Goal: Task Accomplishment & Management: Complete application form

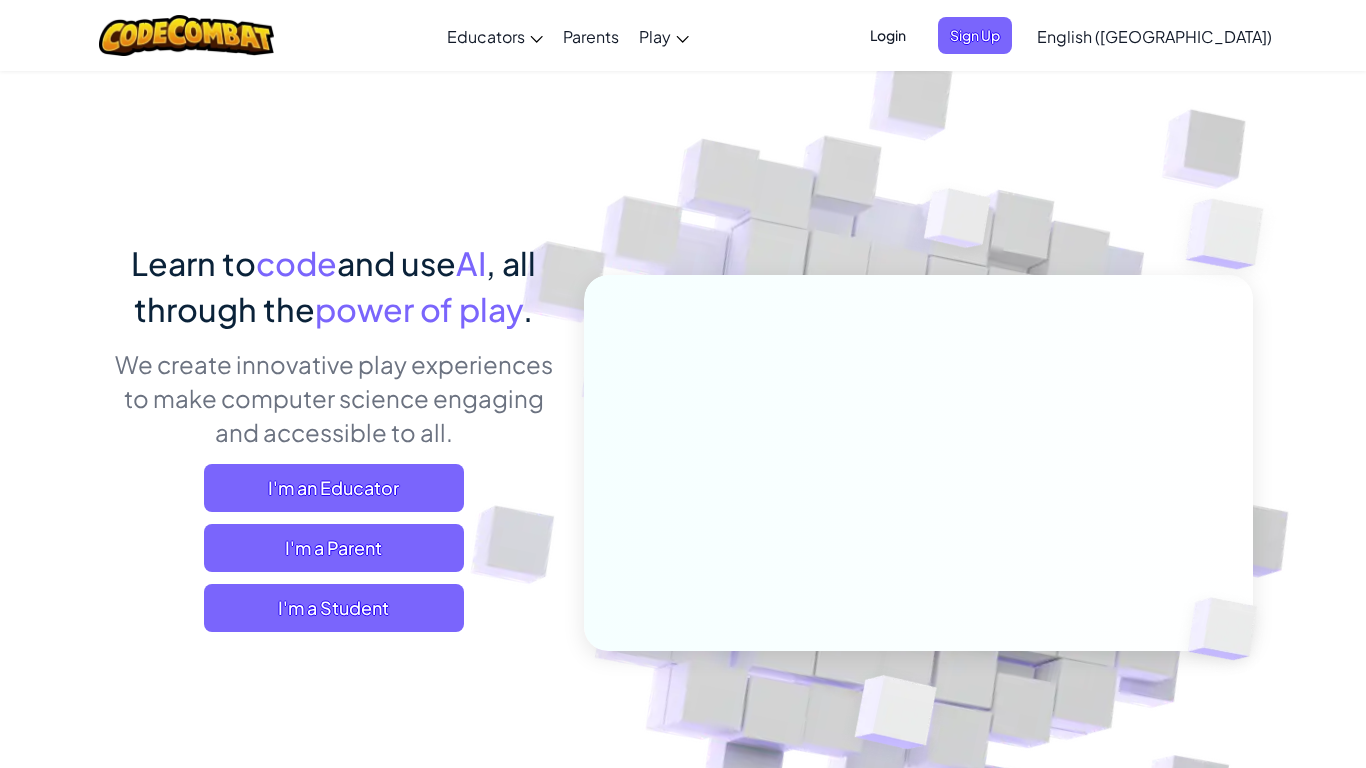
click at [1083, 58] on div "Login Sign Up English ([GEOGRAPHIC_DATA]) English ([GEOGRAPHIC_DATA]) English (…" at bounding box center [1065, 36] width 434 height 54
click at [1012, 43] on span "Sign Up" at bounding box center [975, 35] width 74 height 37
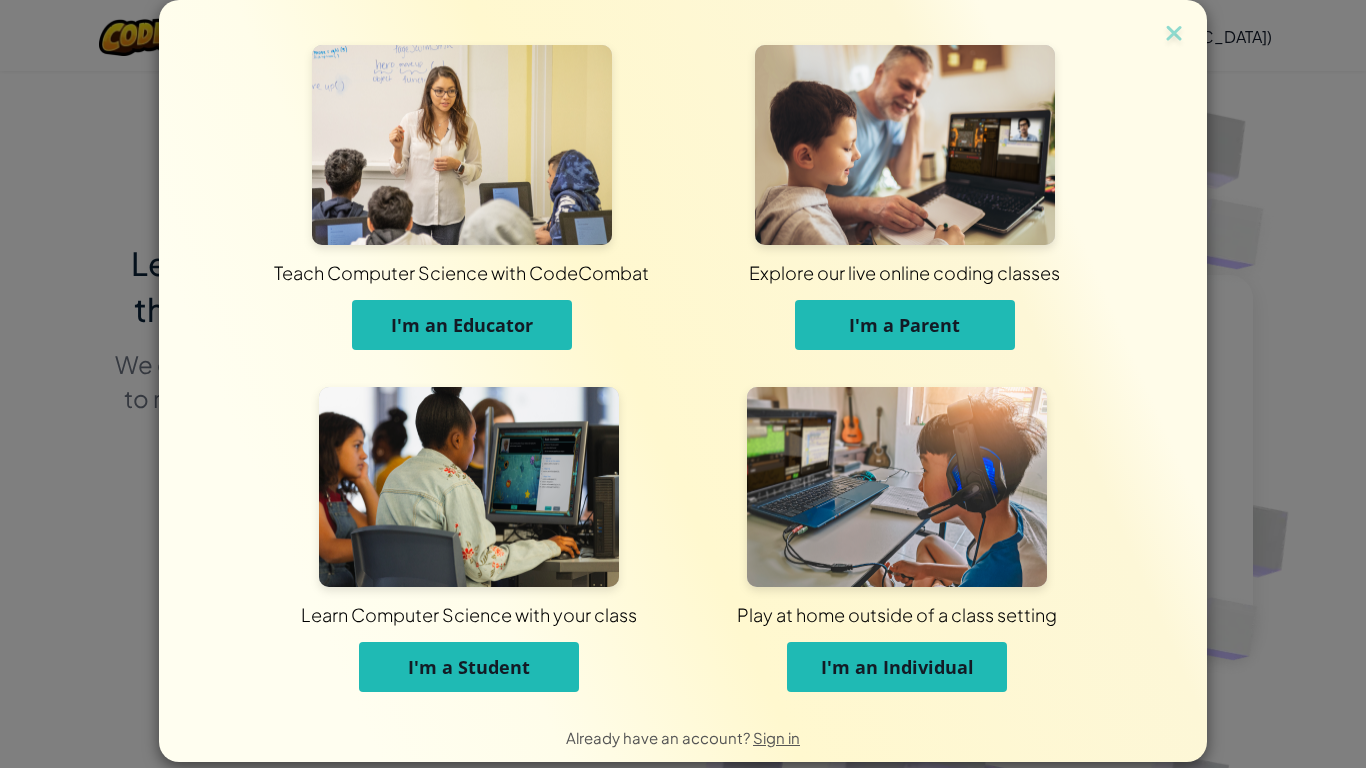
click at [454, 308] on button "I'm an Educator" at bounding box center [462, 325] width 220 height 50
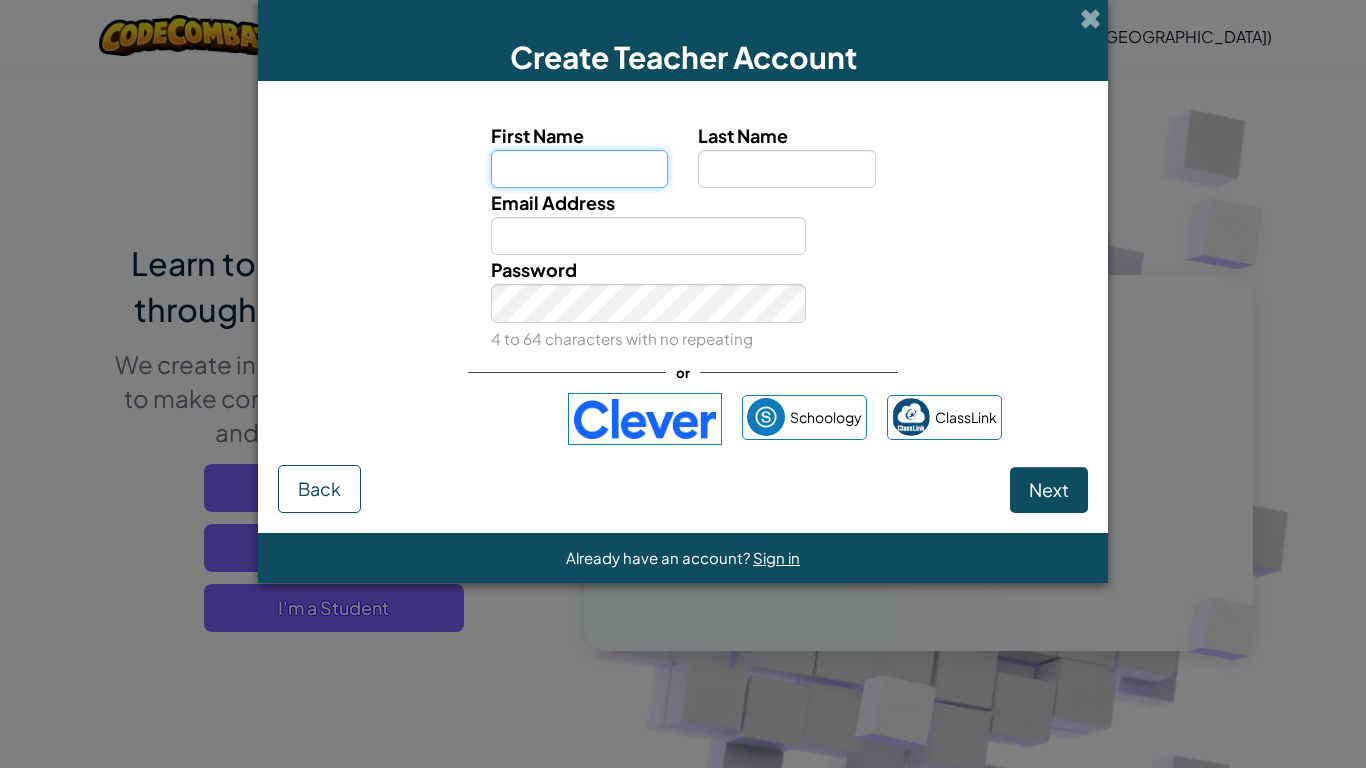
click at [545, 164] on input "First Name" at bounding box center [580, 169] width 178 height 38
type input "Keegan"
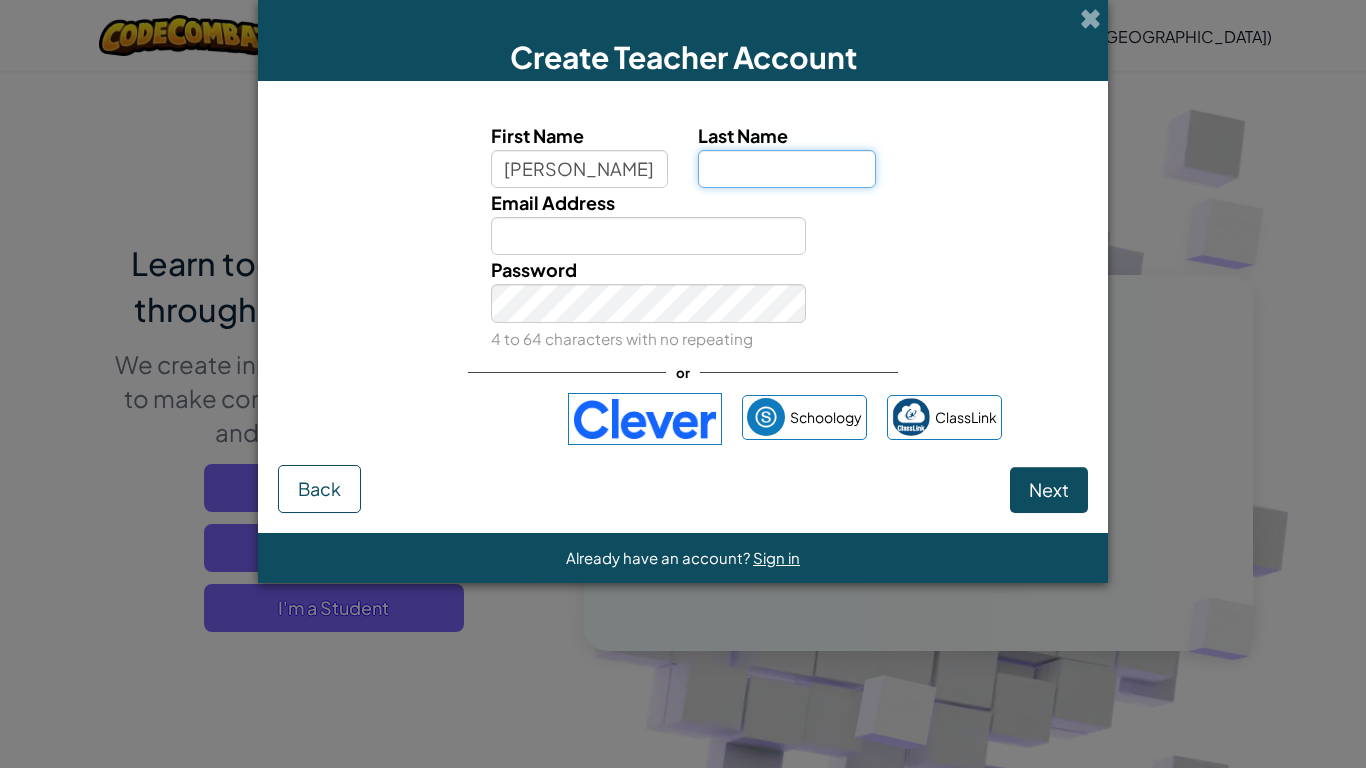
click at [703, 173] on input "Last Name" at bounding box center [787, 169] width 178 height 38
type input "Robinson"
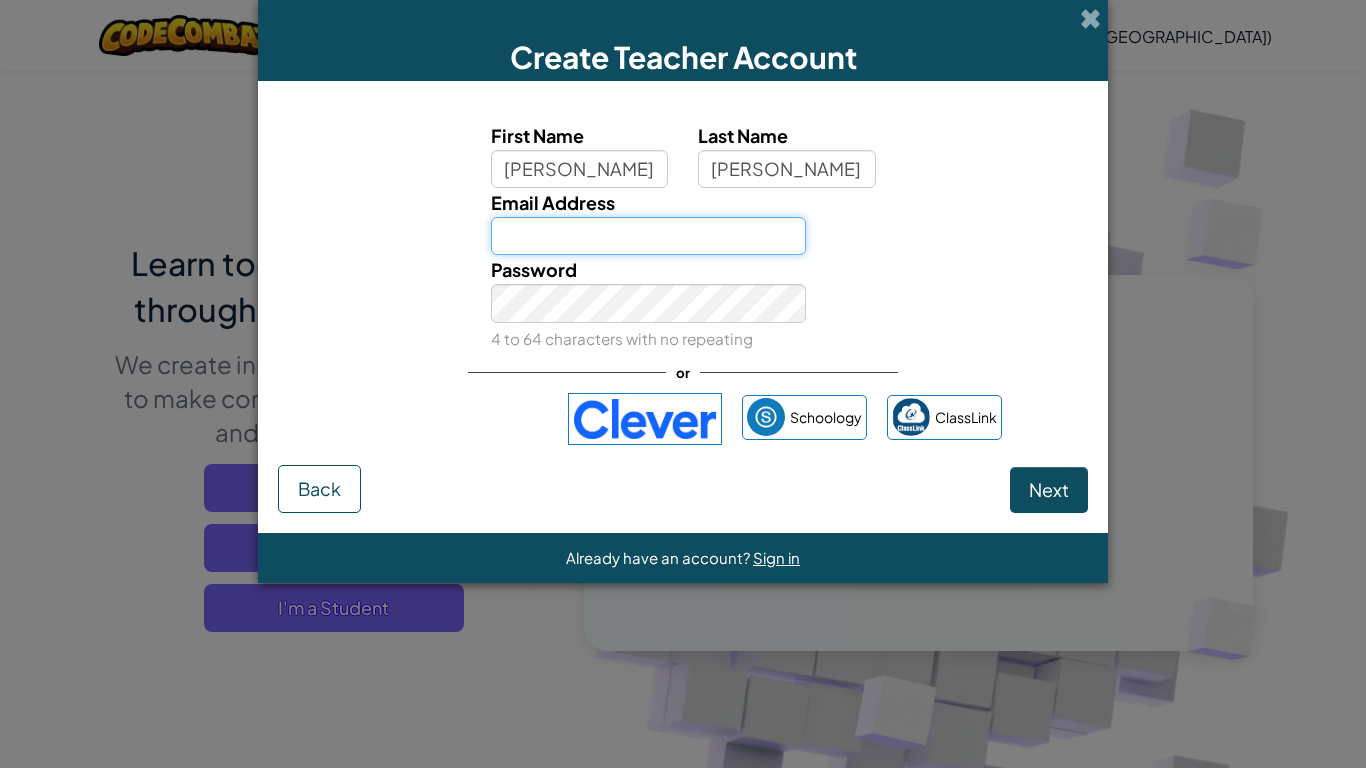
click at [572, 249] on input "Email Address" at bounding box center [649, 236] width 316 height 38
type input "32keeganrobinson@gmail.com"
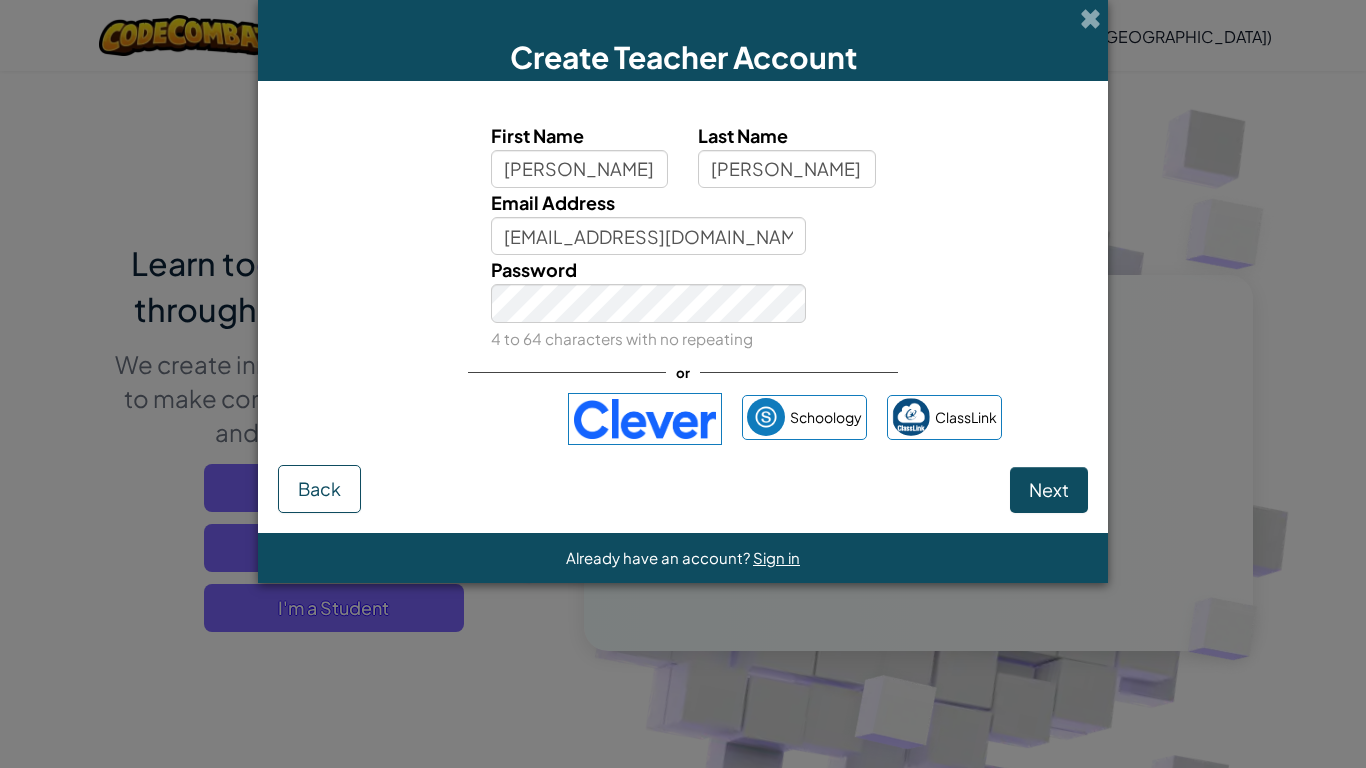
click at [679, 326] on div "Password 4 to 64 characters with no repeating" at bounding box center [649, 303] width 346 height 97
click at [1010, 467] on button "Next" at bounding box center [1049, 490] width 78 height 46
select select
select select "United States"
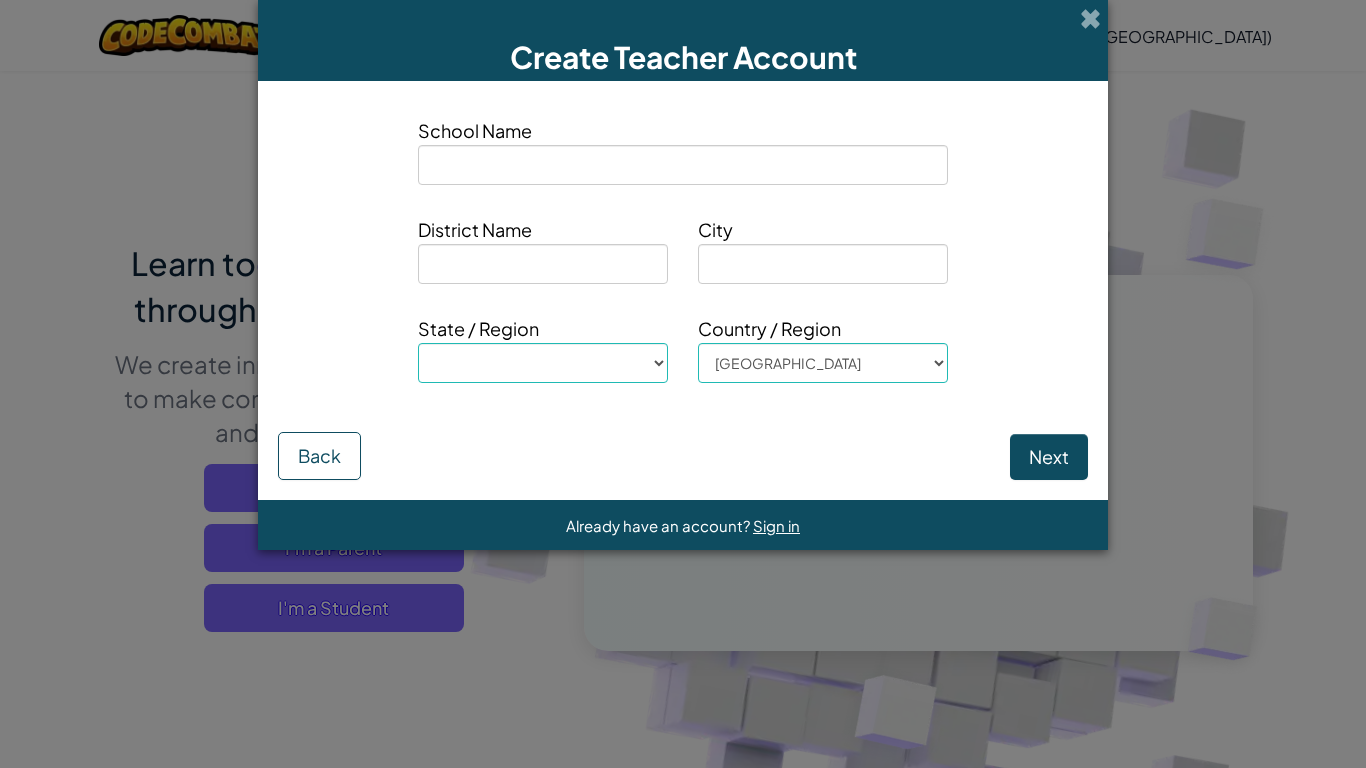
type input "h"
select select
type input "hi"
select select
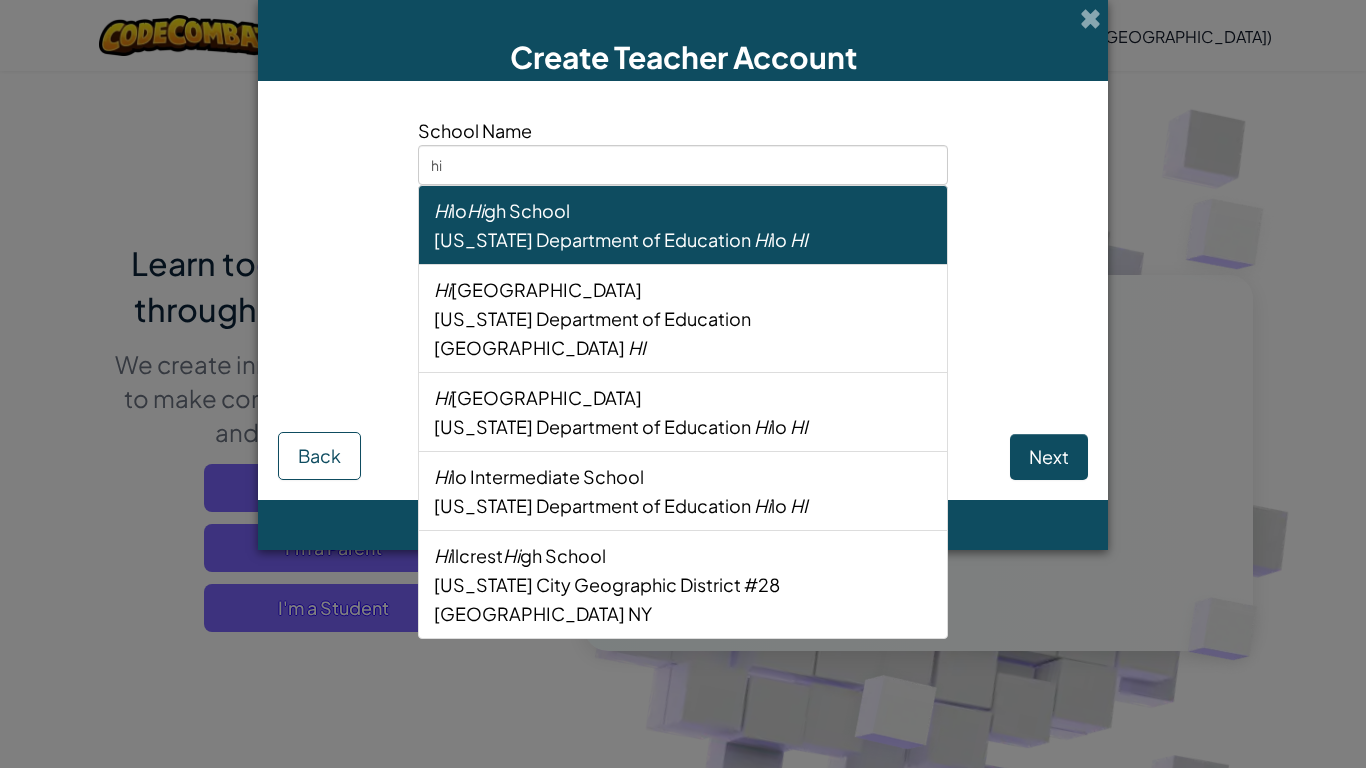
type input "h"
select select
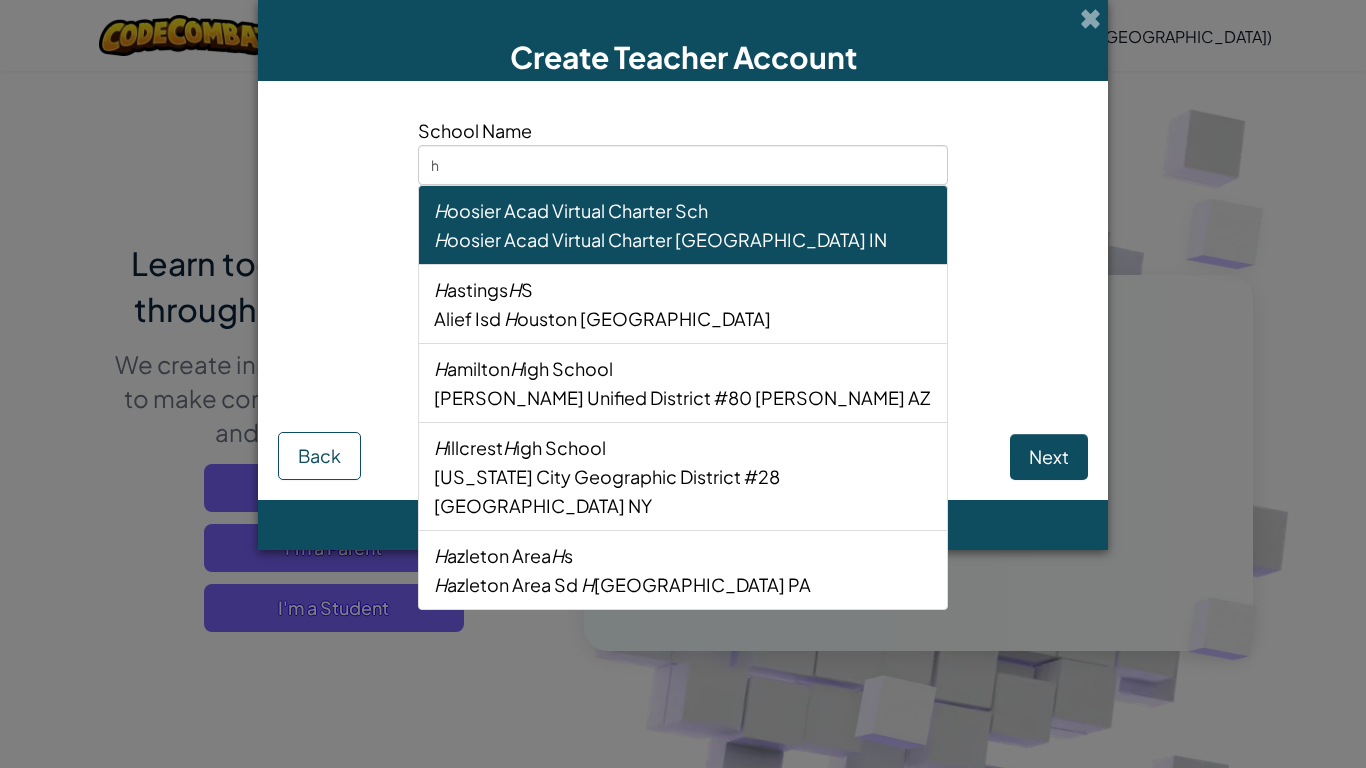
select select
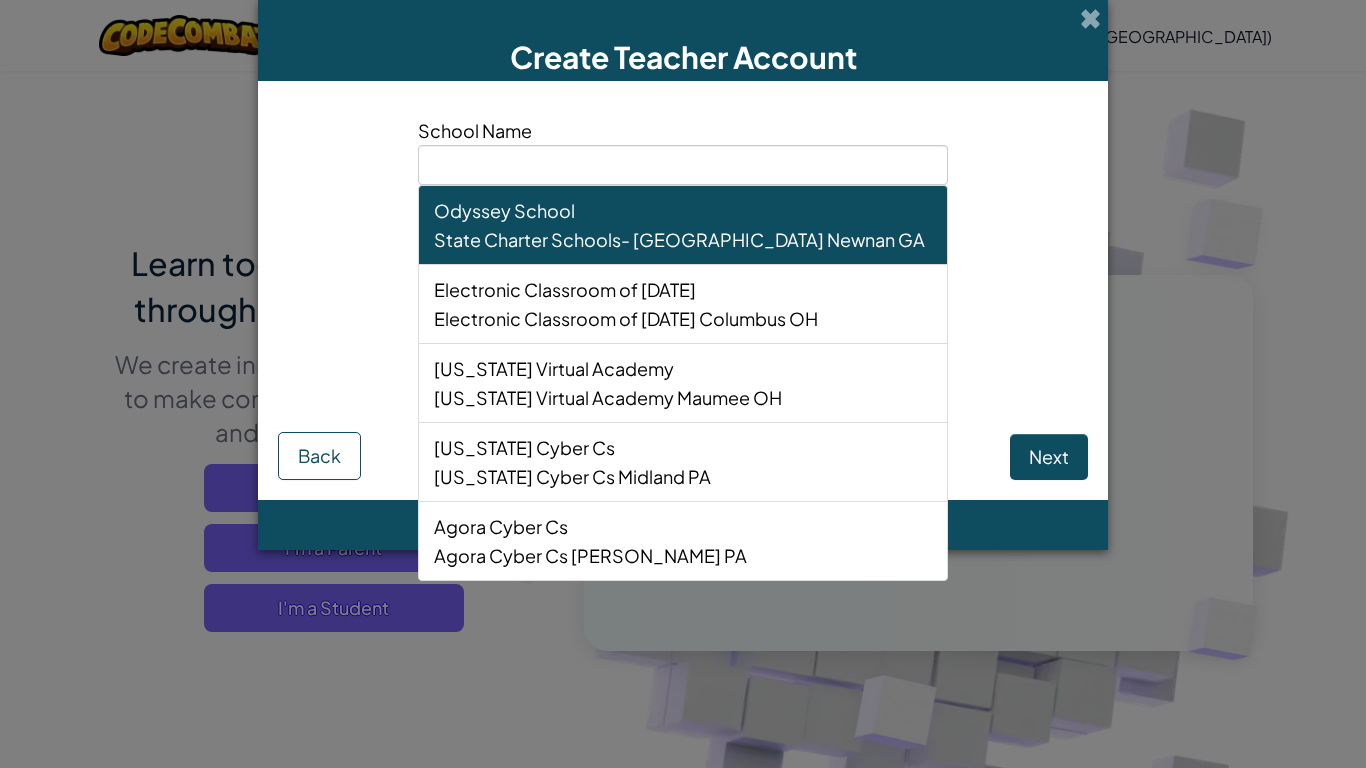
click at [557, 129] on span "School Name" at bounding box center [683, 130] width 530 height 29
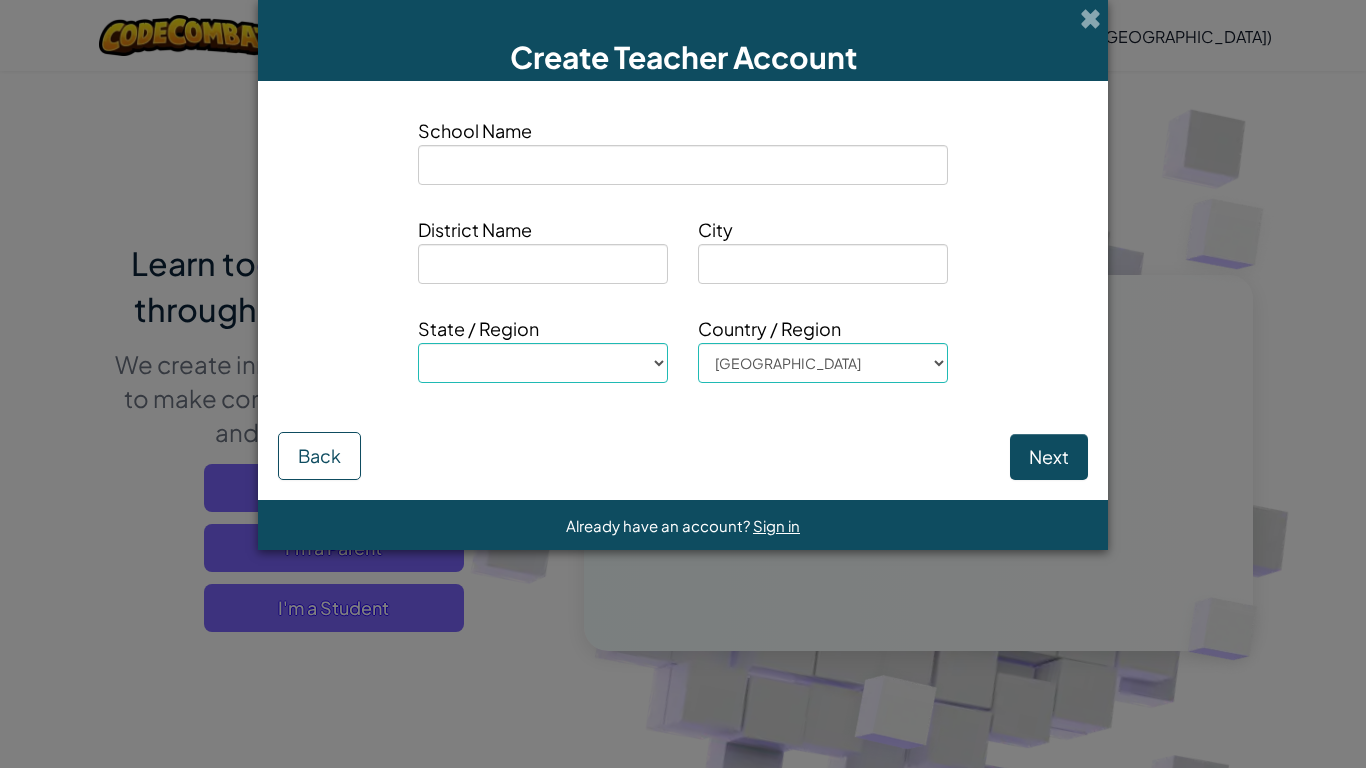
click at [616, 133] on span "School Name" at bounding box center [683, 130] width 530 height 29
click at [779, 264] on input at bounding box center [823, 264] width 250 height 40
type input "o"
select select
type input "ok"
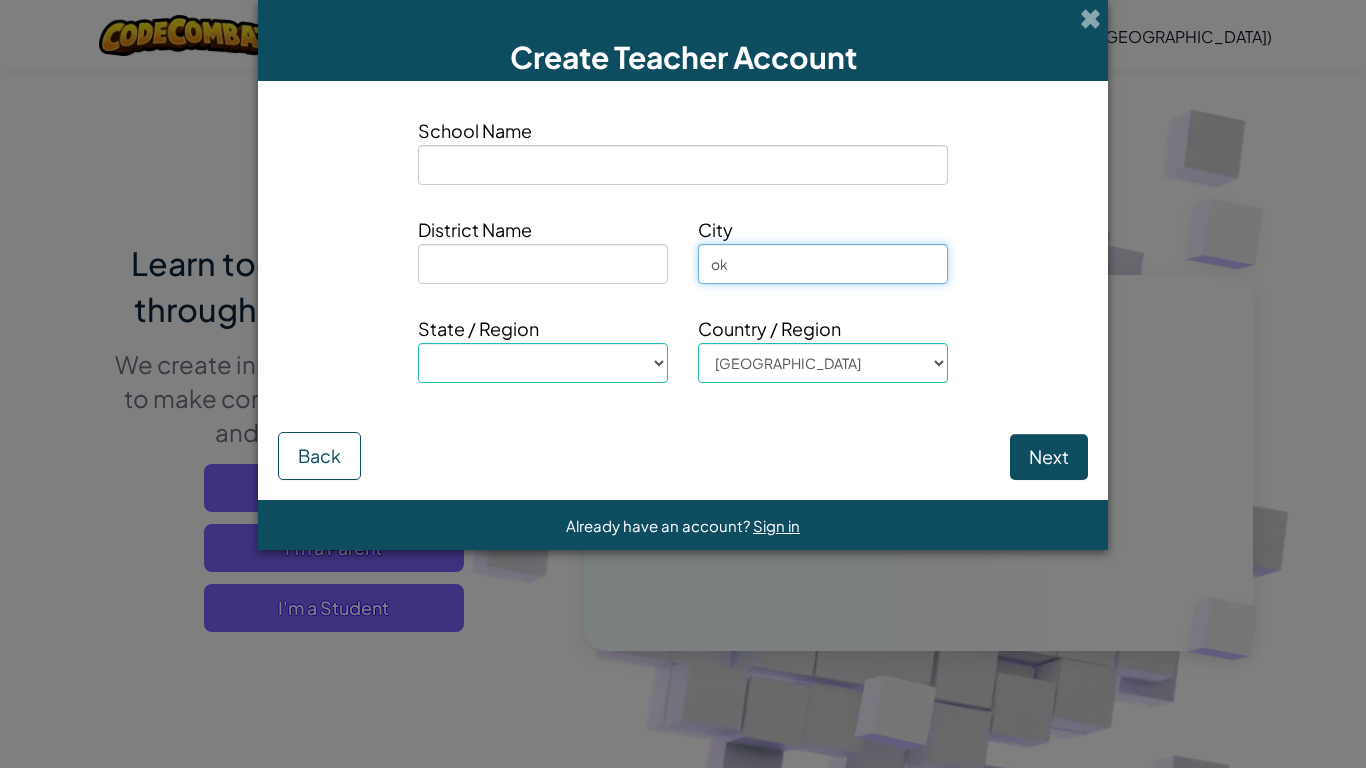
select select
type input "okh"
select select
type input "ok"
select select
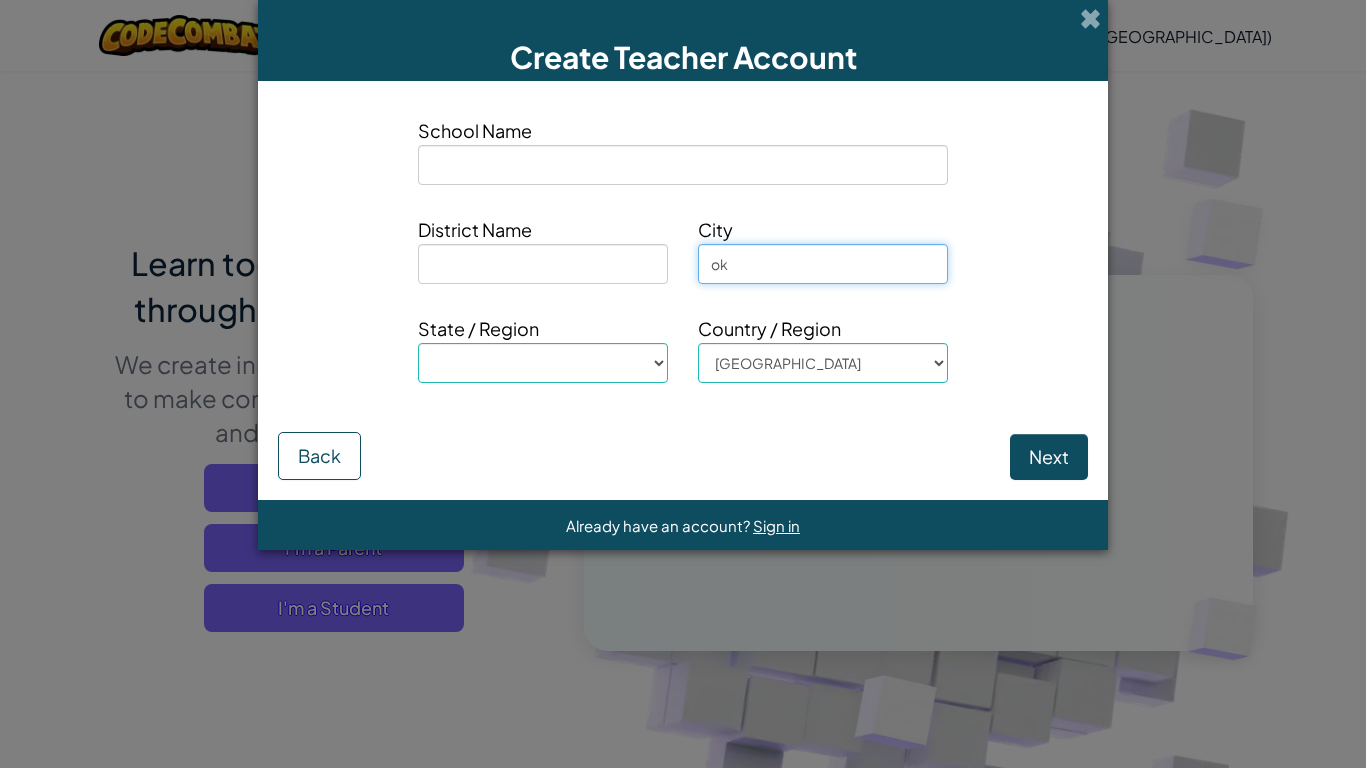
type input "o"
select select
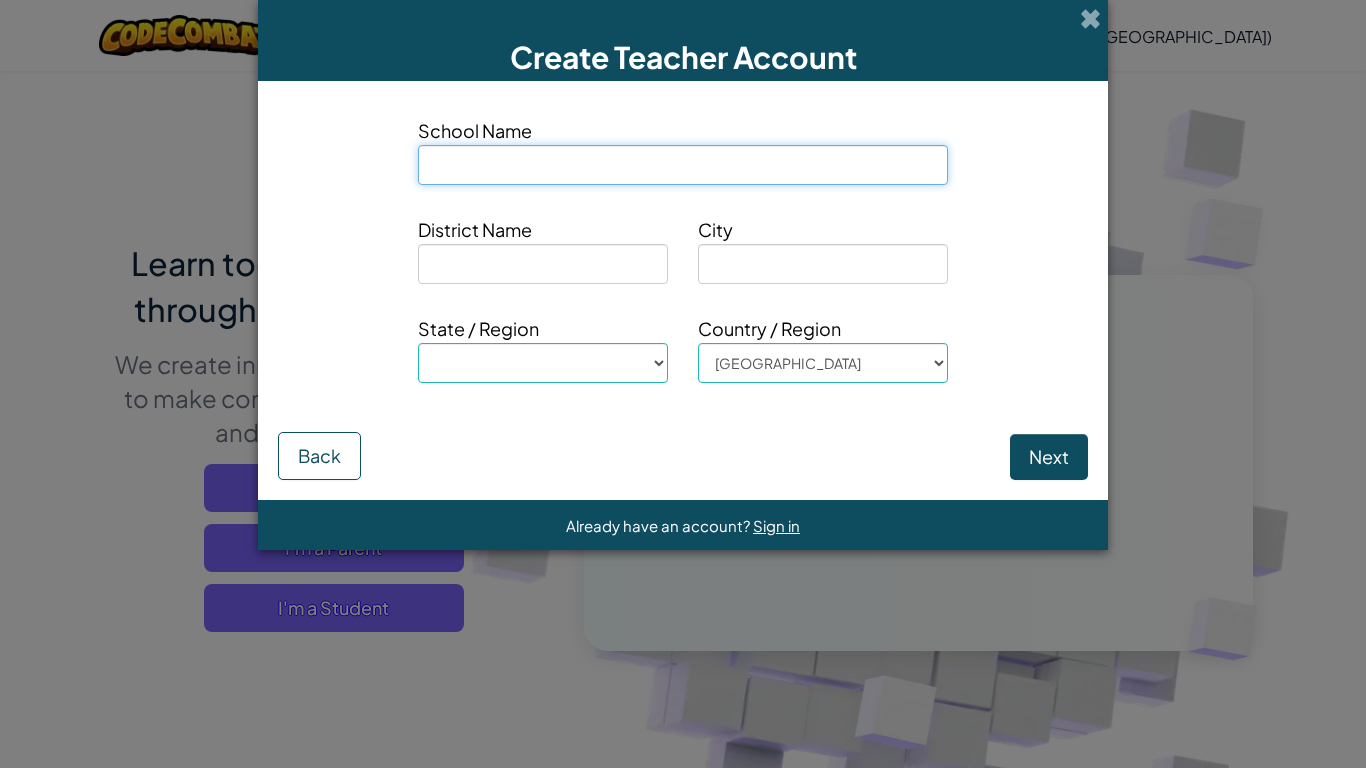
click at [581, 178] on input at bounding box center [683, 165] width 530 height 40
type input "o"
select select
type input "on"
select select
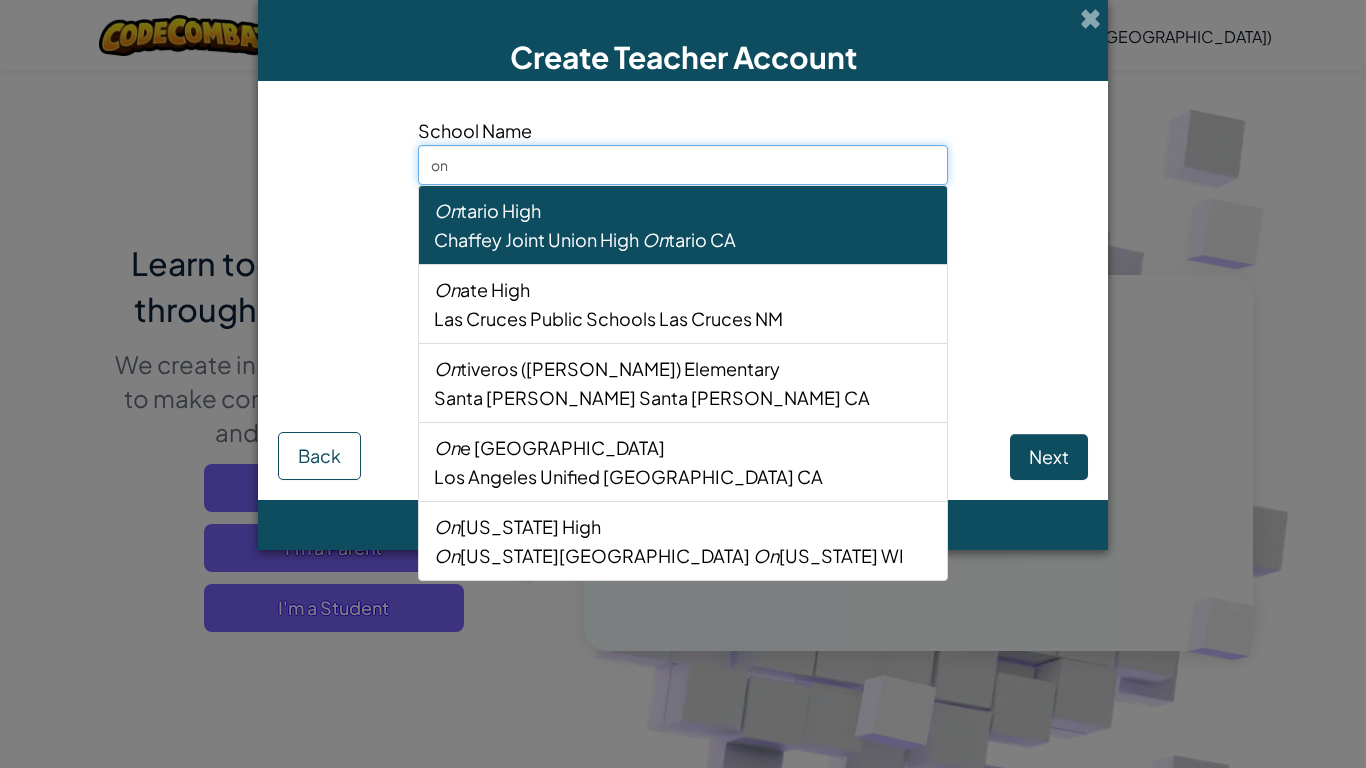
type input "oni"
select select
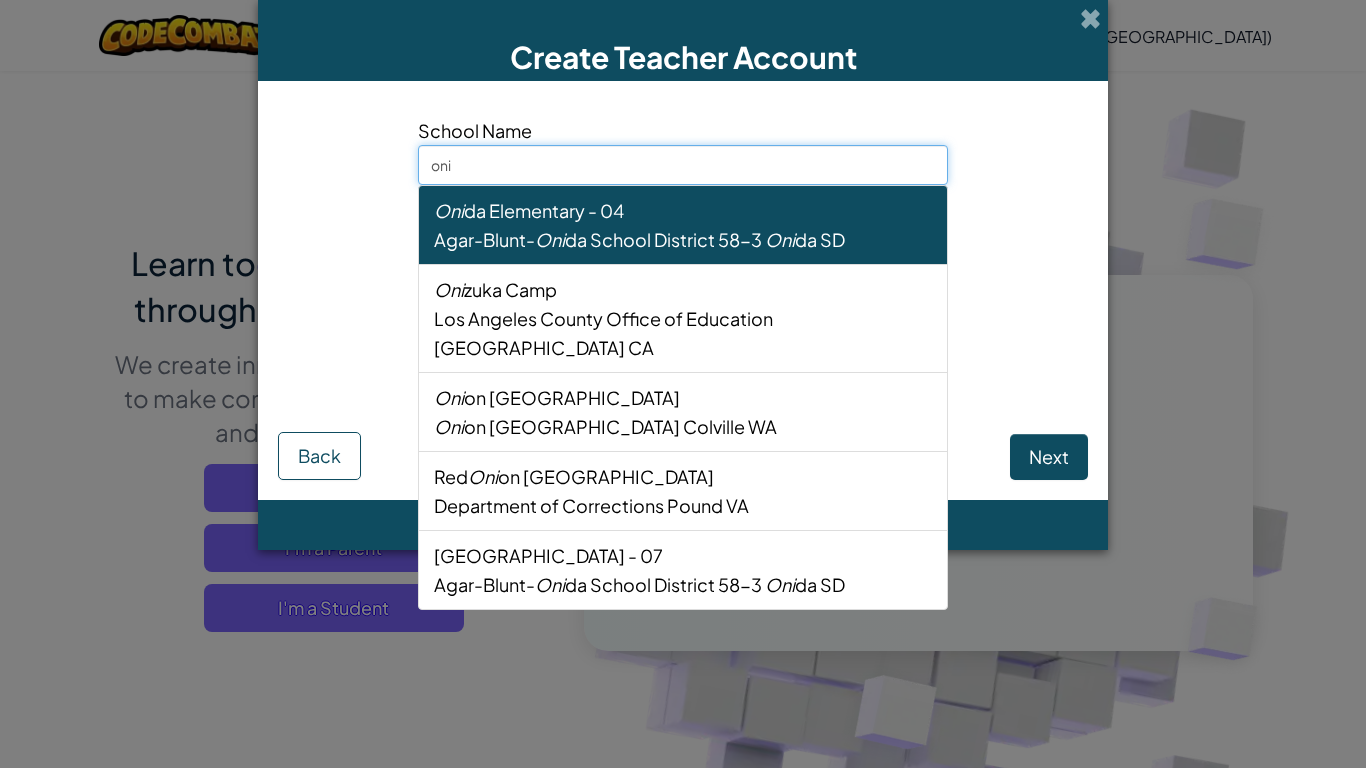
type input "onit"
select select
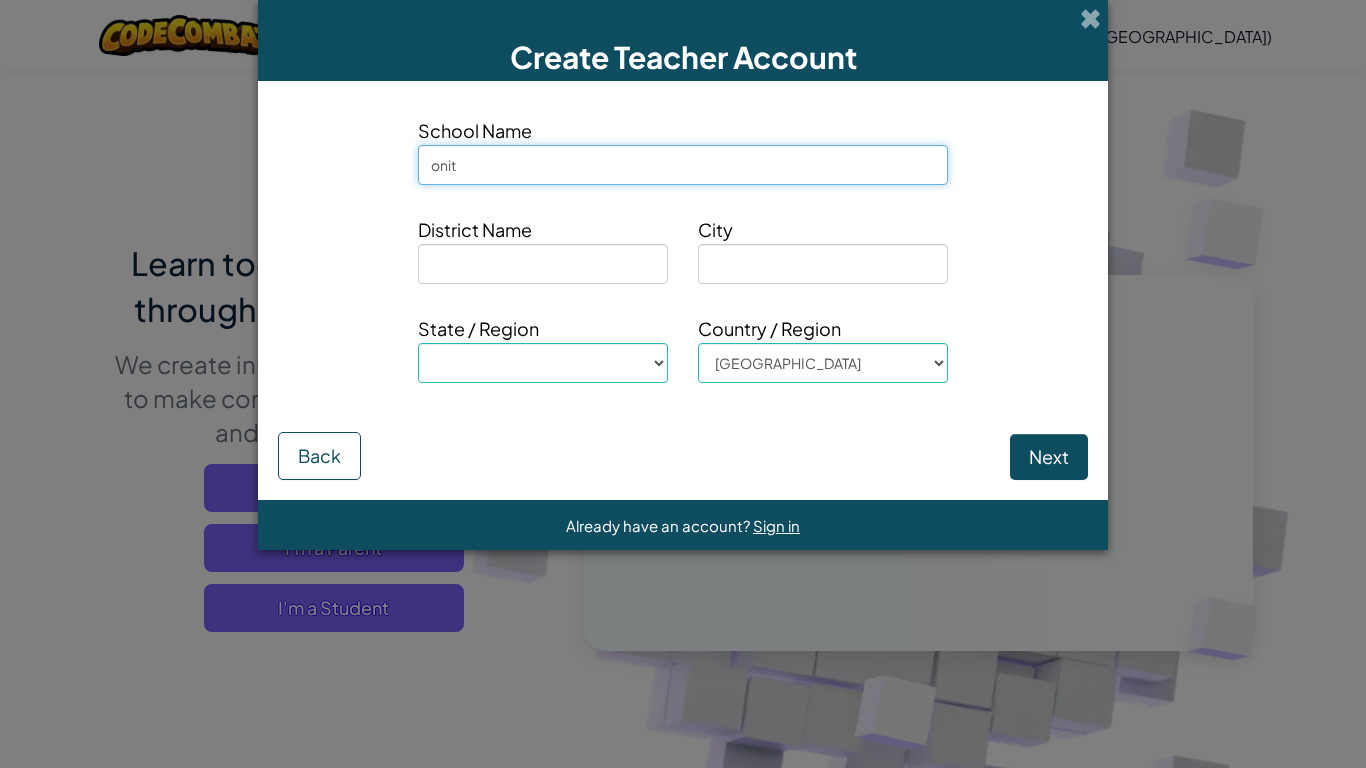
type input "onita"
select select
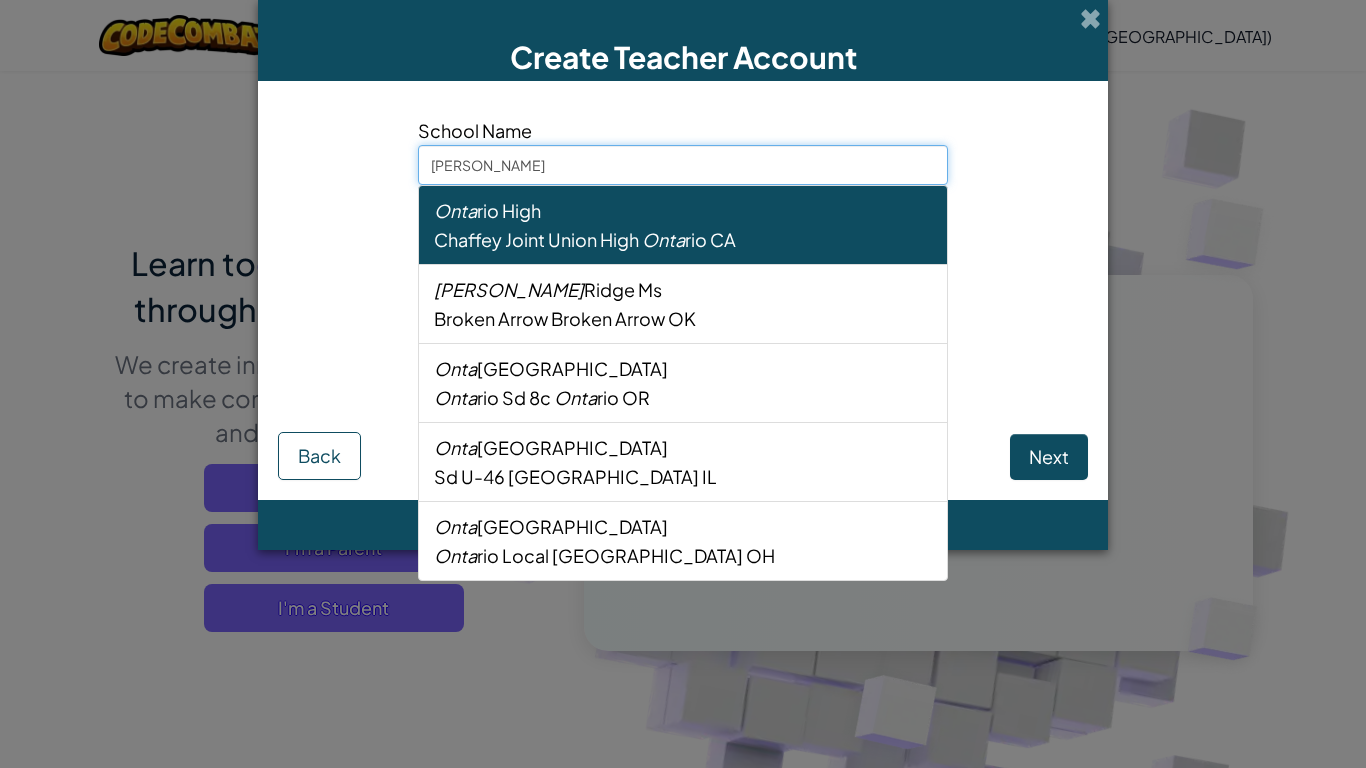
type input "onit"
select select
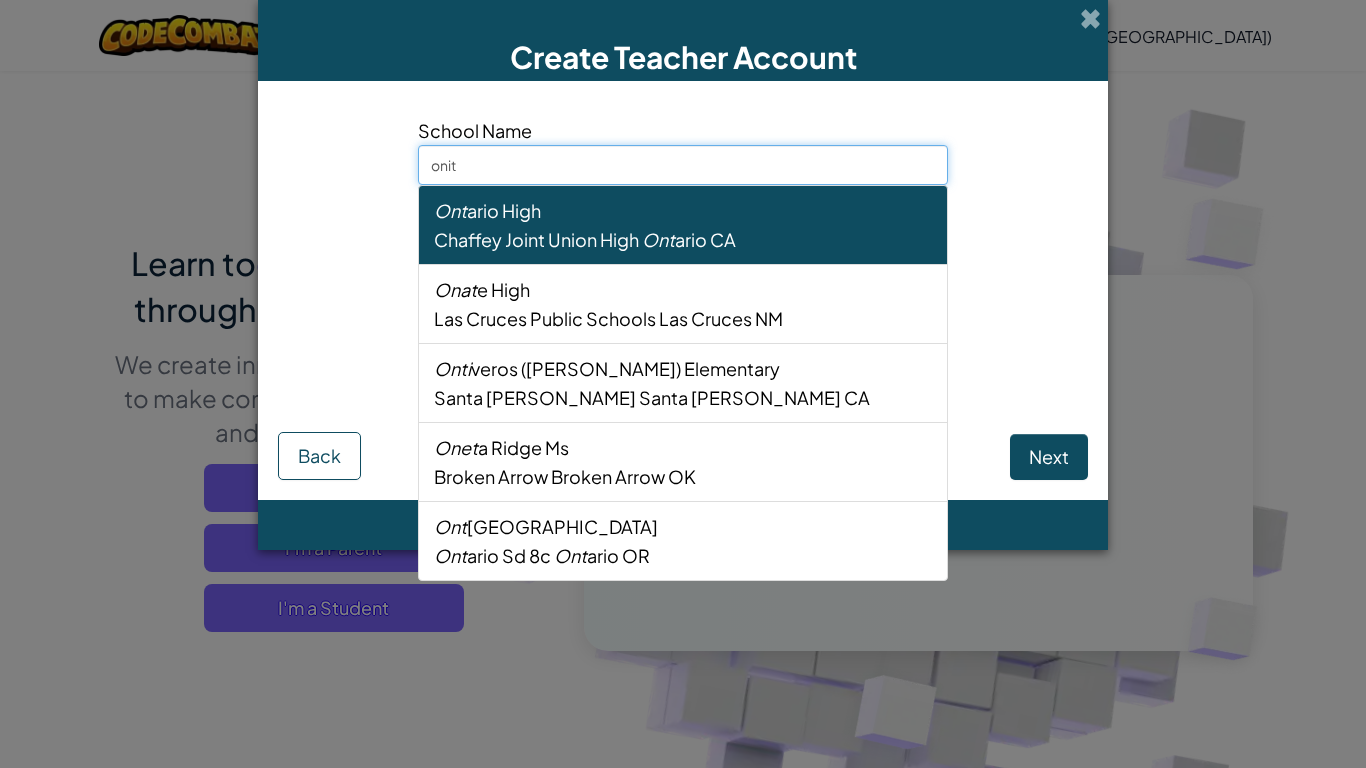
type input "oni"
select select
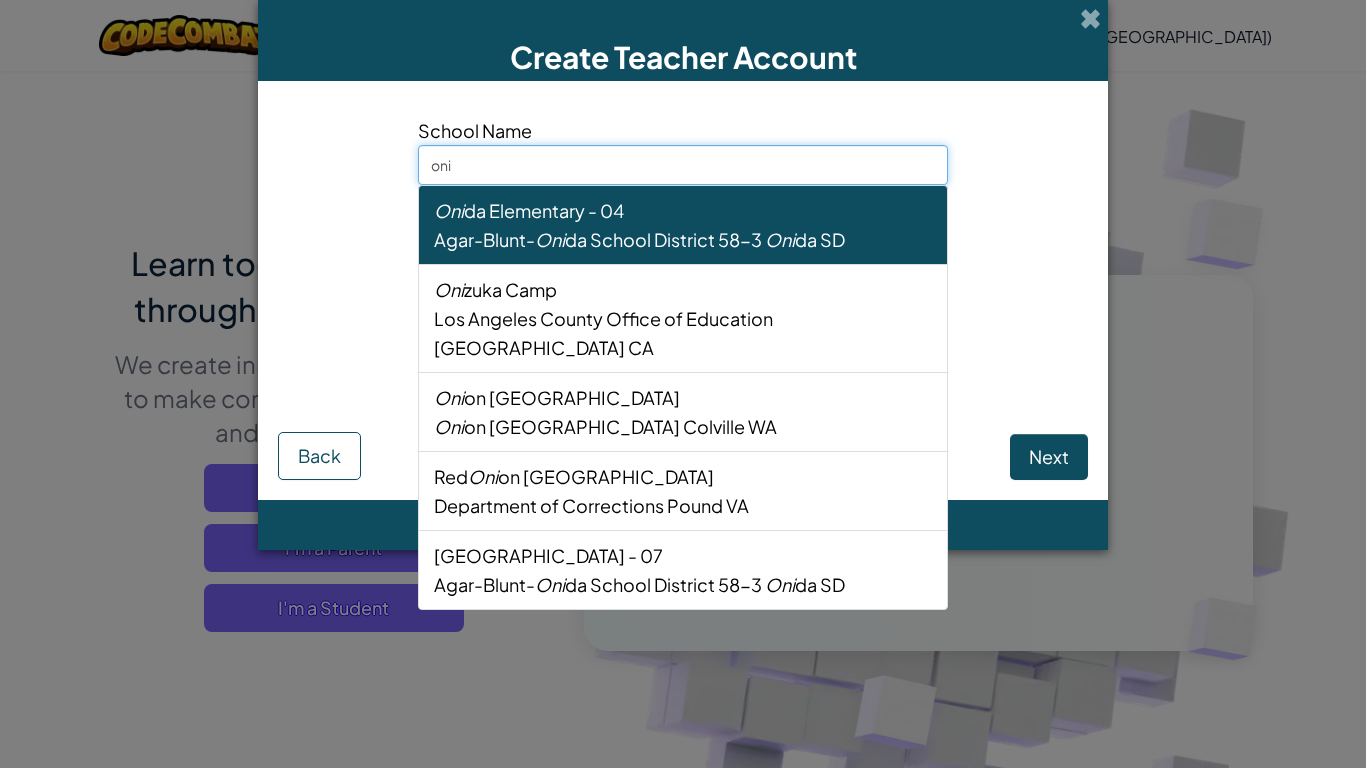
type input "on"
select select
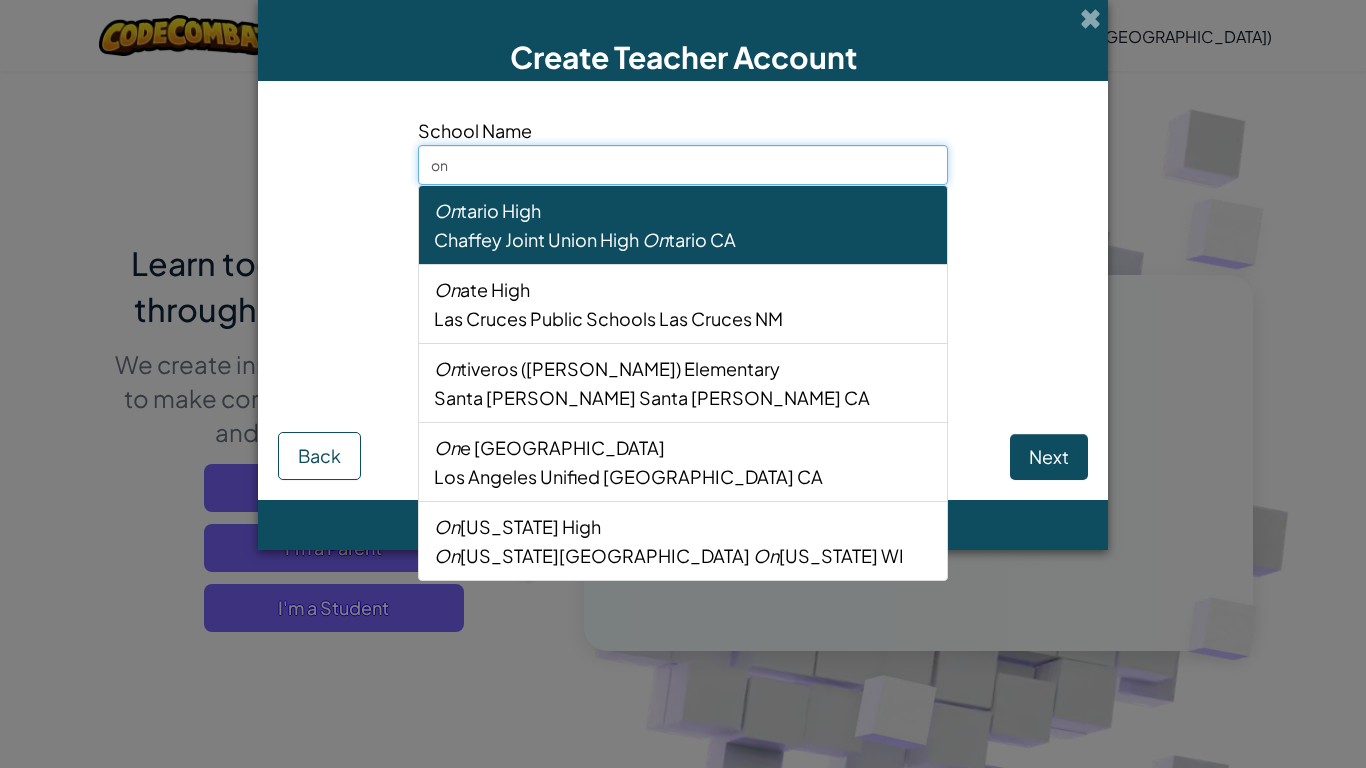
type input "one"
select select
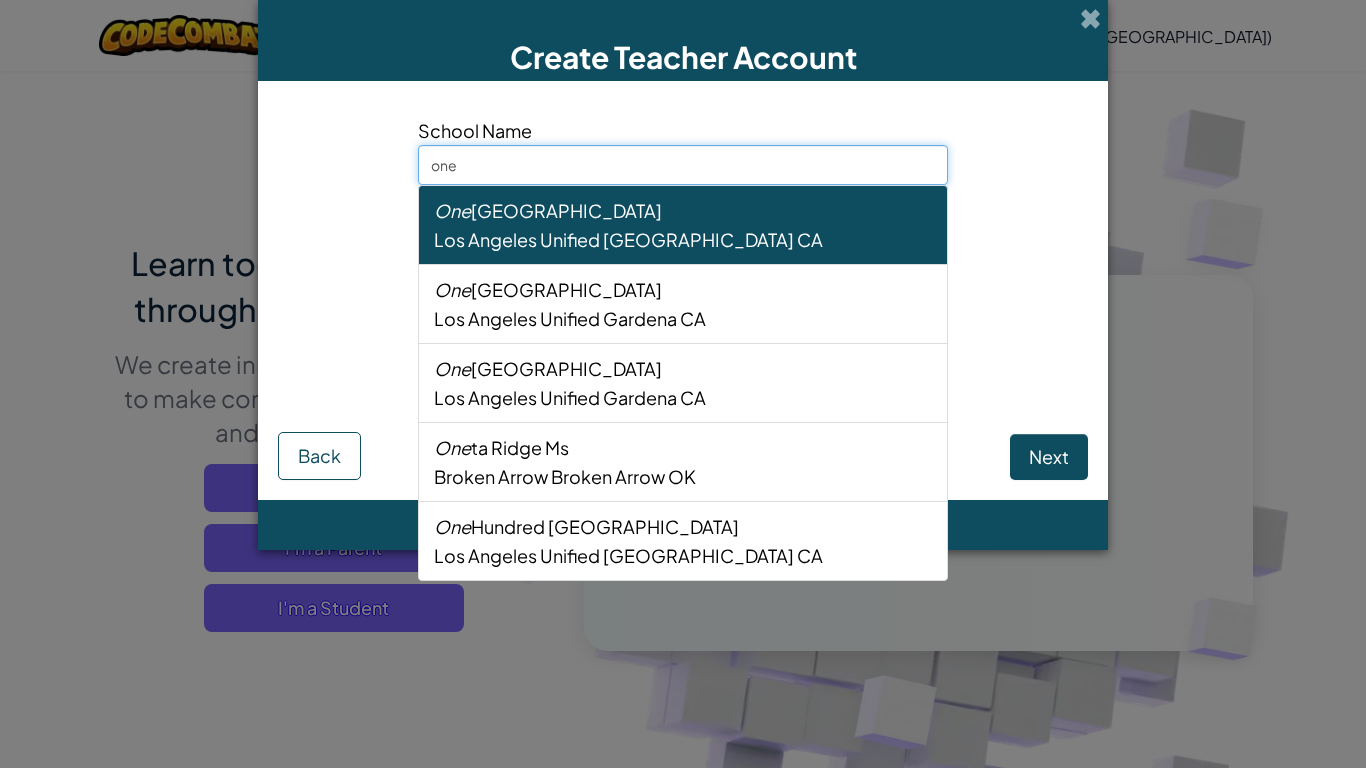
type input "on"
select select
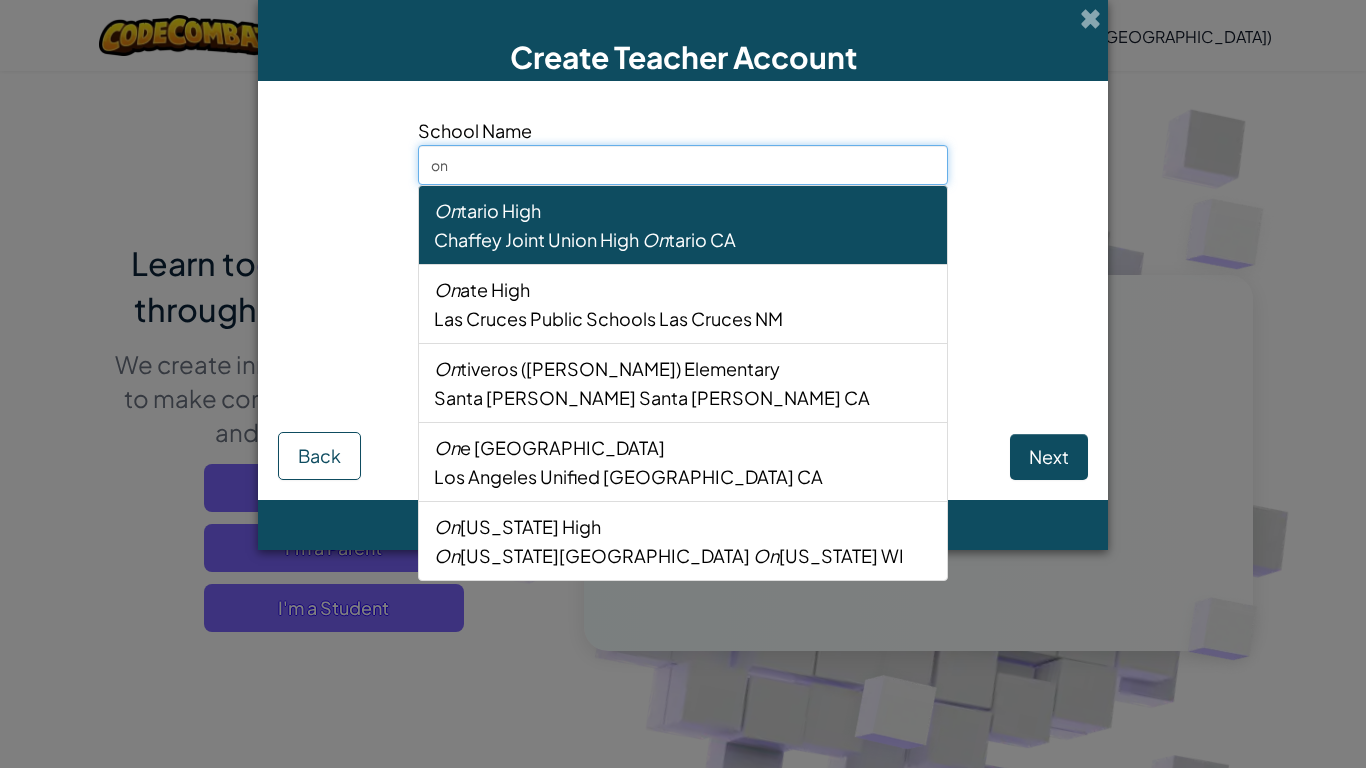
type input "oni"
select select
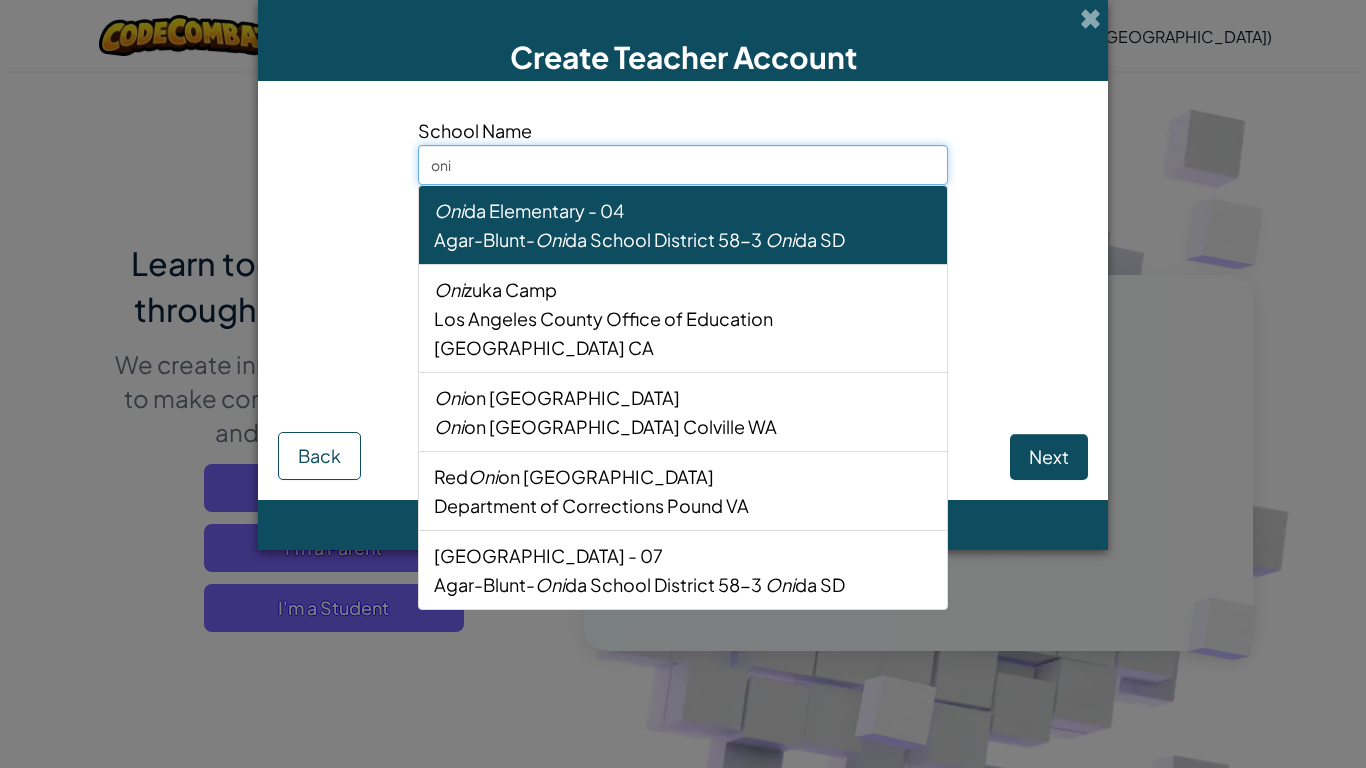
type input "on"
select select
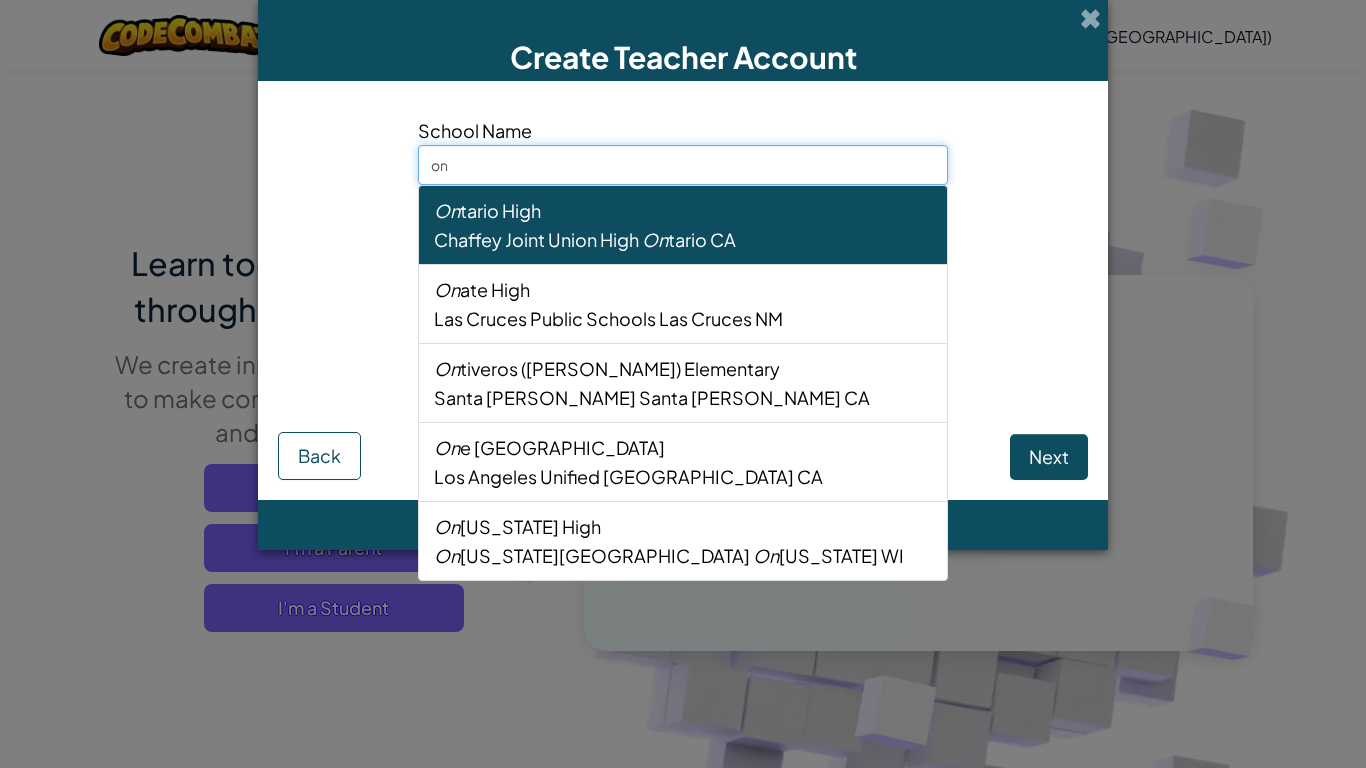
type input "o"
select select
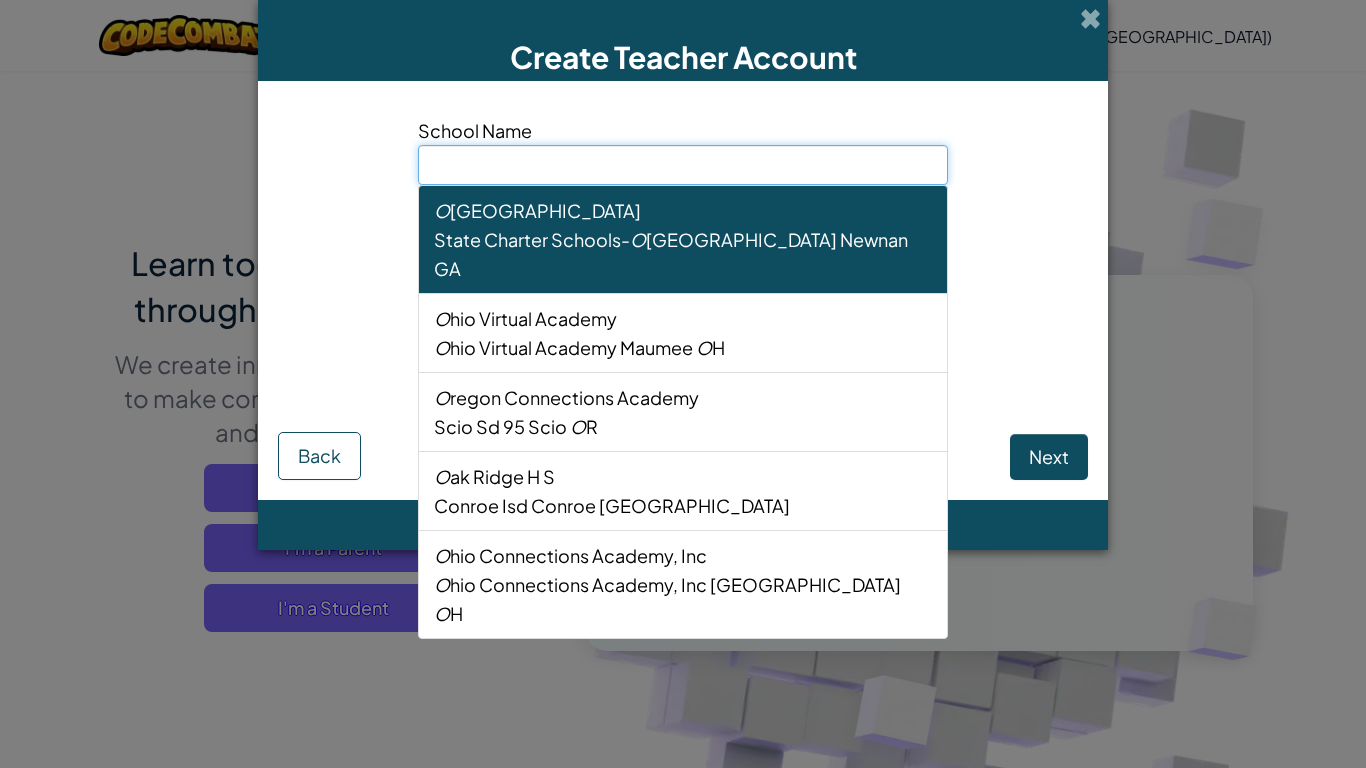
select select
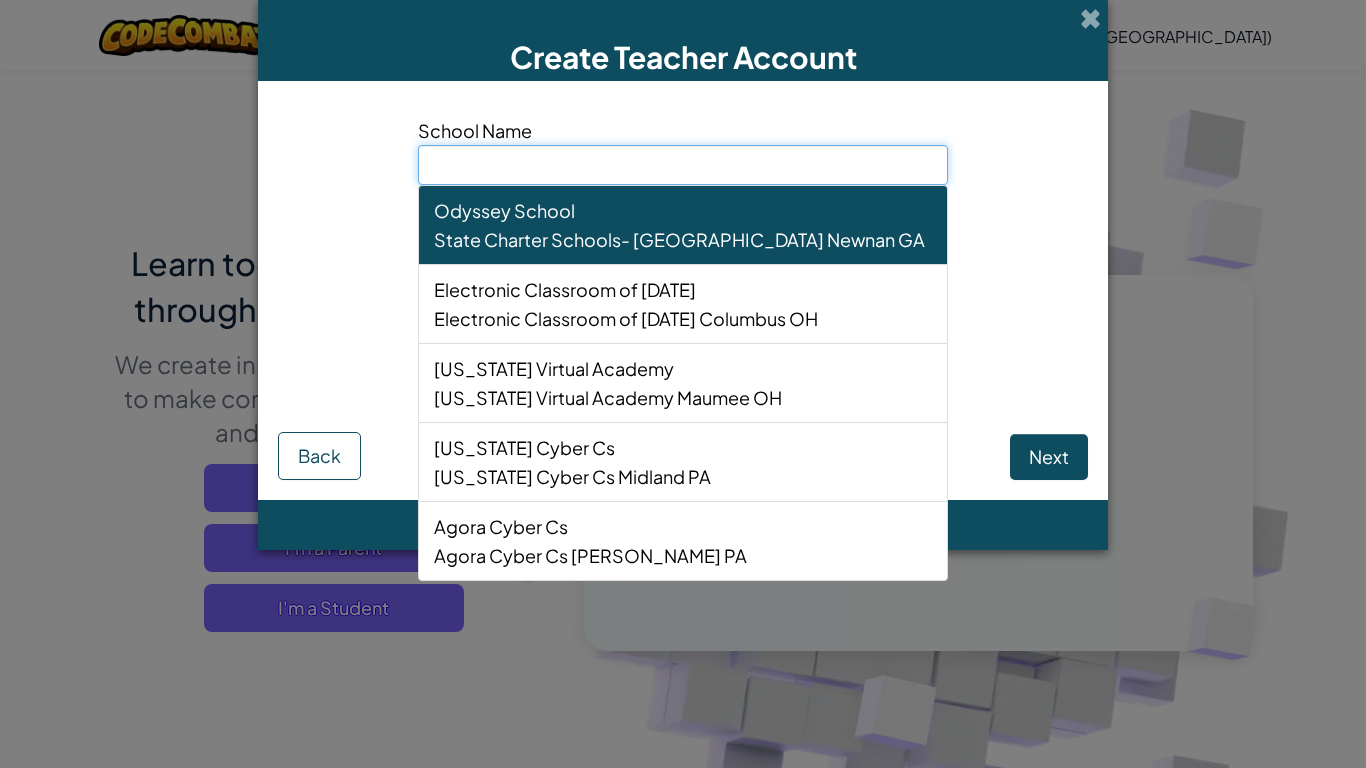
type input "h"
select select
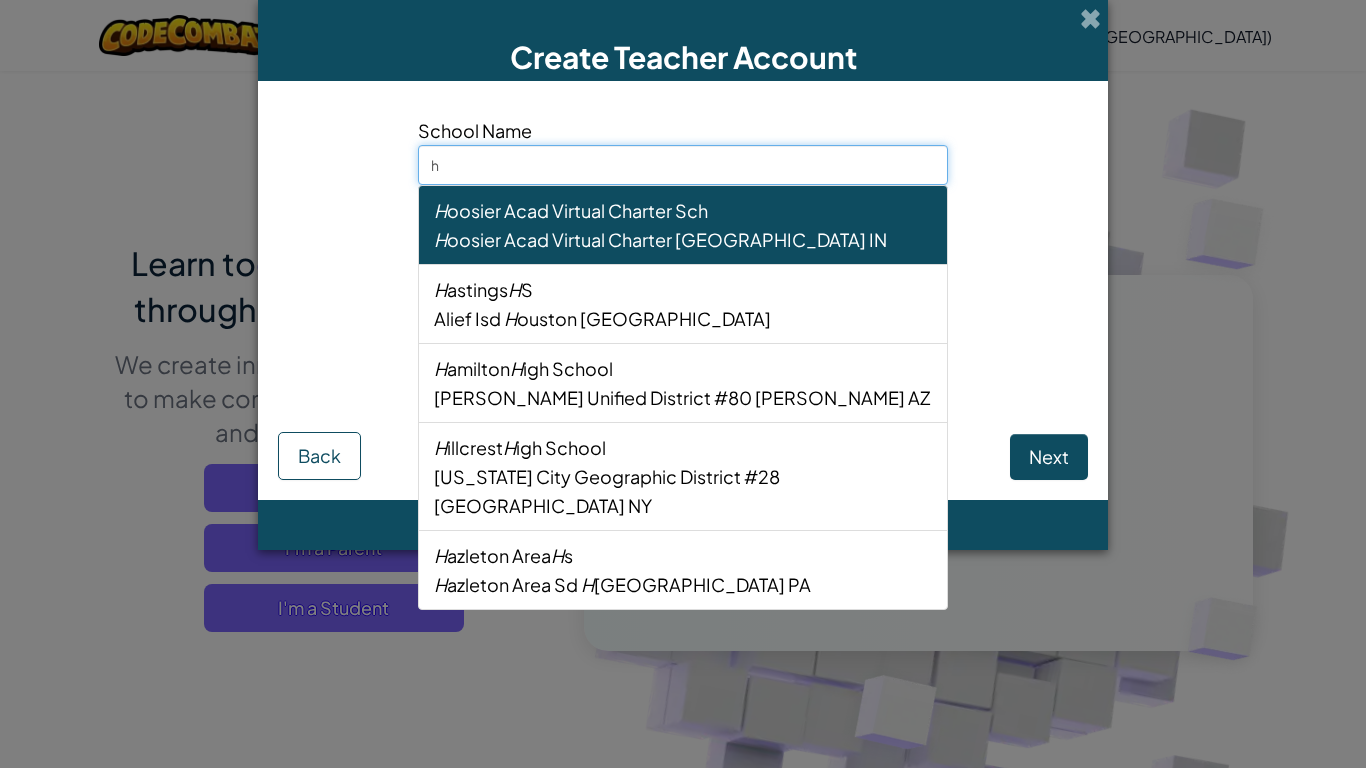
type input "hi"
select select
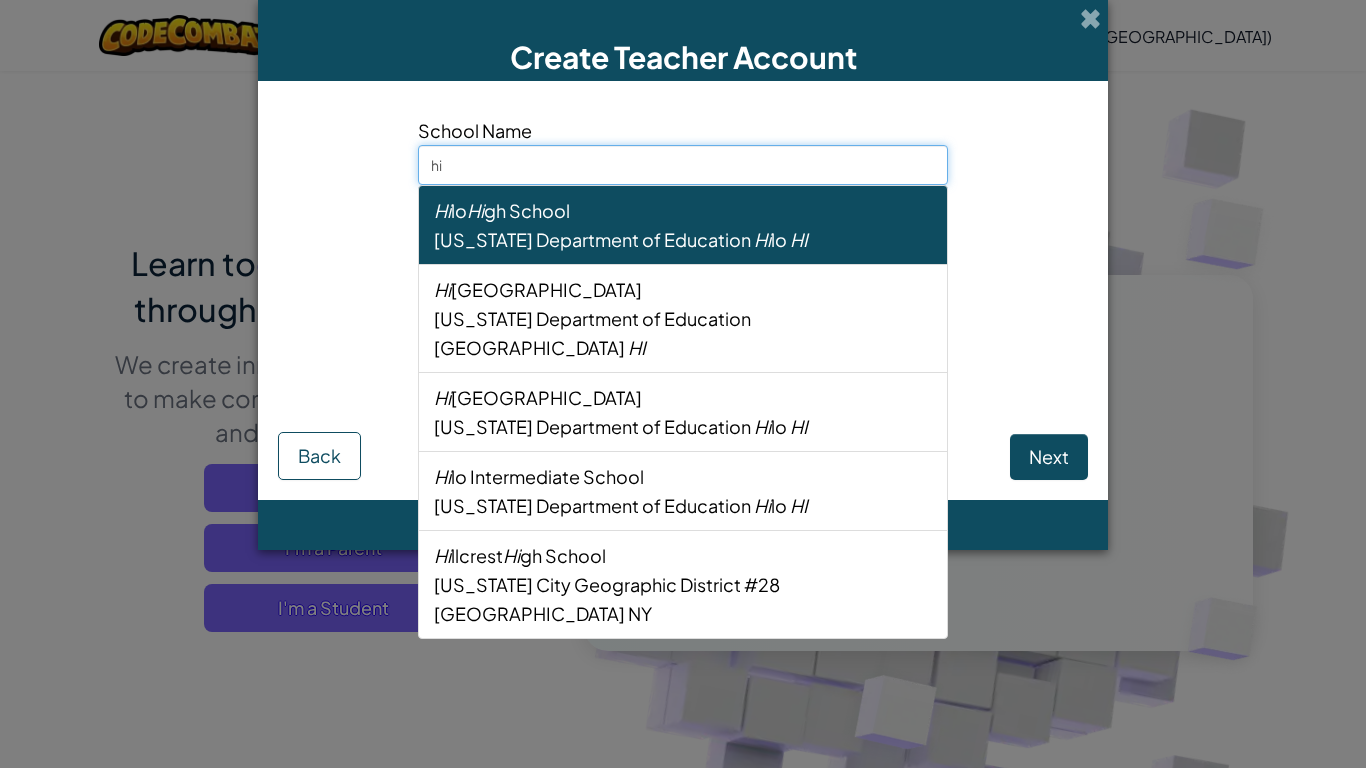
type input "hil"
select select
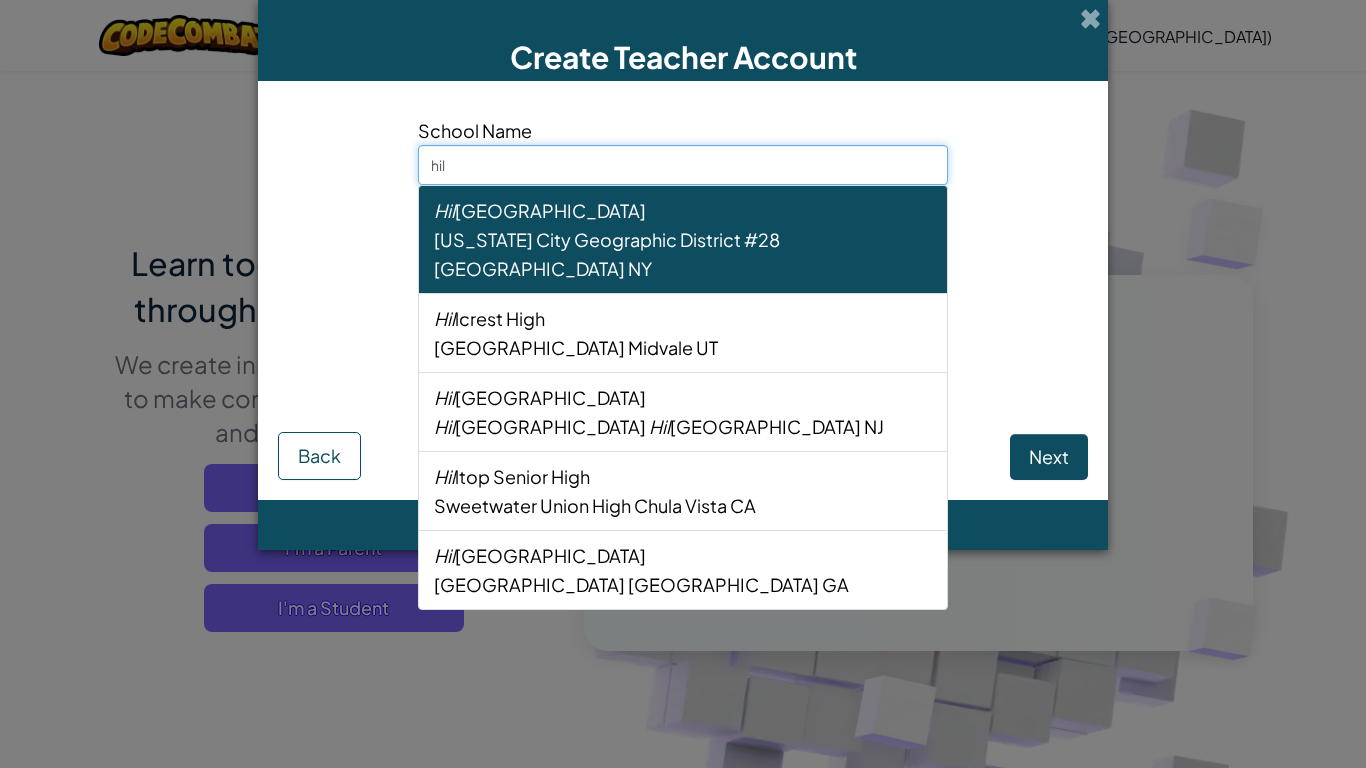
type input "hila"
select select
type input "hilan"
select select
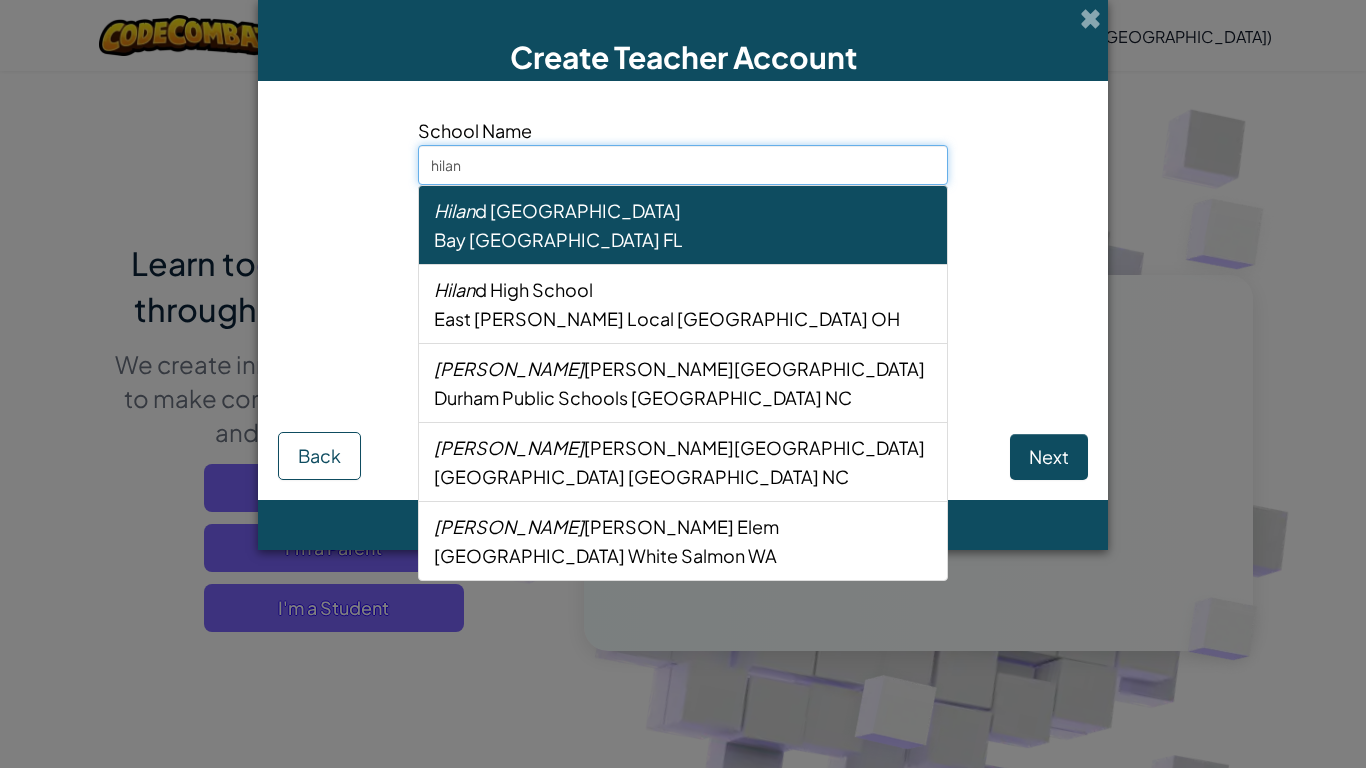
type input "hiland"
select select
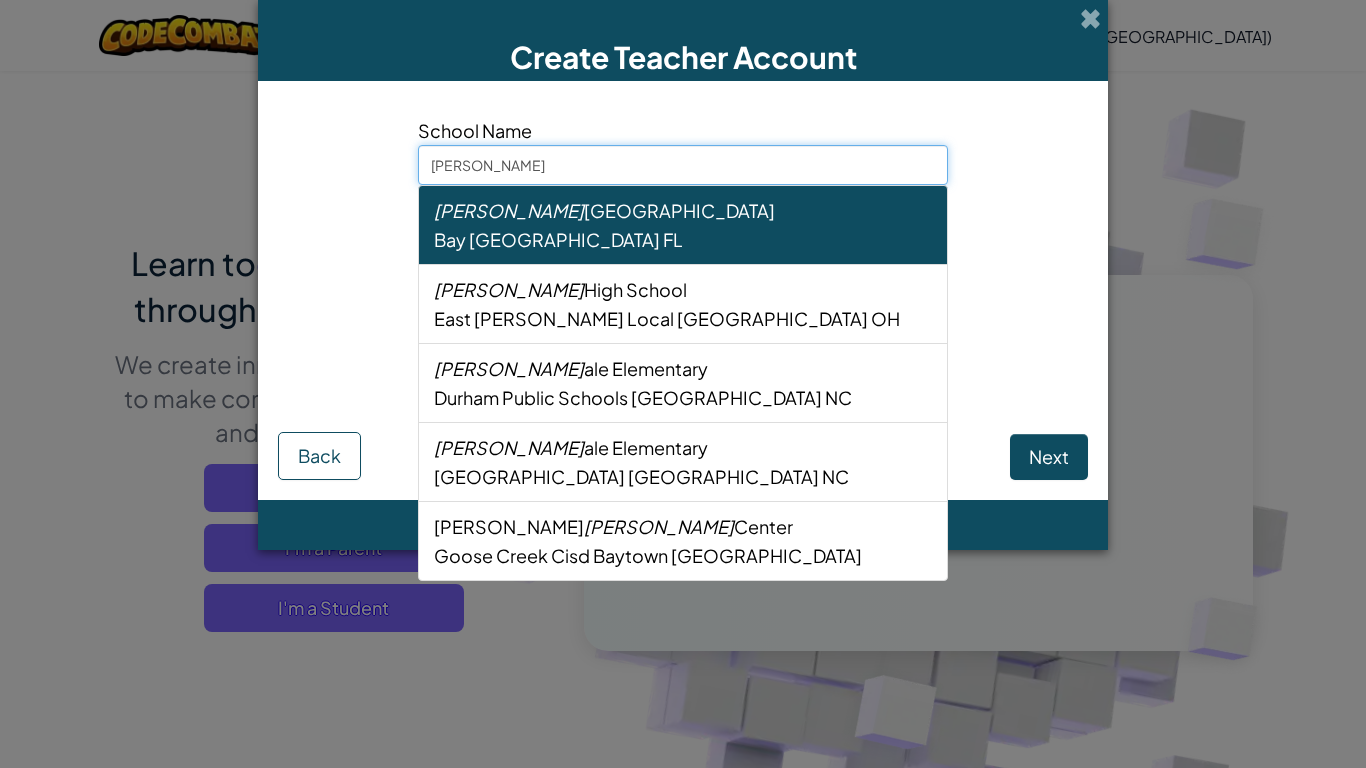
type input "hiland"
select select
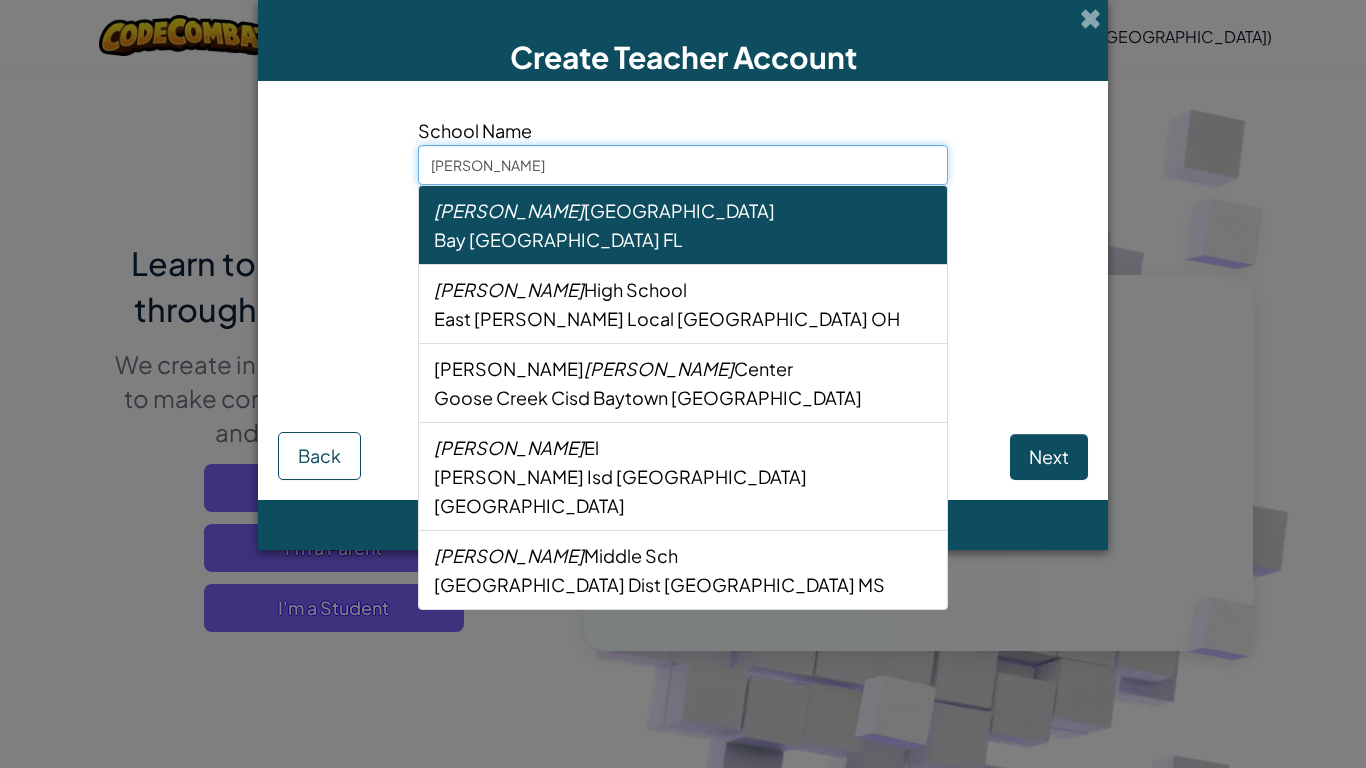
type input "hiland"
select select
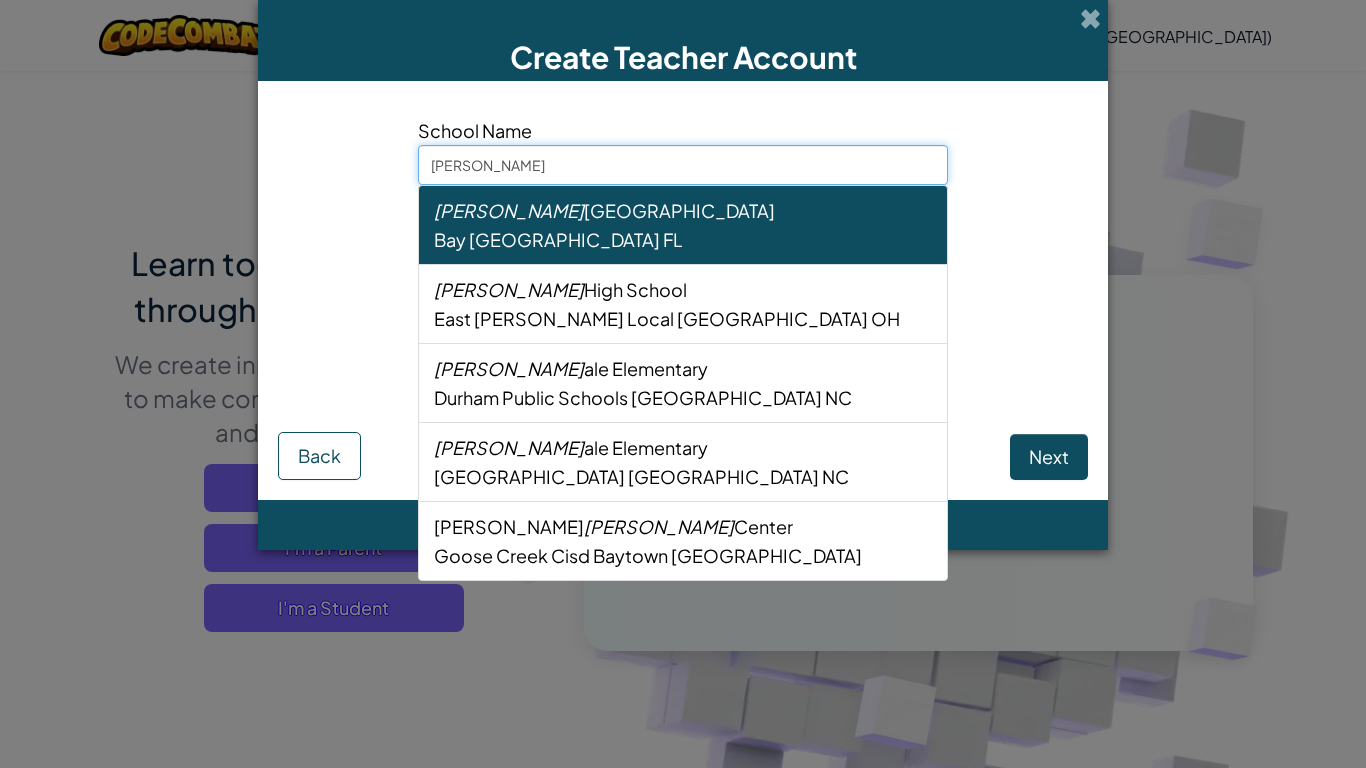
type input "hilan"
select select
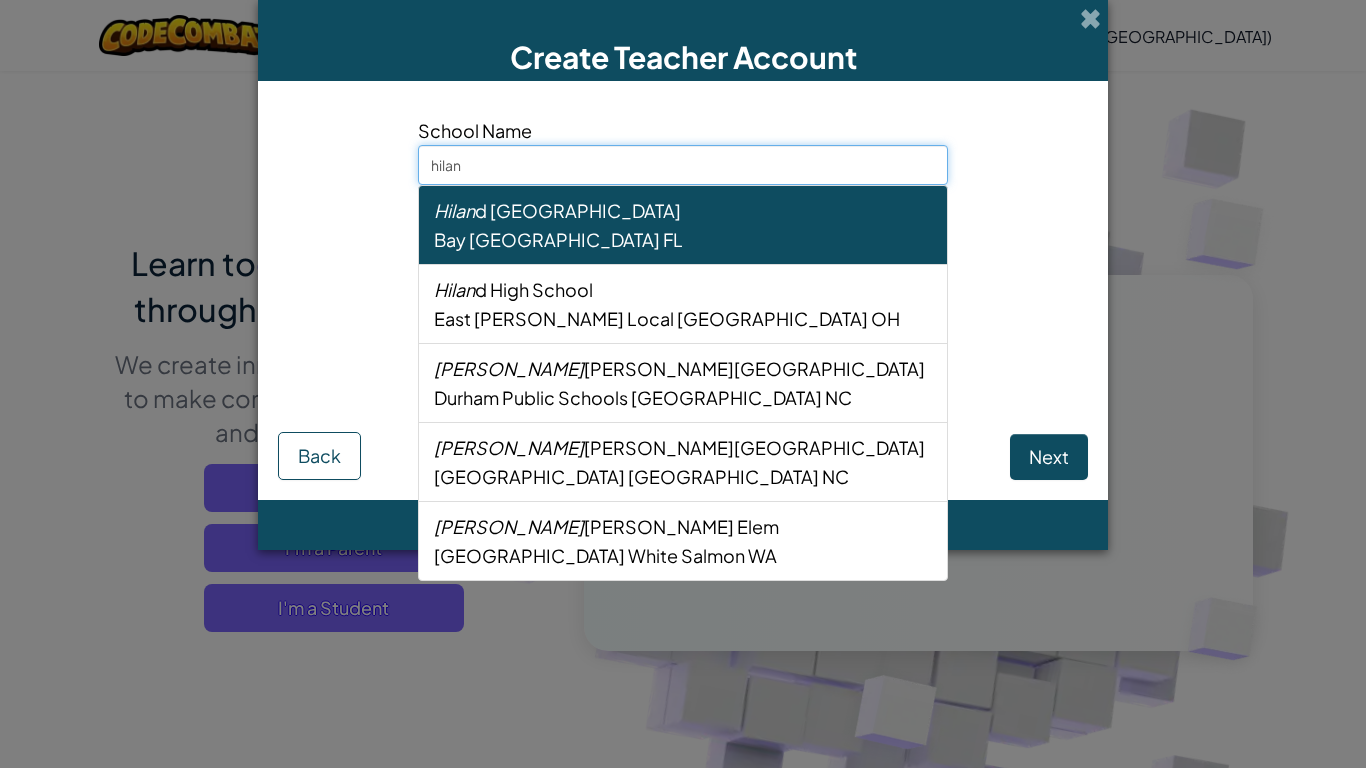
type input "hila"
select select
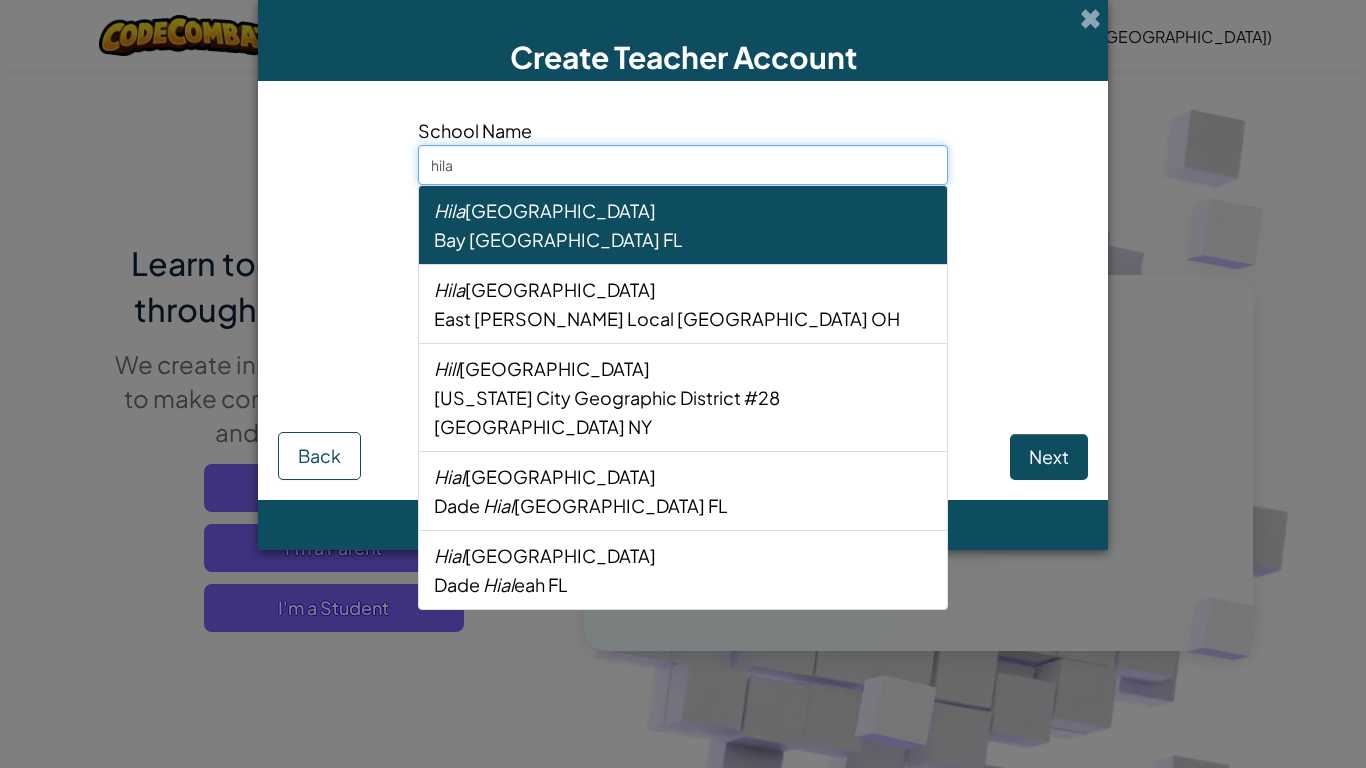
type input "hil"
select select
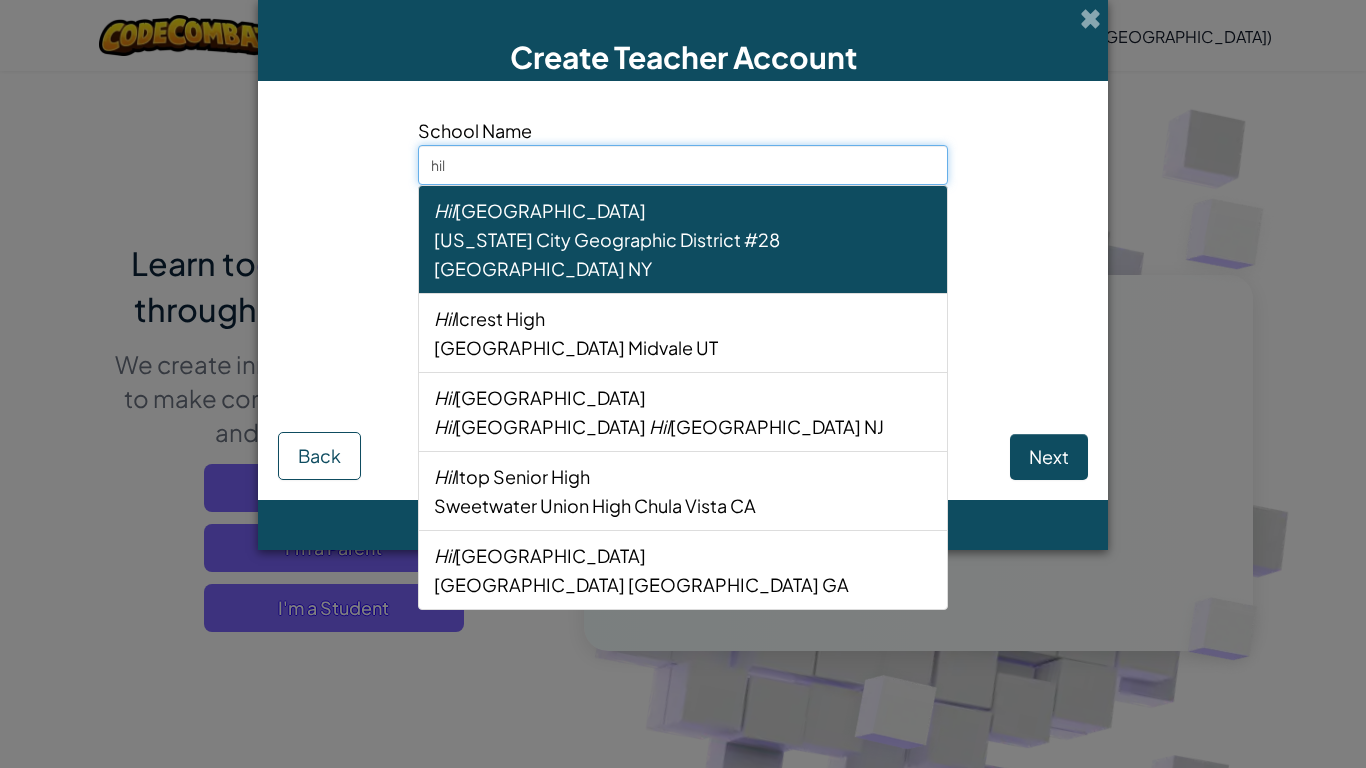
type input "hi"
select select
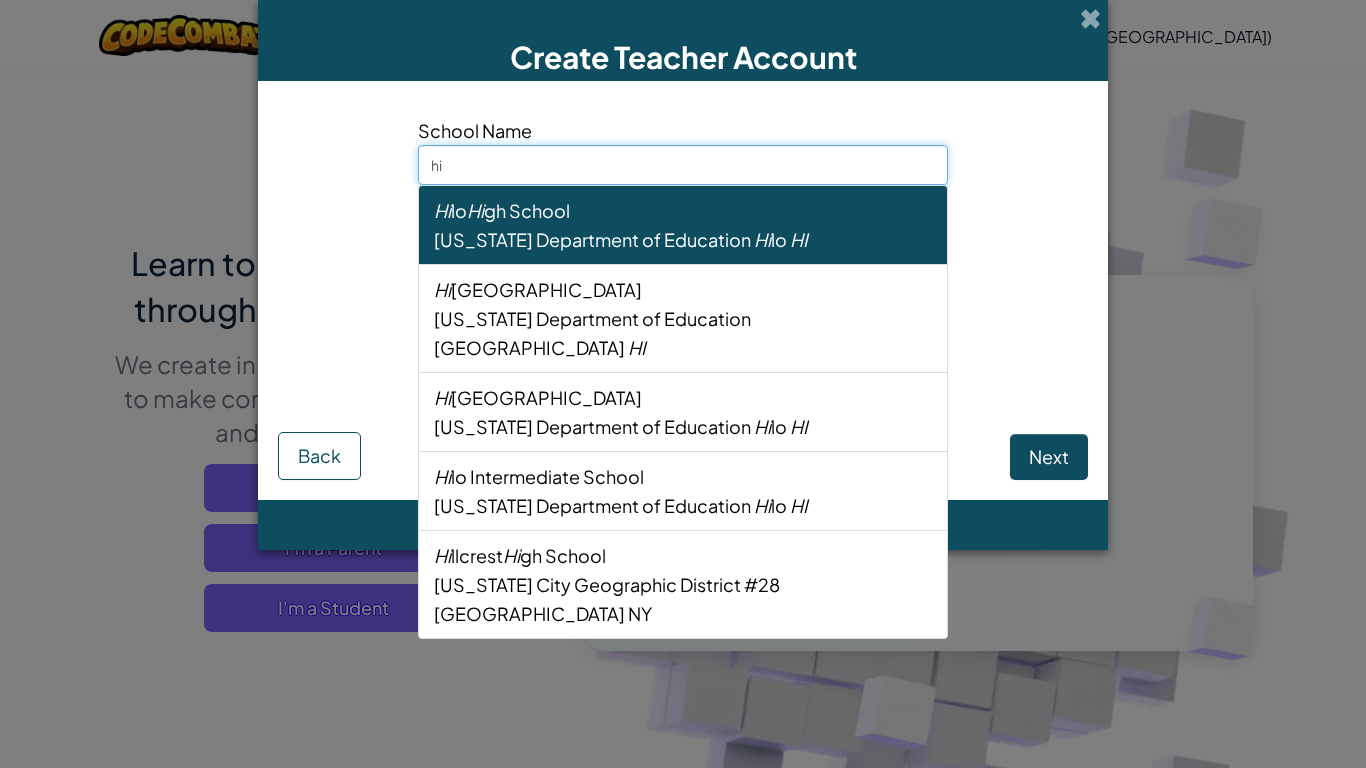
type input "hig"
select select
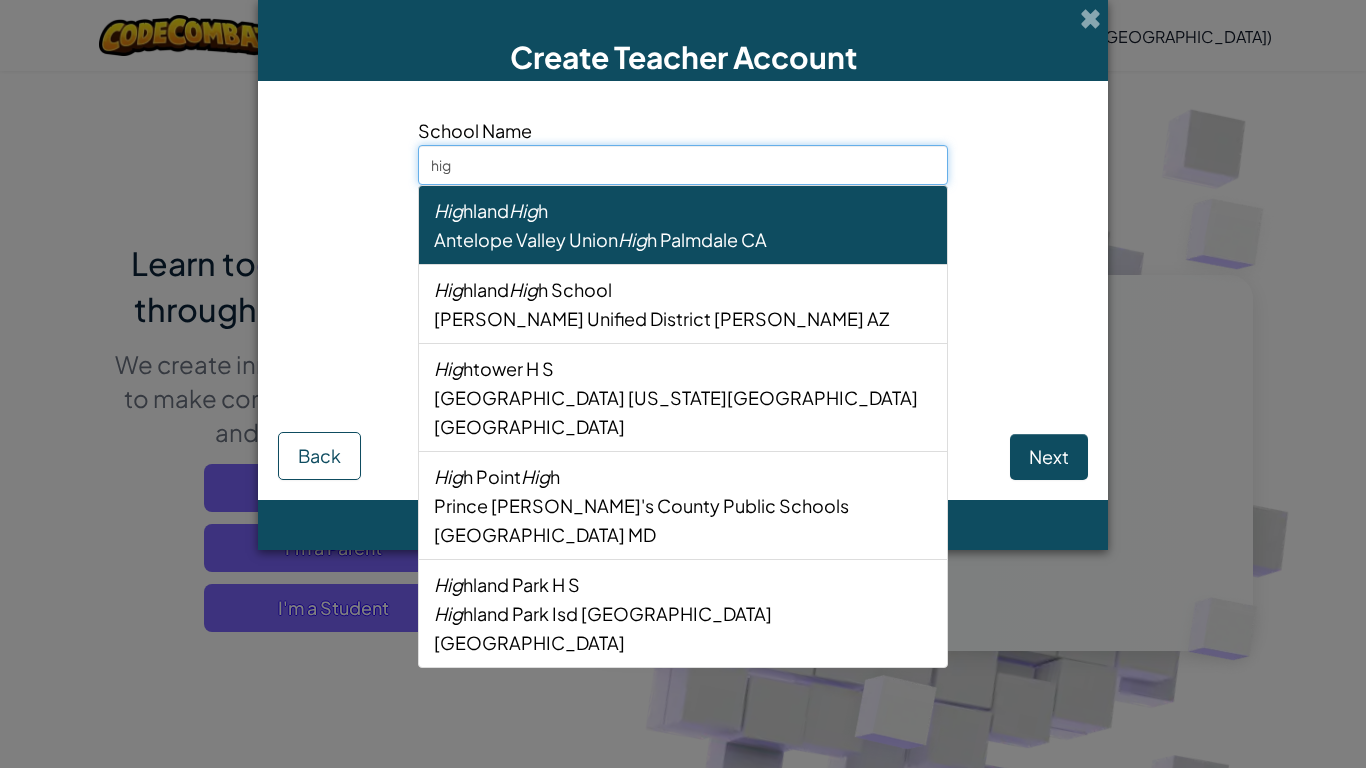
type input "high"
select select
type input "highl"
select select
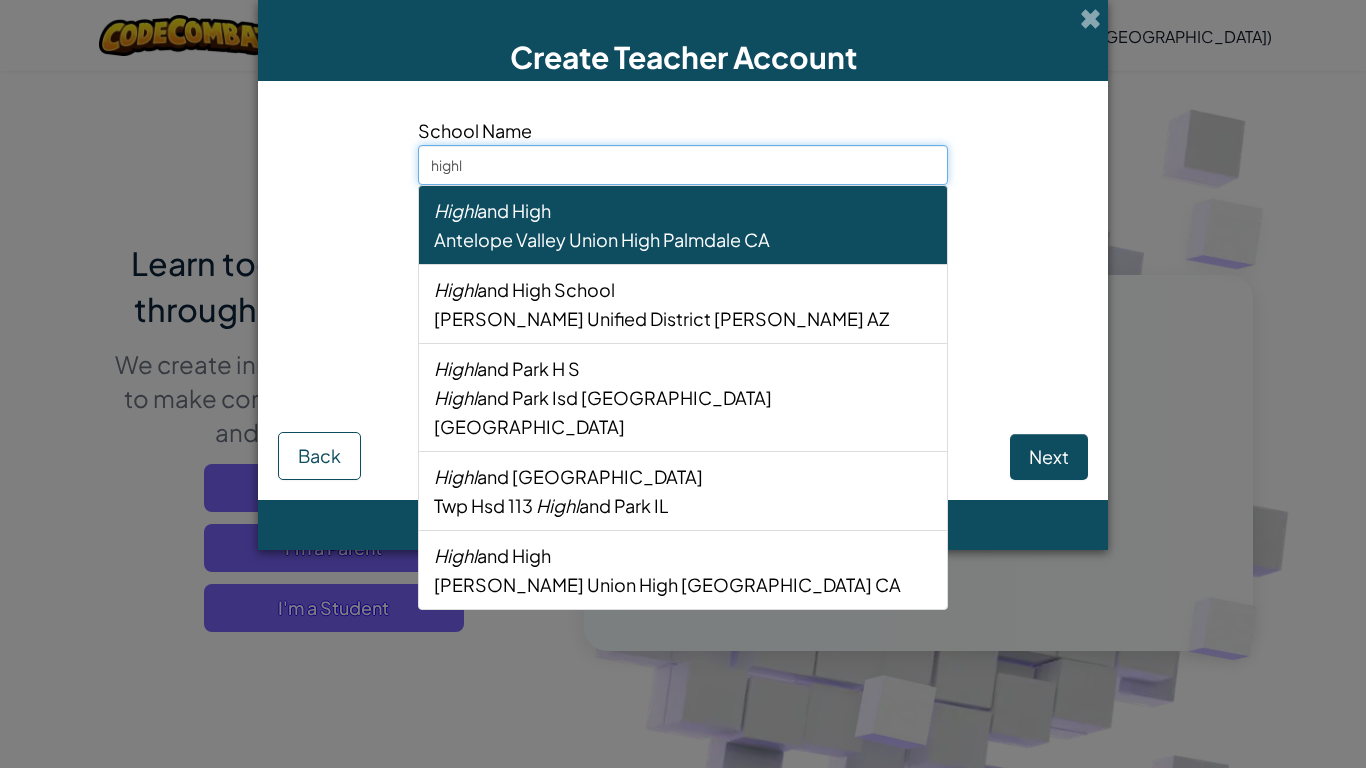
type input "highla"
select select
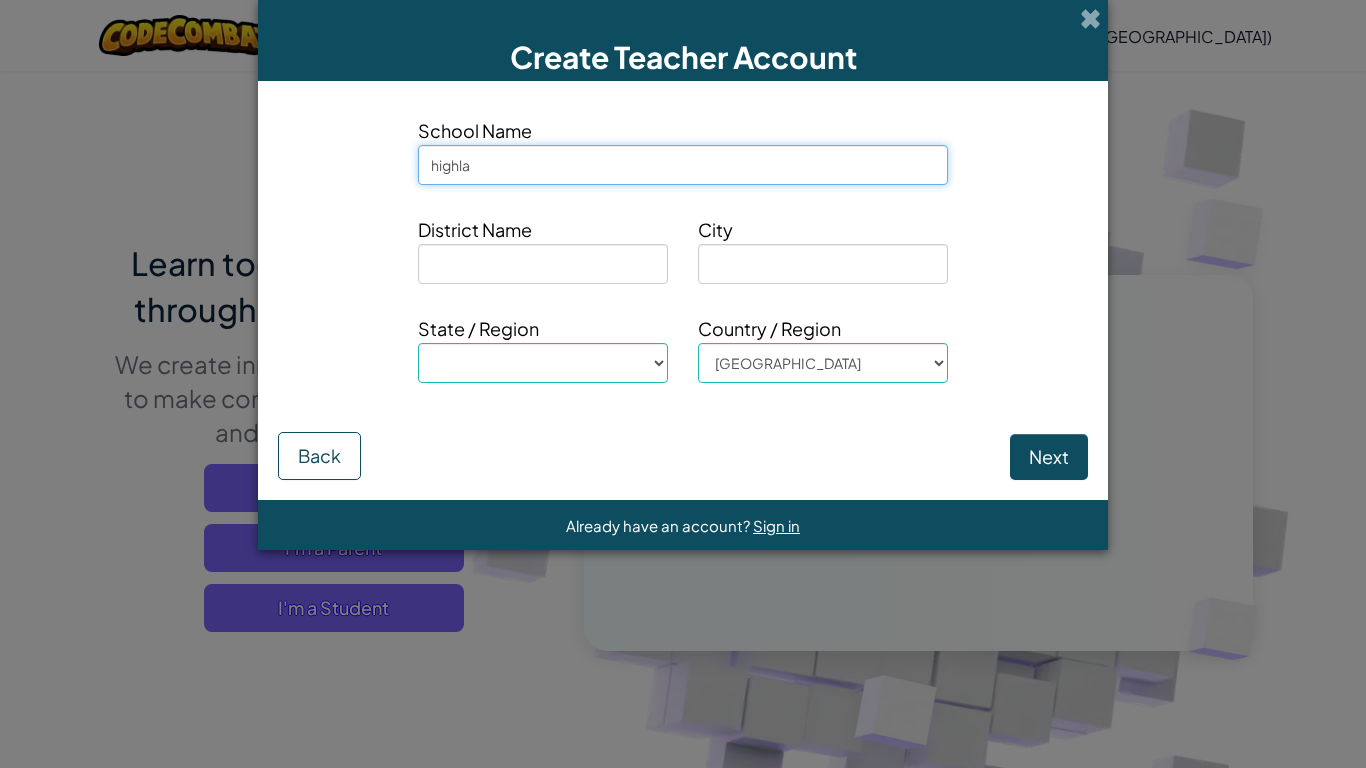
type input "highlan"
select select
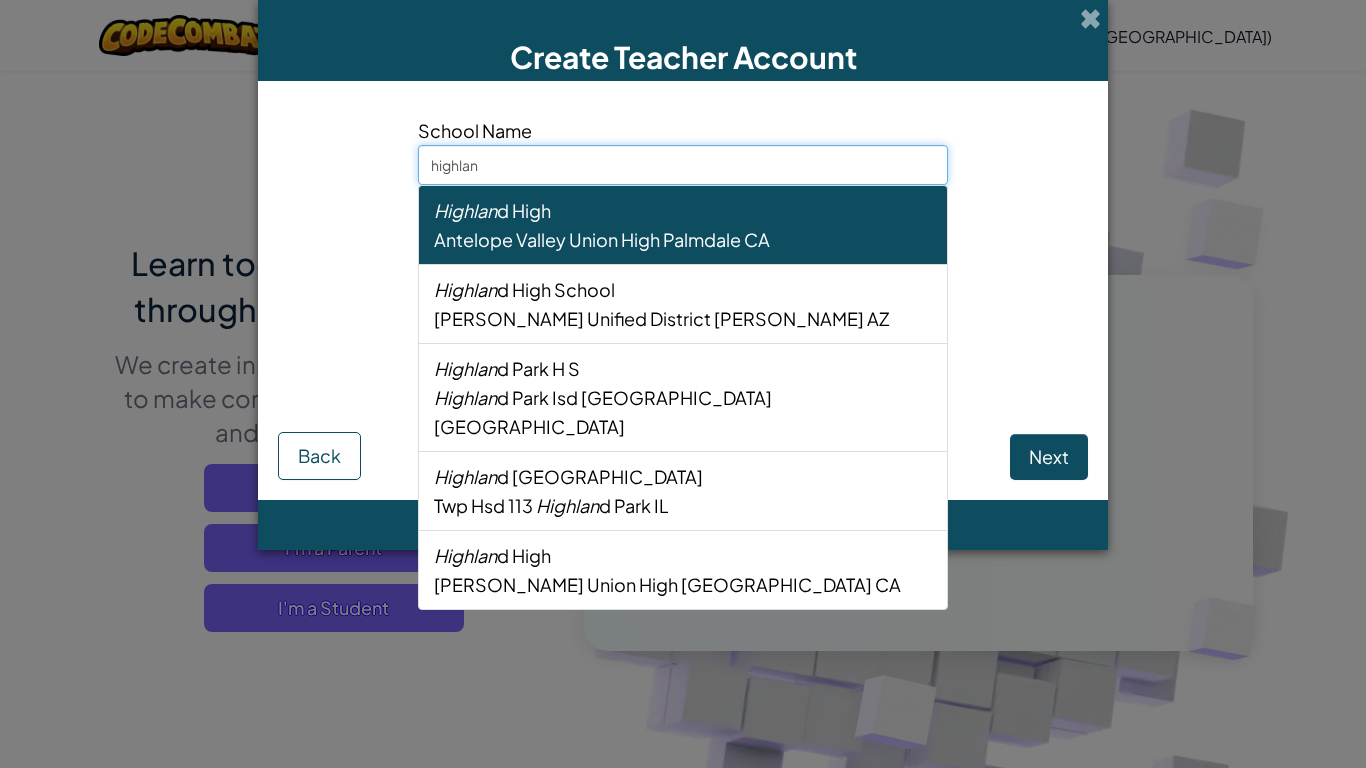
type input "highland"
select select
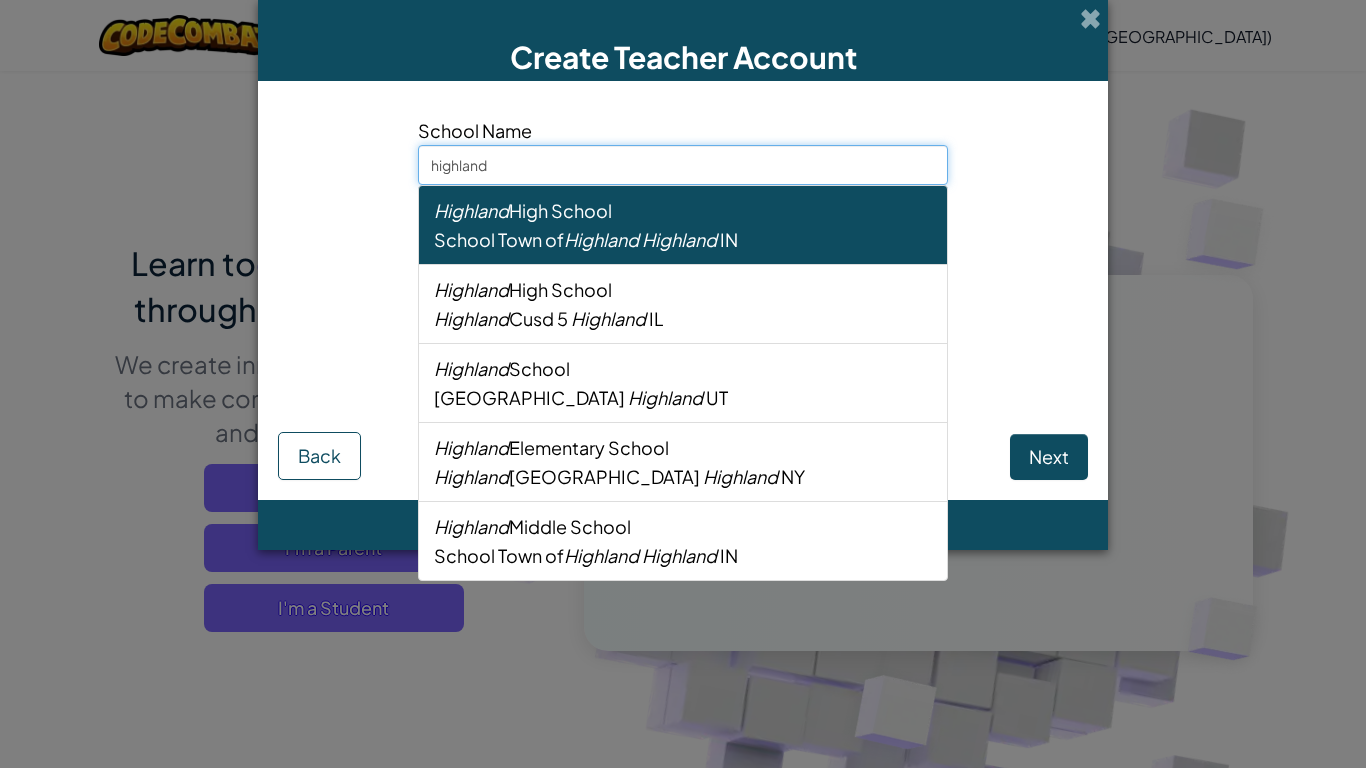
type input "highland"
select select
type input "highland p"
select select
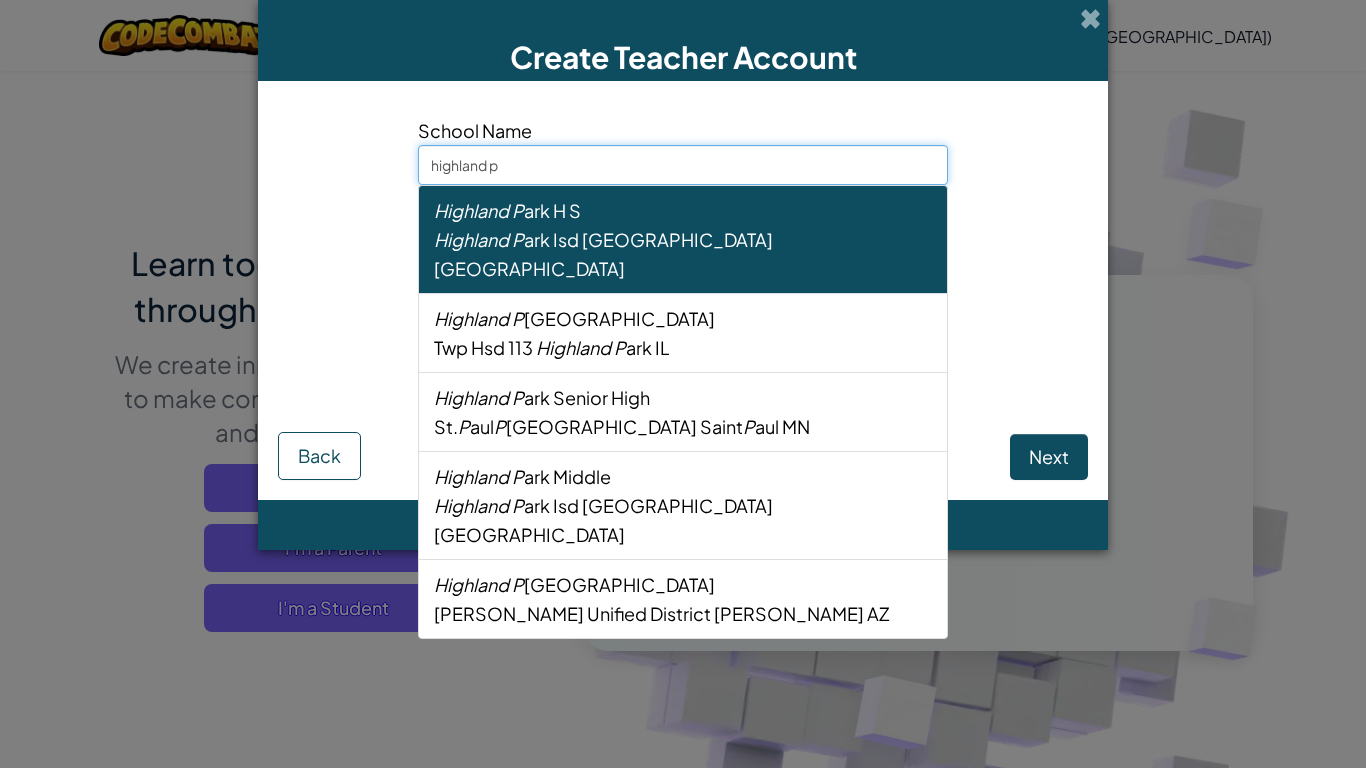
type input "highland pa"
select select
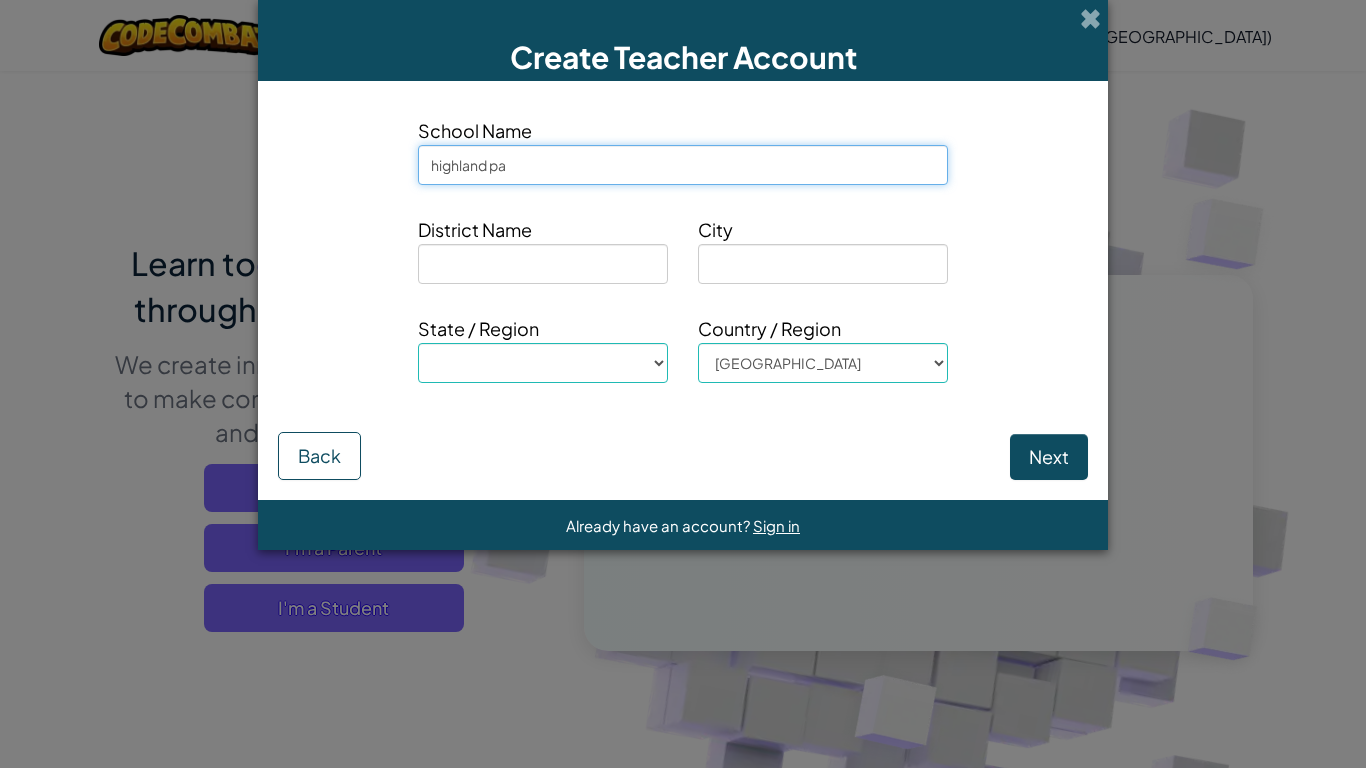
type input "highland par"
select select
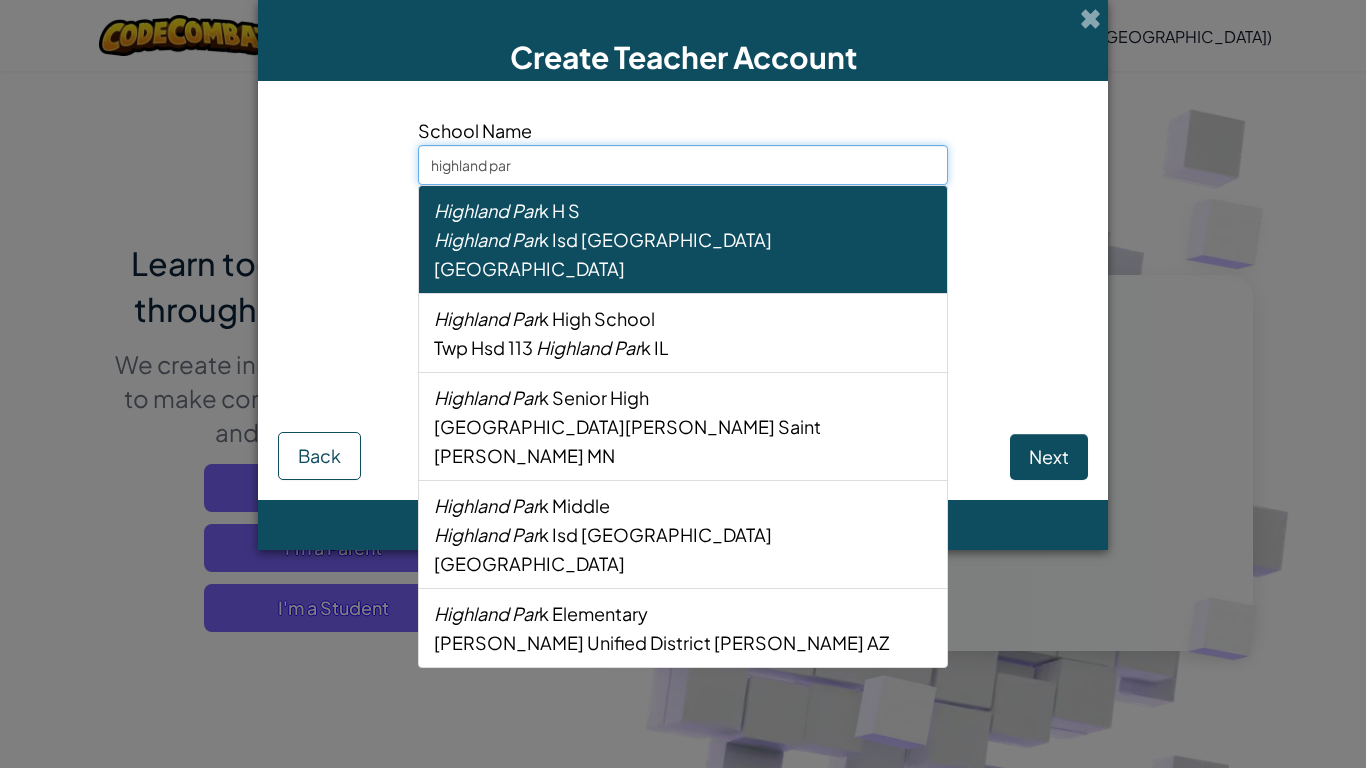
type input "highland park"
select select
type input "highland park"
select select
type input "highland park e"
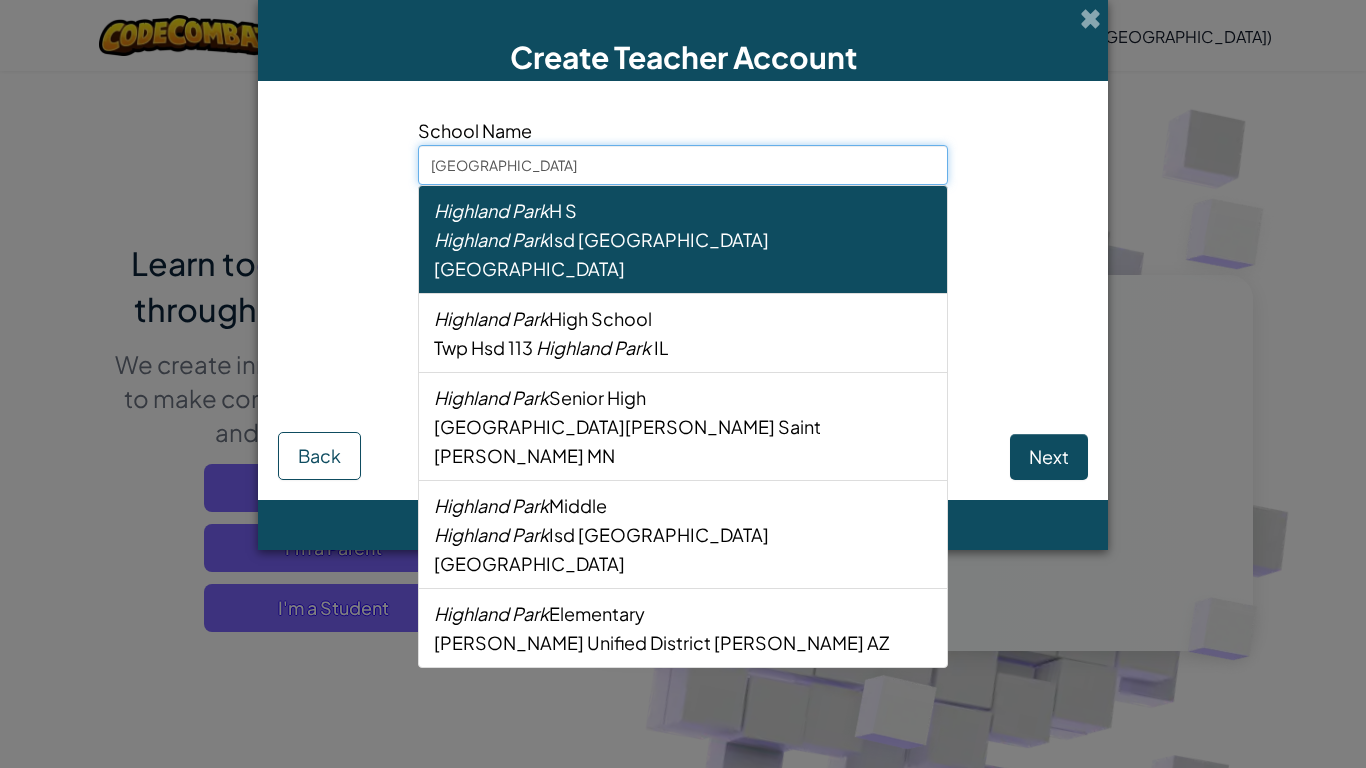
select select
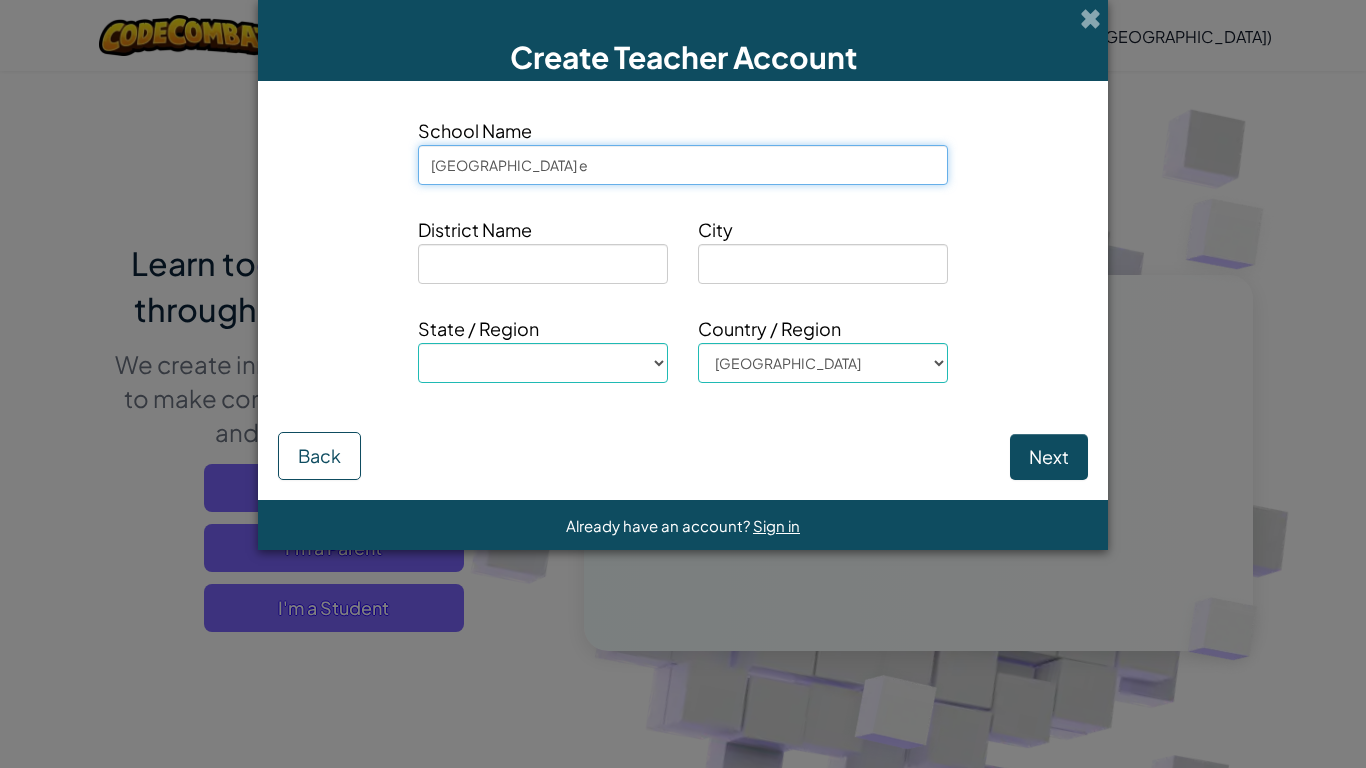
type input "highland park el"
select select
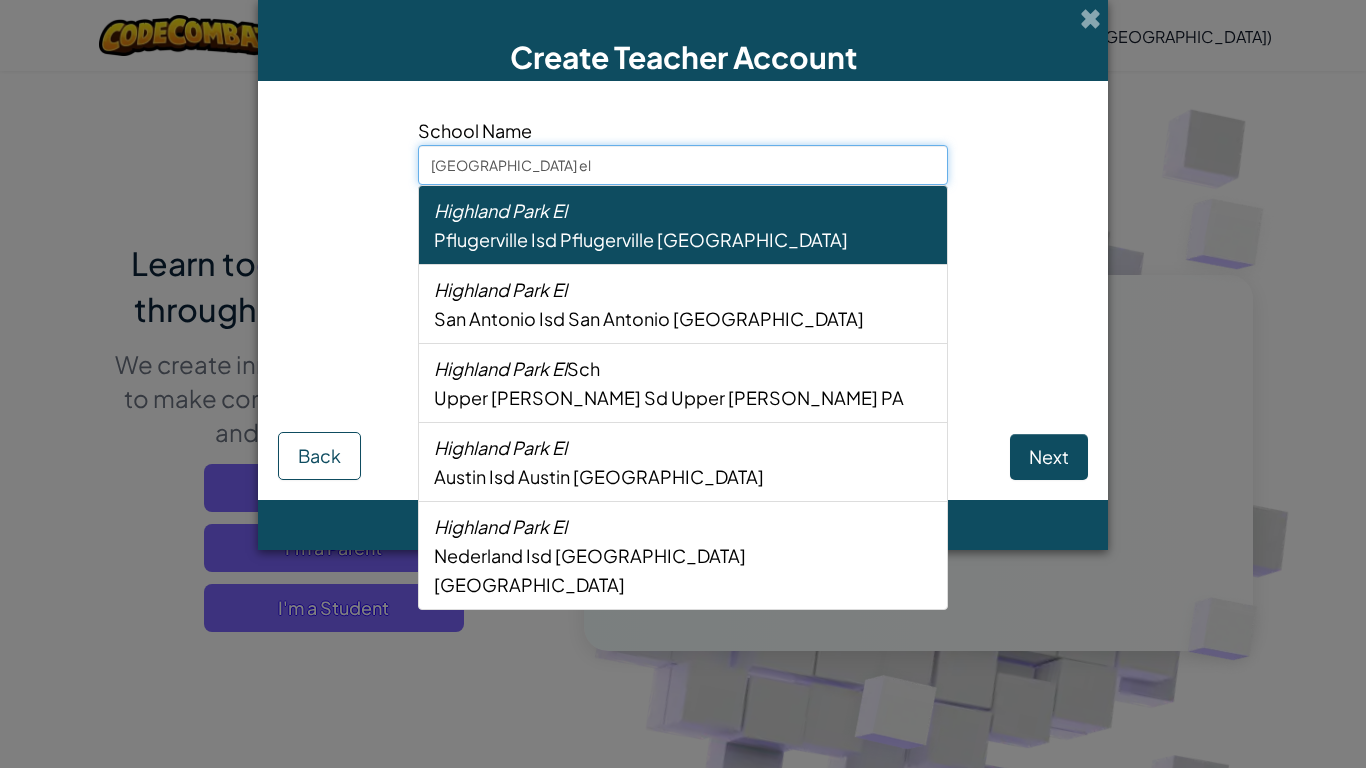
type input "highland park elm"
select select
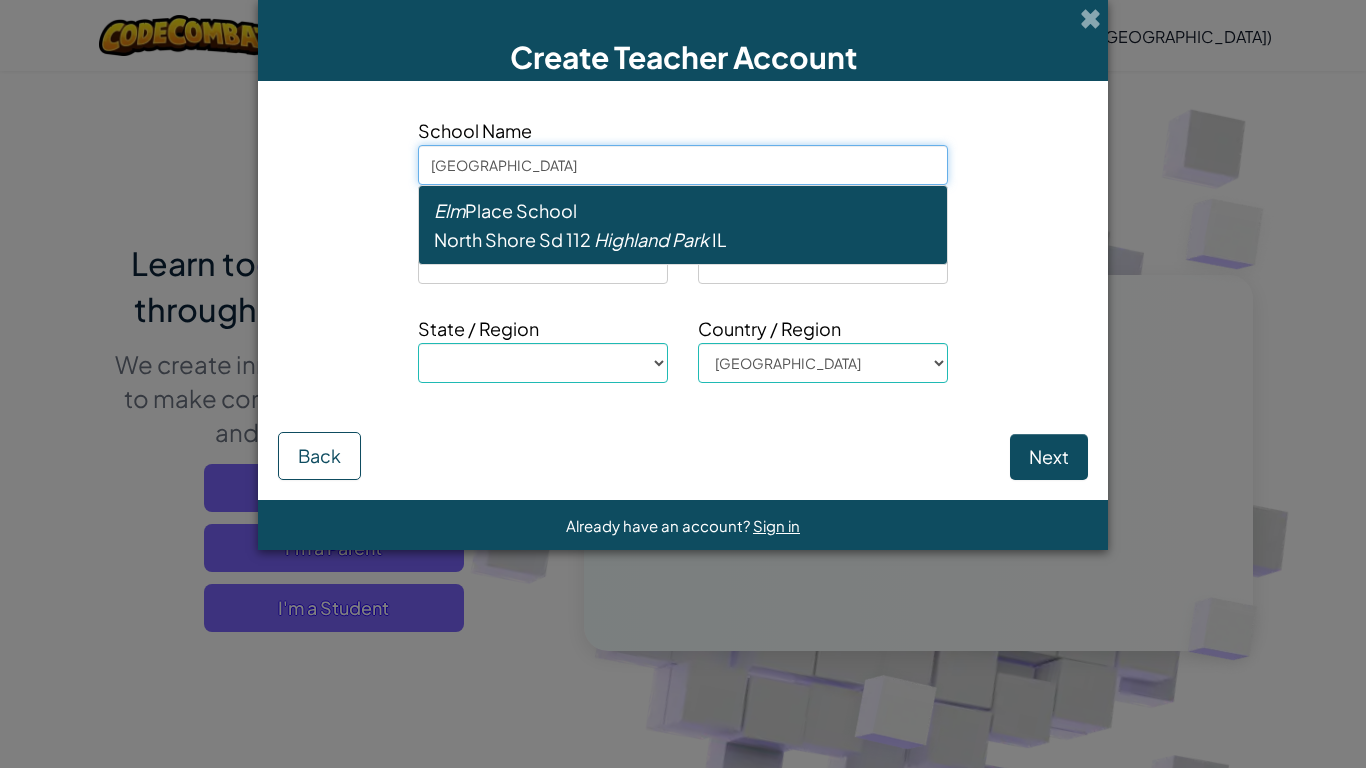
type input "highland park el"
select select
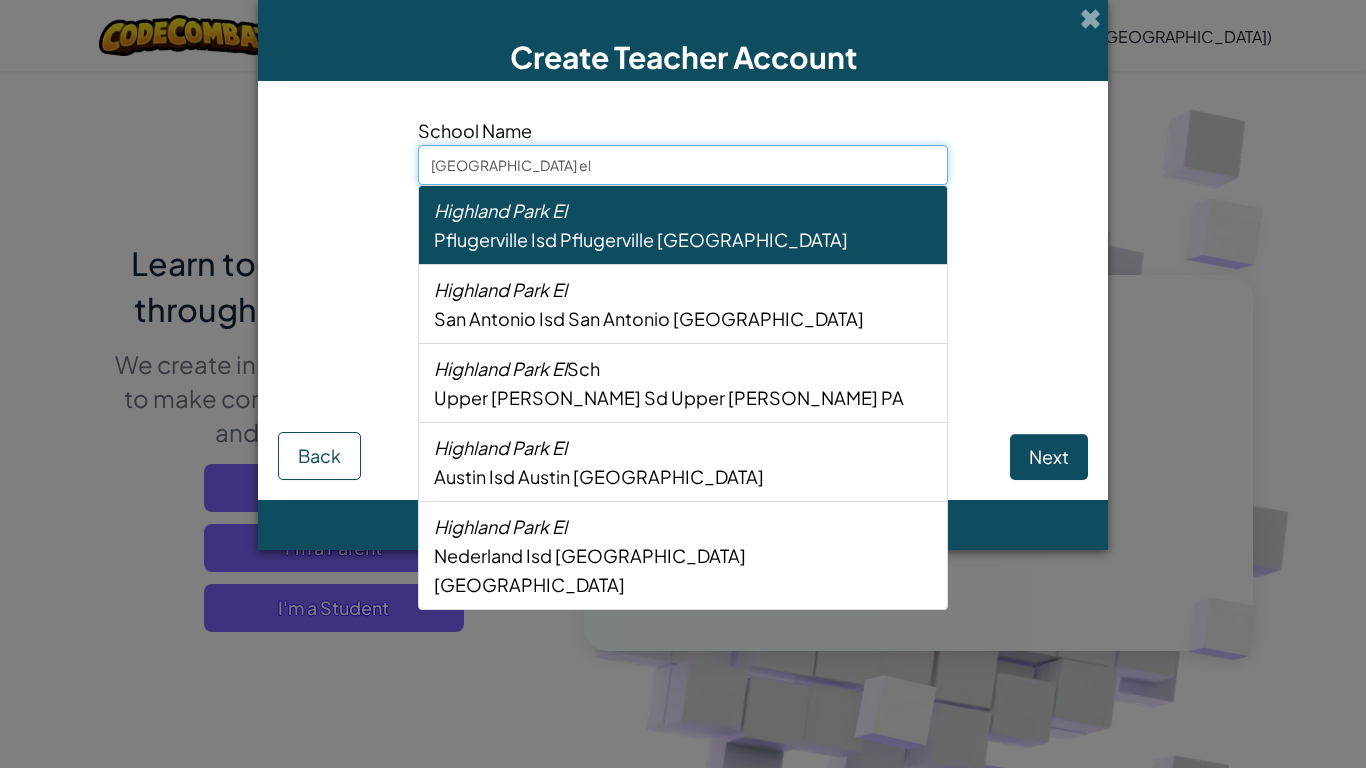
type input "highland park e"
select select
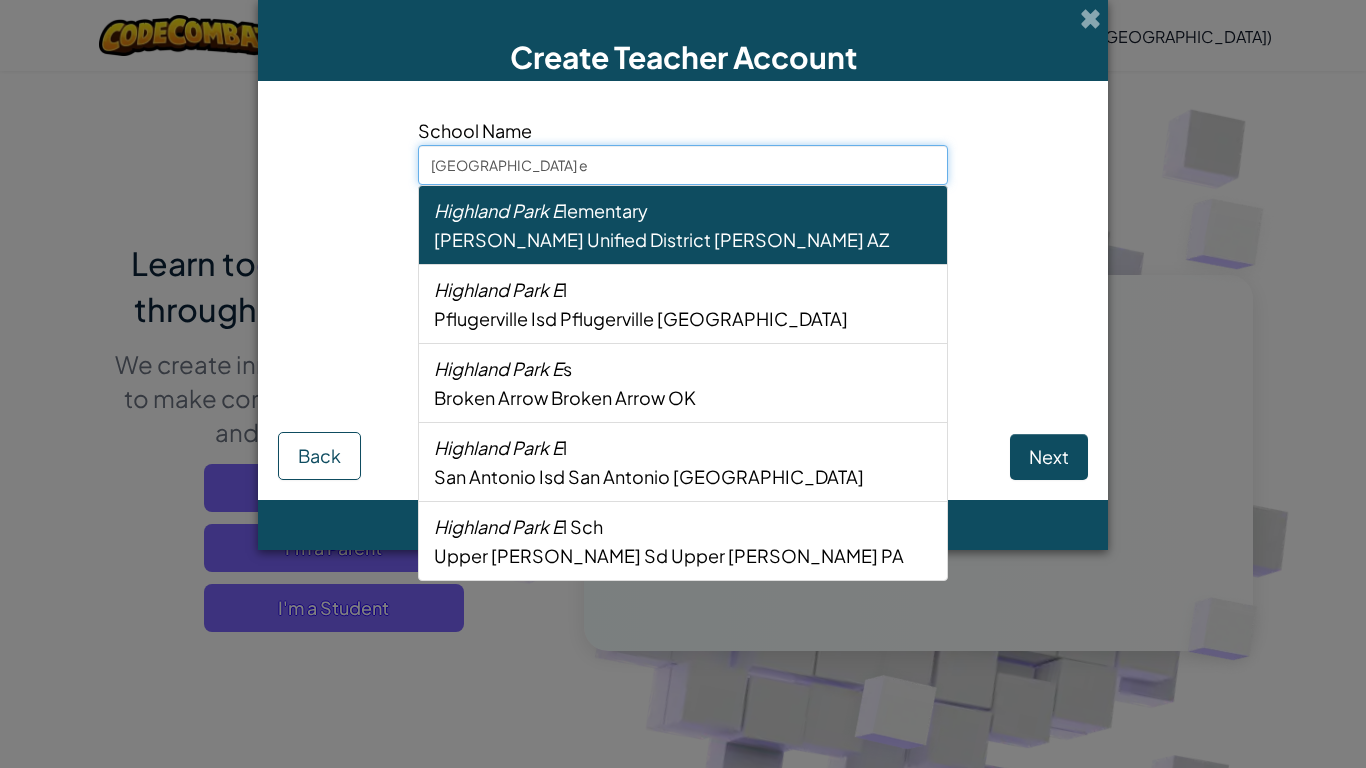
type input "highland park"
select select
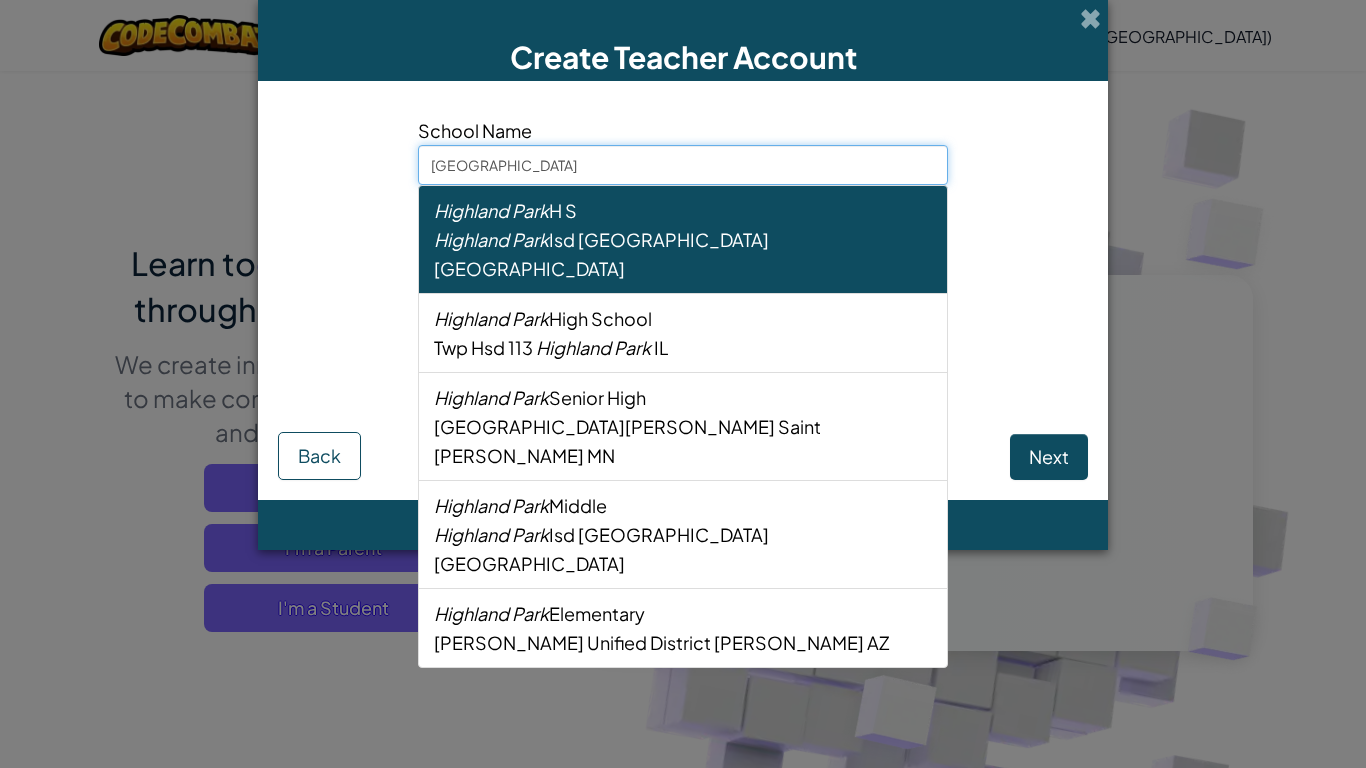
type input "highland park o"
select select
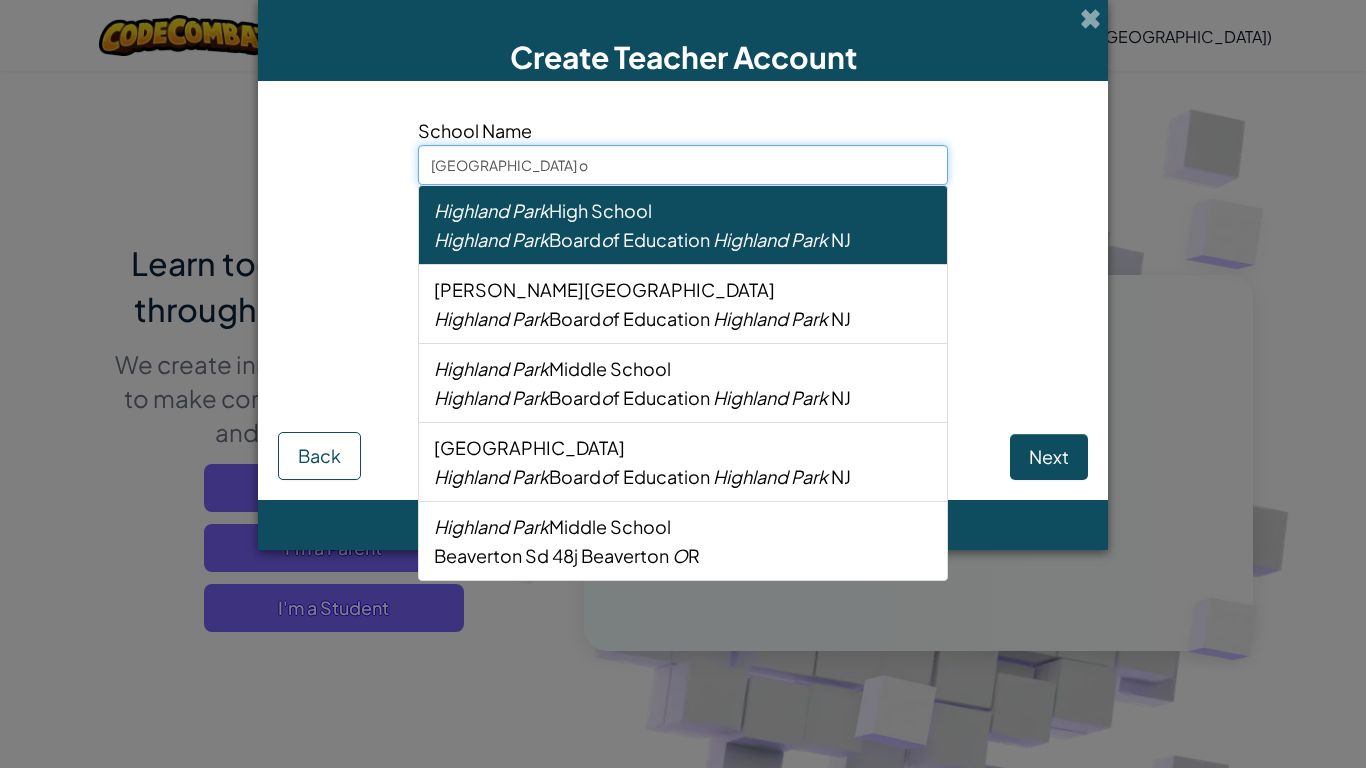
type input "highland park ok"
select select
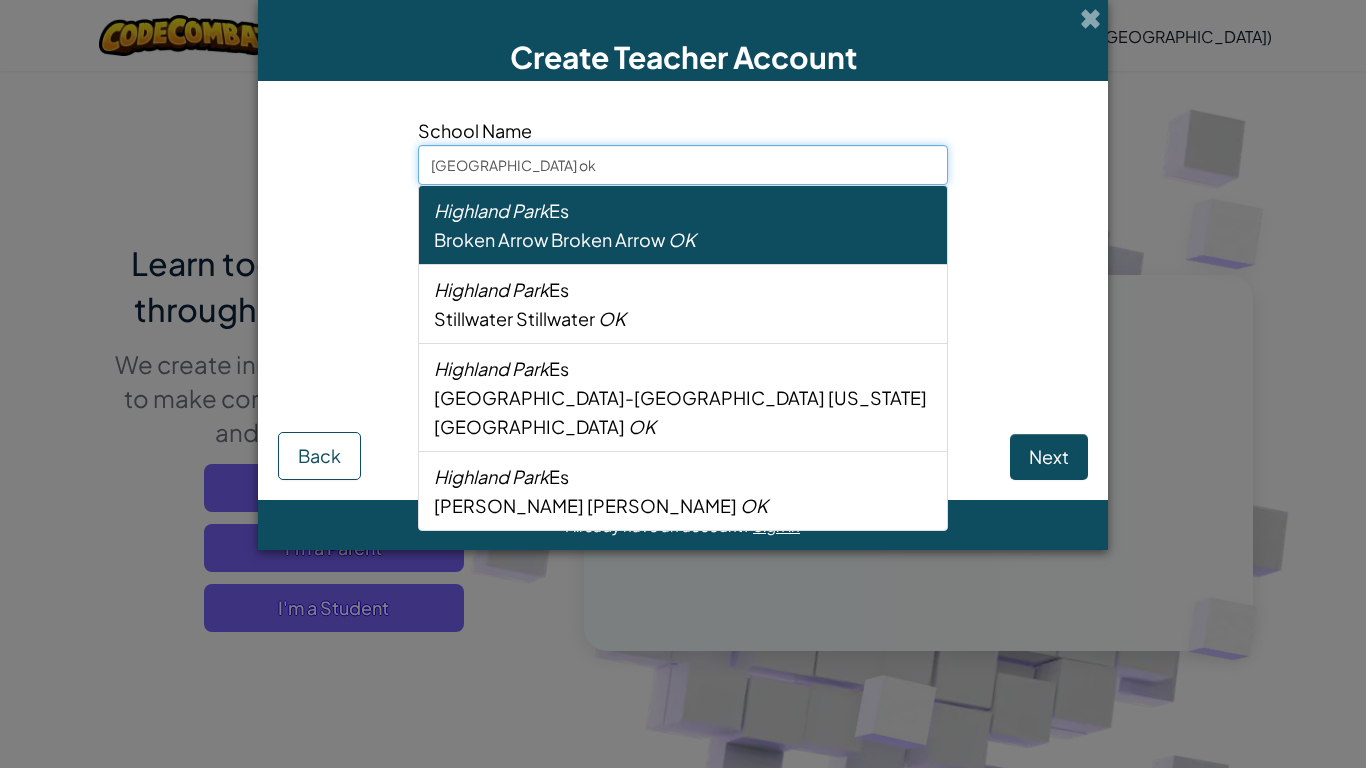
click at [561, 221] on div "Highland Park Es" at bounding box center [683, 210] width 498 height 29
type input "Highland Park Es"
type input "Broken Arrow"
select select "OK"
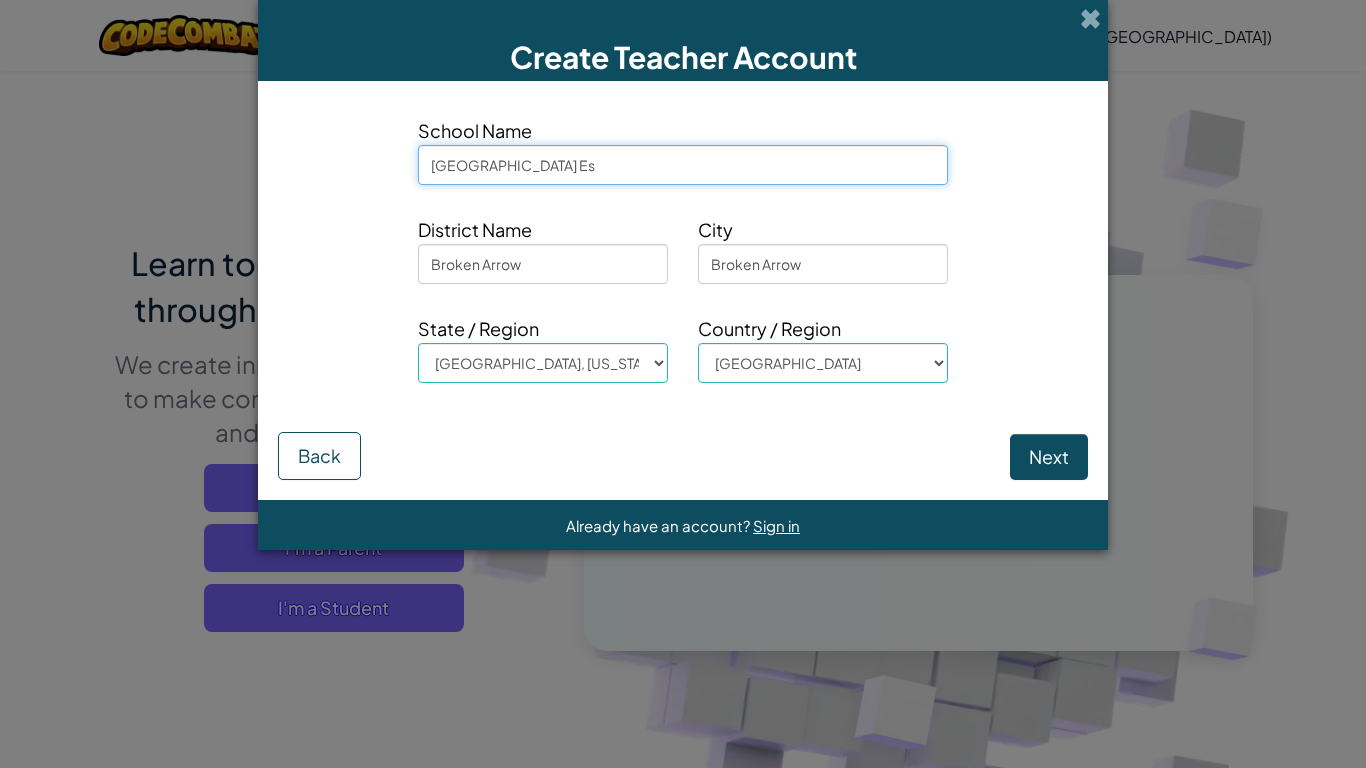
type input "Highland Park Es"
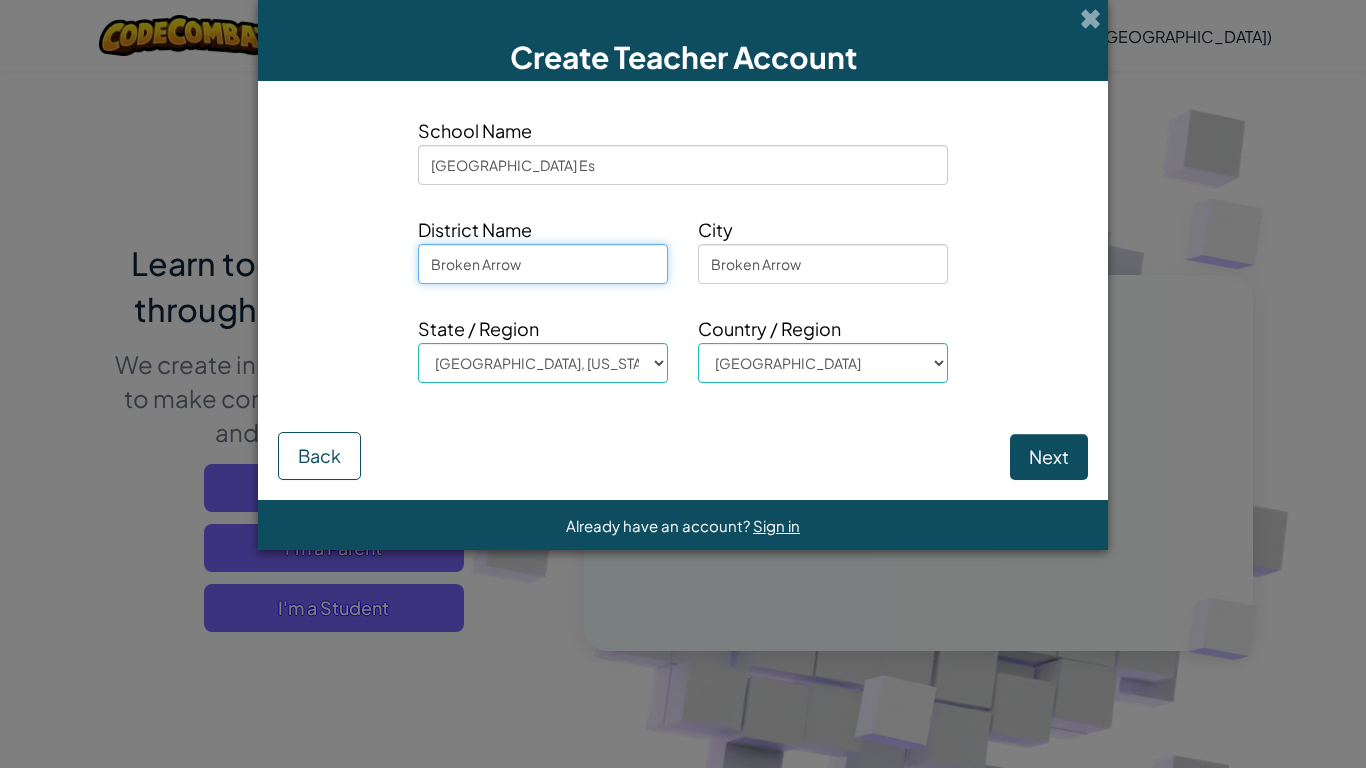
click at [597, 270] on input "Broken Arrow" at bounding box center [543, 264] width 250 height 40
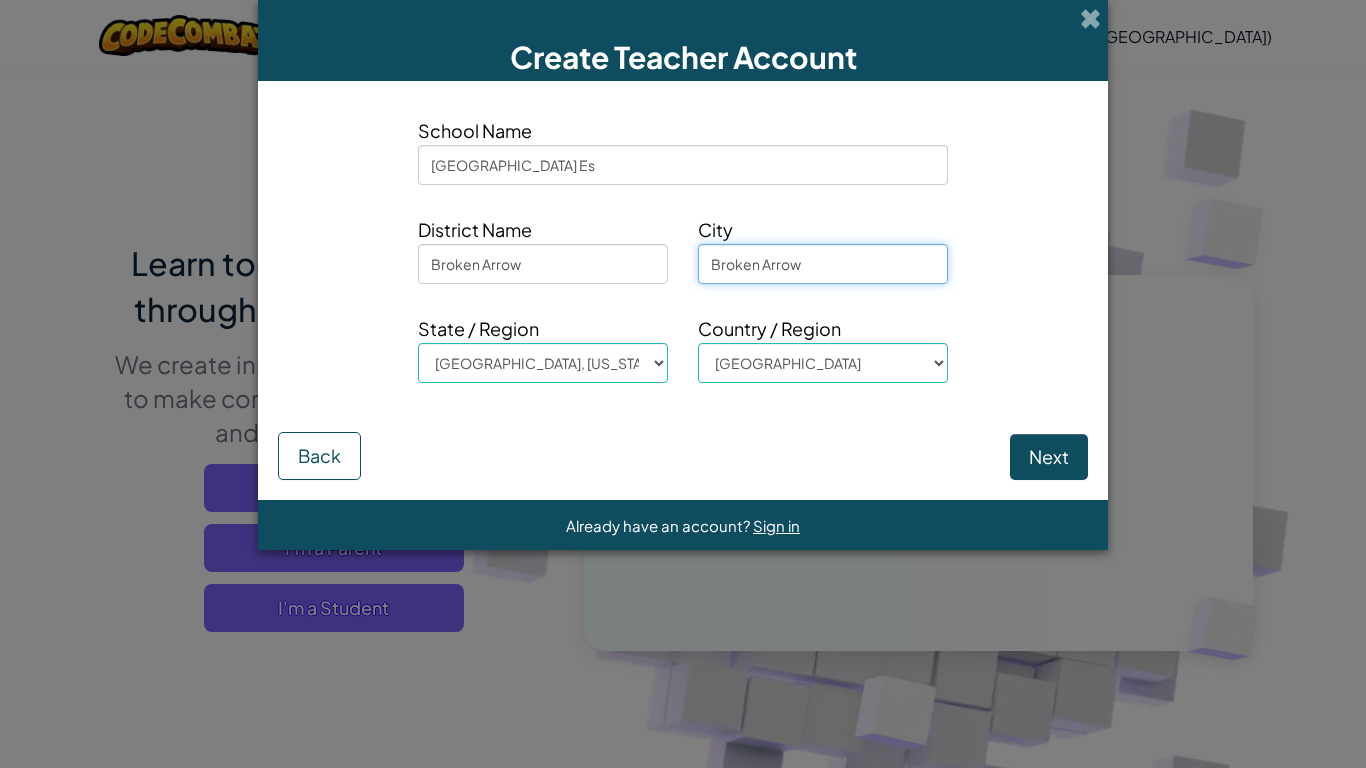
click at [803, 273] on input "Broken Arrow" at bounding box center [823, 264] width 250 height 40
click at [598, 367] on select "AL, Alabama AK, Alaska AZ, Arizona AR, Arkansas CA, California CO, Colorado CT,…" at bounding box center [543, 363] width 250 height 40
click at [1022, 445] on button "Next" at bounding box center [1049, 457] width 78 height 46
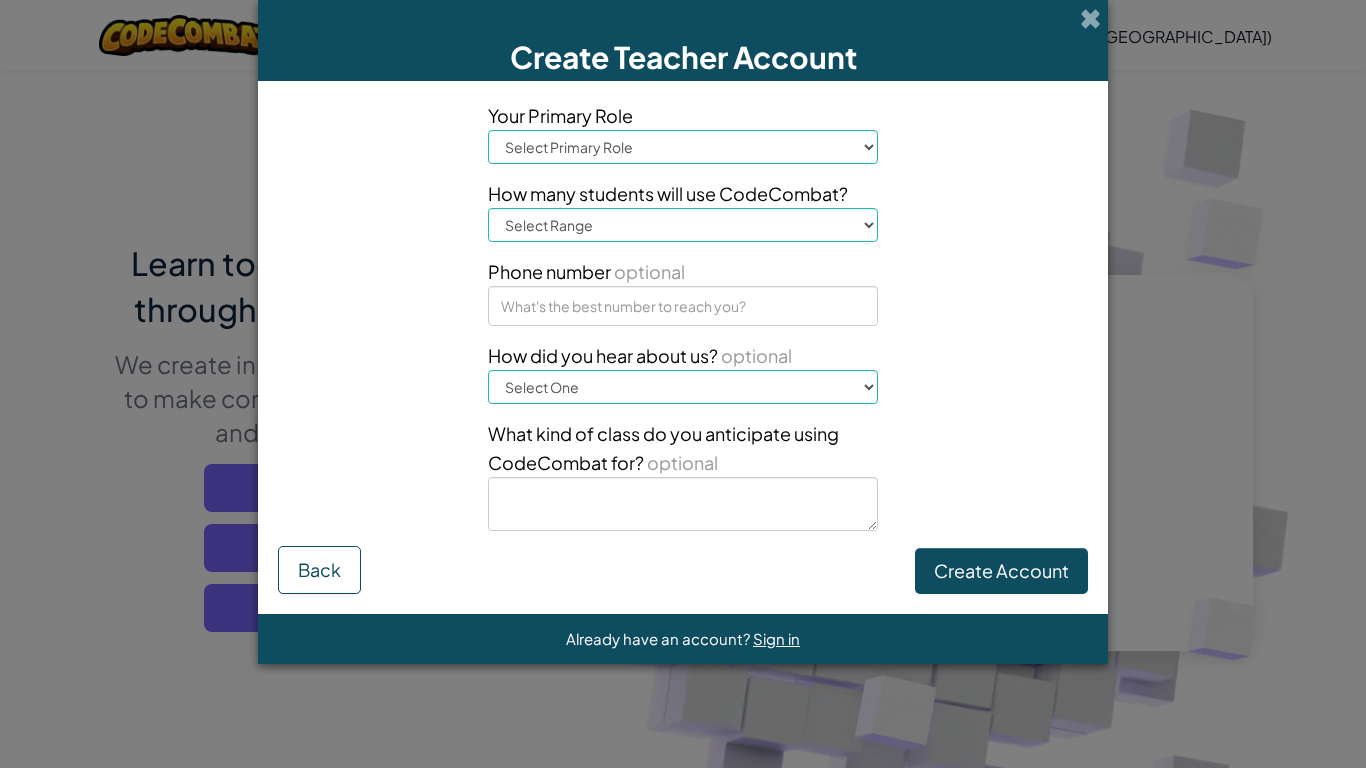
click at [682, 151] on select "Select Primary Role Principal Parent Technology coordinator Teacher Curriculum …" at bounding box center [683, 147] width 390 height 34
select select "Parent"
click at [488, 130] on select "Select Primary Role Principal Parent Technology coordinator Teacher Curriculum …" at bounding box center [683, 147] width 390 height 34
click at [599, 221] on select "Select Range 1-10 11-50 51-100 101-200 201-500 501-1000 1000+" at bounding box center [683, 225] width 390 height 34
select select "1-10"
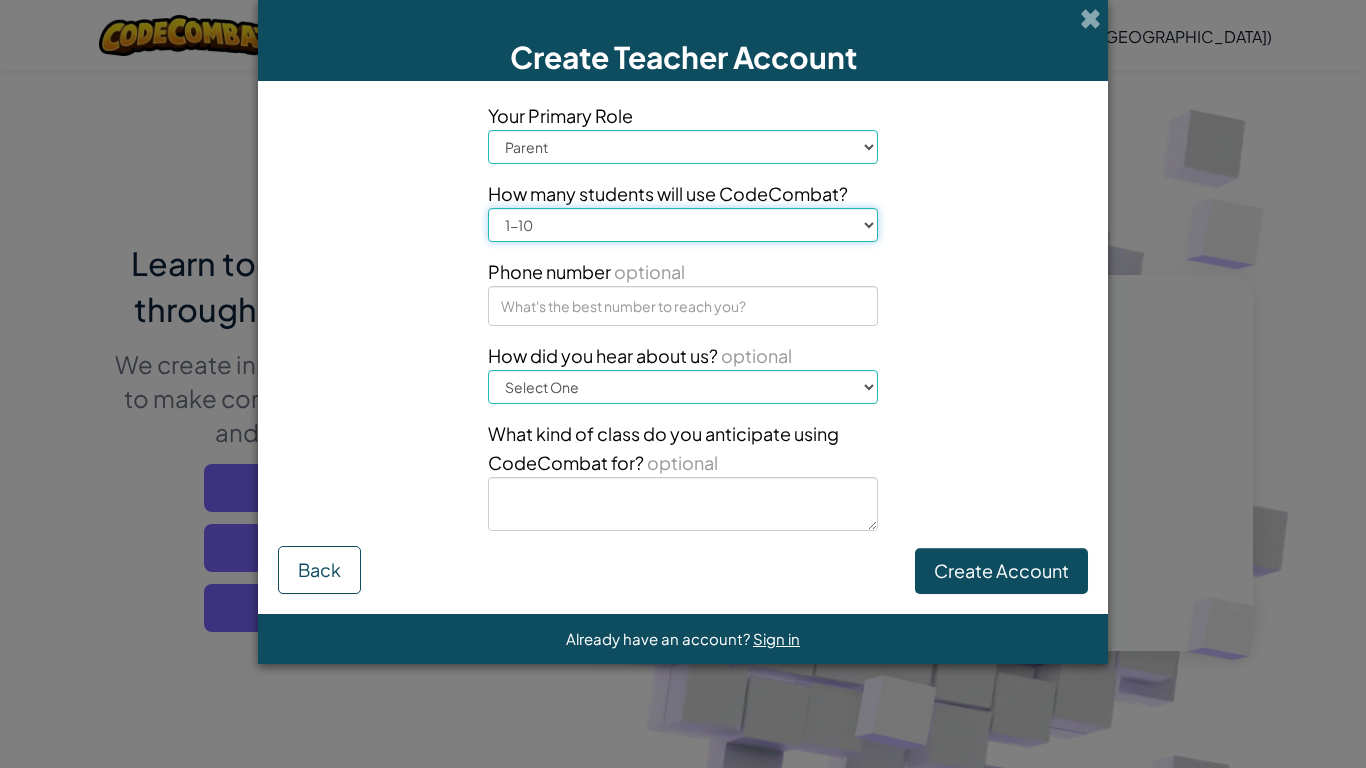
click at [488, 208] on select "Select Range 1-10 11-50 51-100 101-200 201-500 501-1000 1000+" at bounding box center [683, 225] width 390 height 34
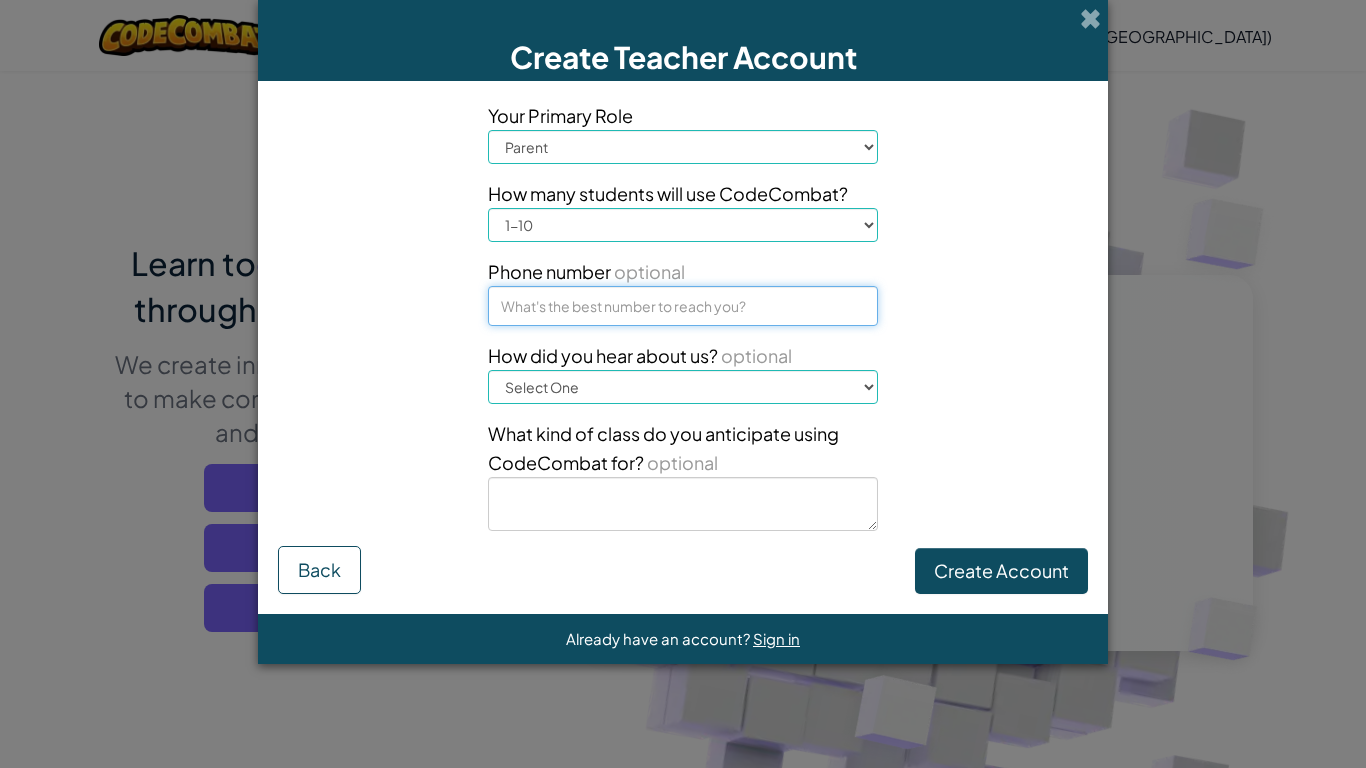
click at [615, 317] on input at bounding box center [683, 306] width 390 height 40
type input "9183508380"
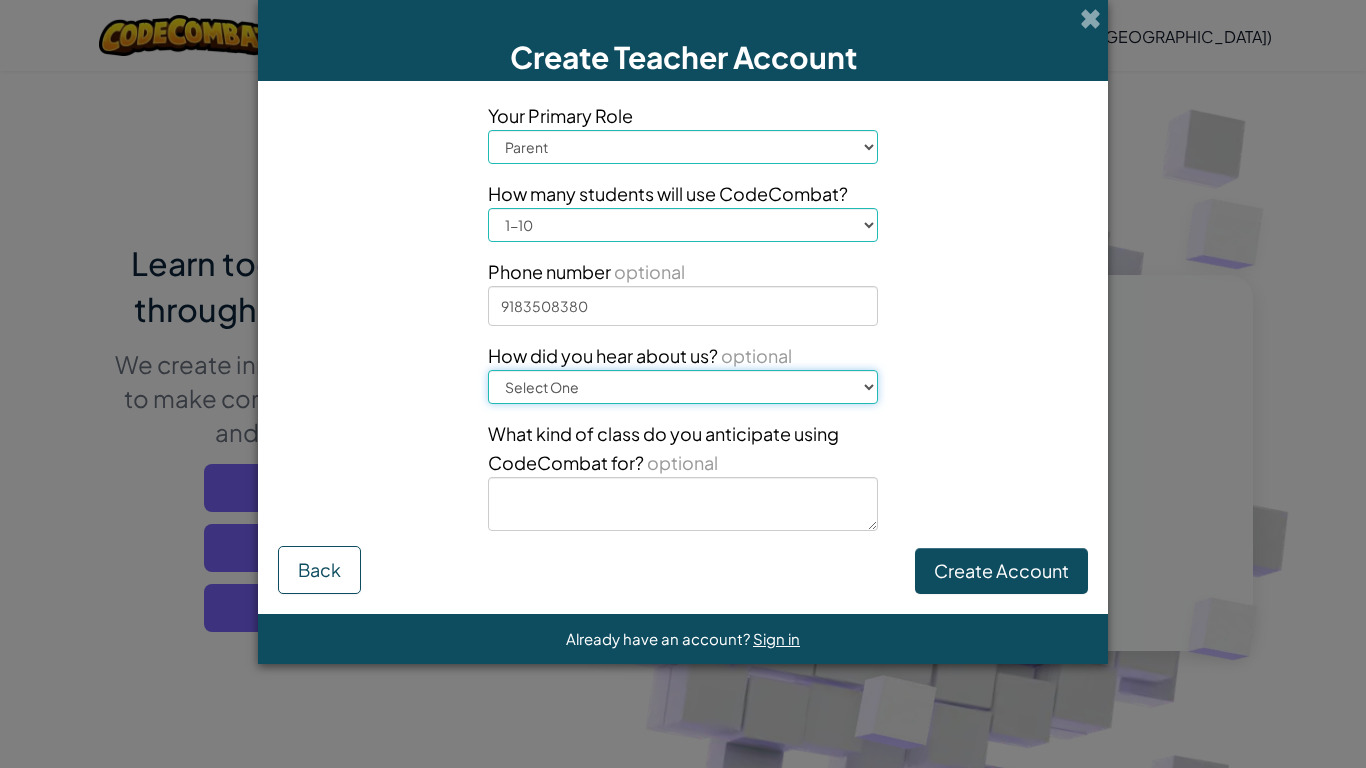
click at [785, 380] on select "Select One Conference (e.g. ISTE) Code.org/Hour of Code A teacher An administra…" at bounding box center [683, 387] width 390 height 34
select select "A student"
click at [488, 370] on select "Select One Conference (e.g. ISTE) Code.org/Hour of Code A teacher An administra…" at bounding box center [683, 387] width 390 height 34
click at [559, 504] on textarea at bounding box center [683, 504] width 390 height 54
type textarea "home"
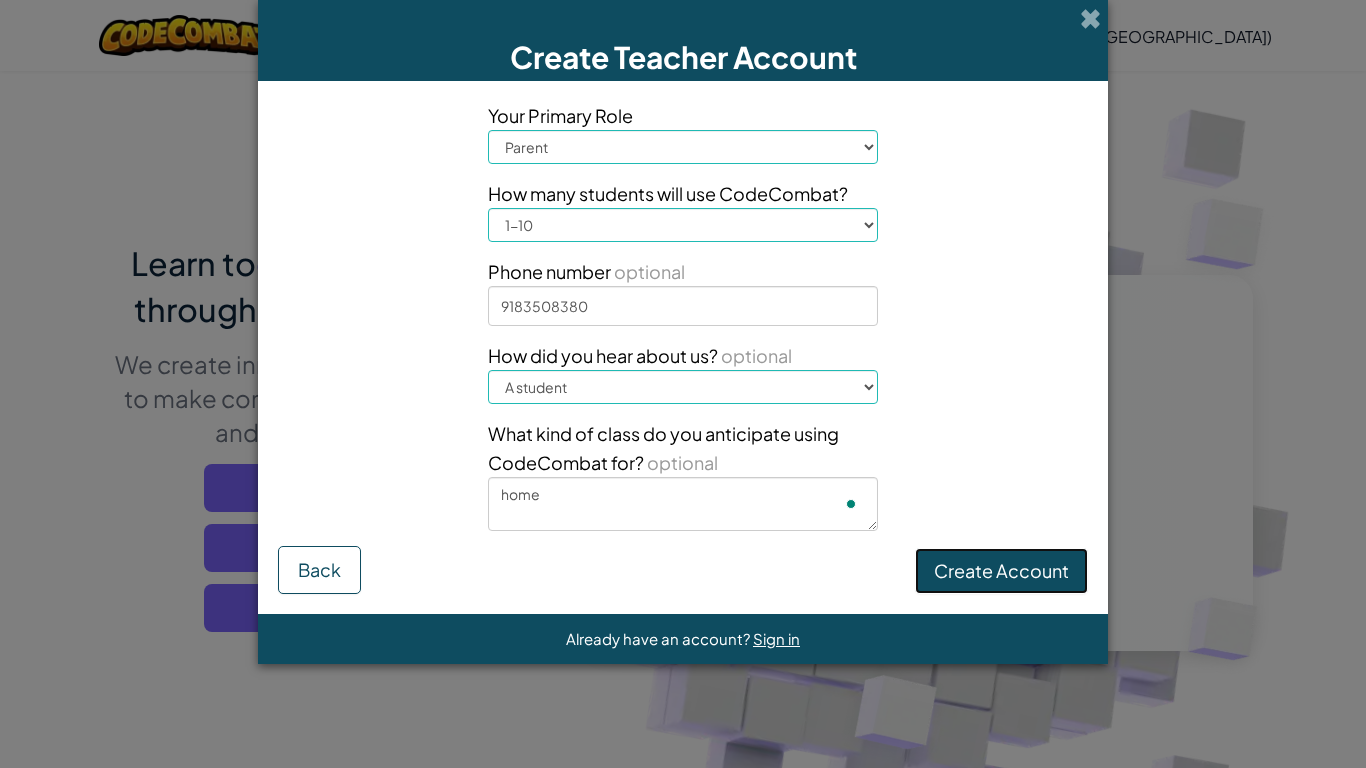
click at [975, 556] on button "Create Account" at bounding box center [1001, 571] width 173 height 46
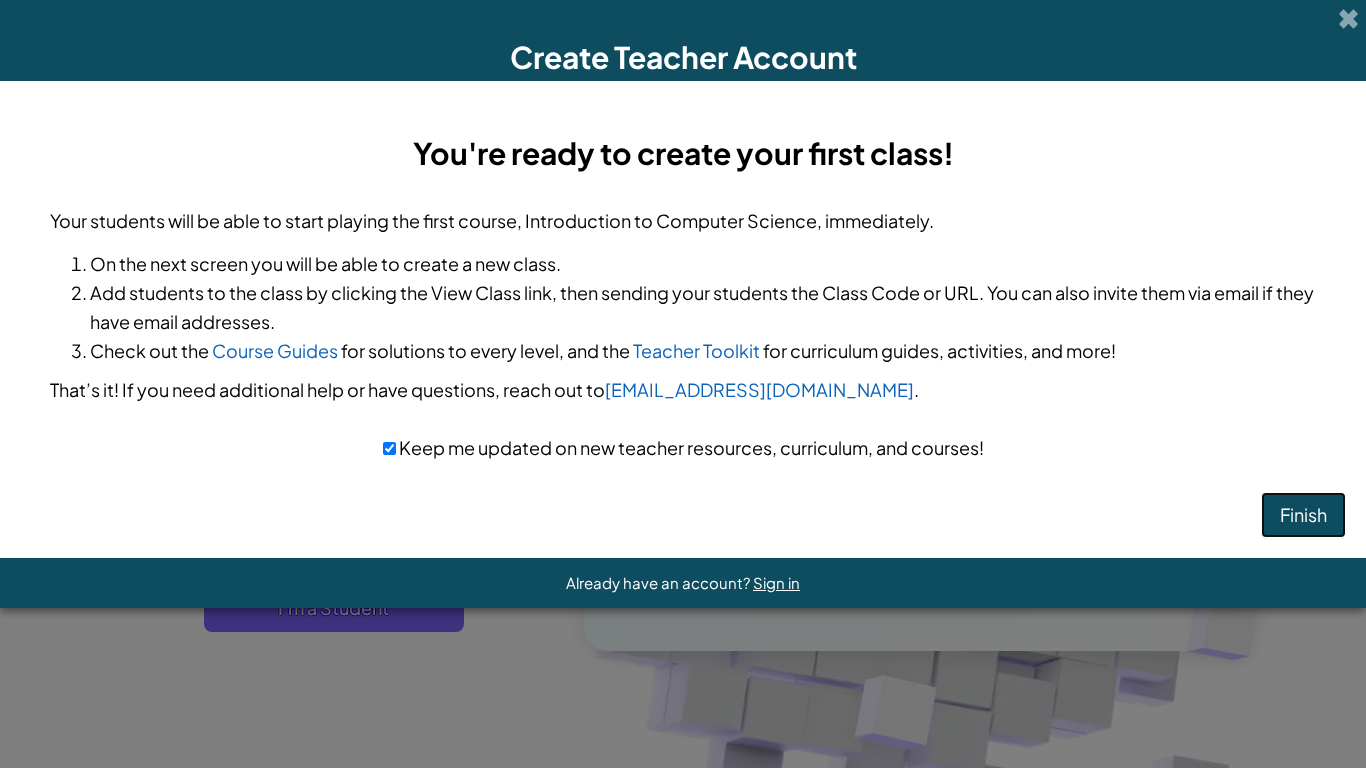
click at [1297, 523] on button "Finish" at bounding box center [1303, 515] width 85 height 46
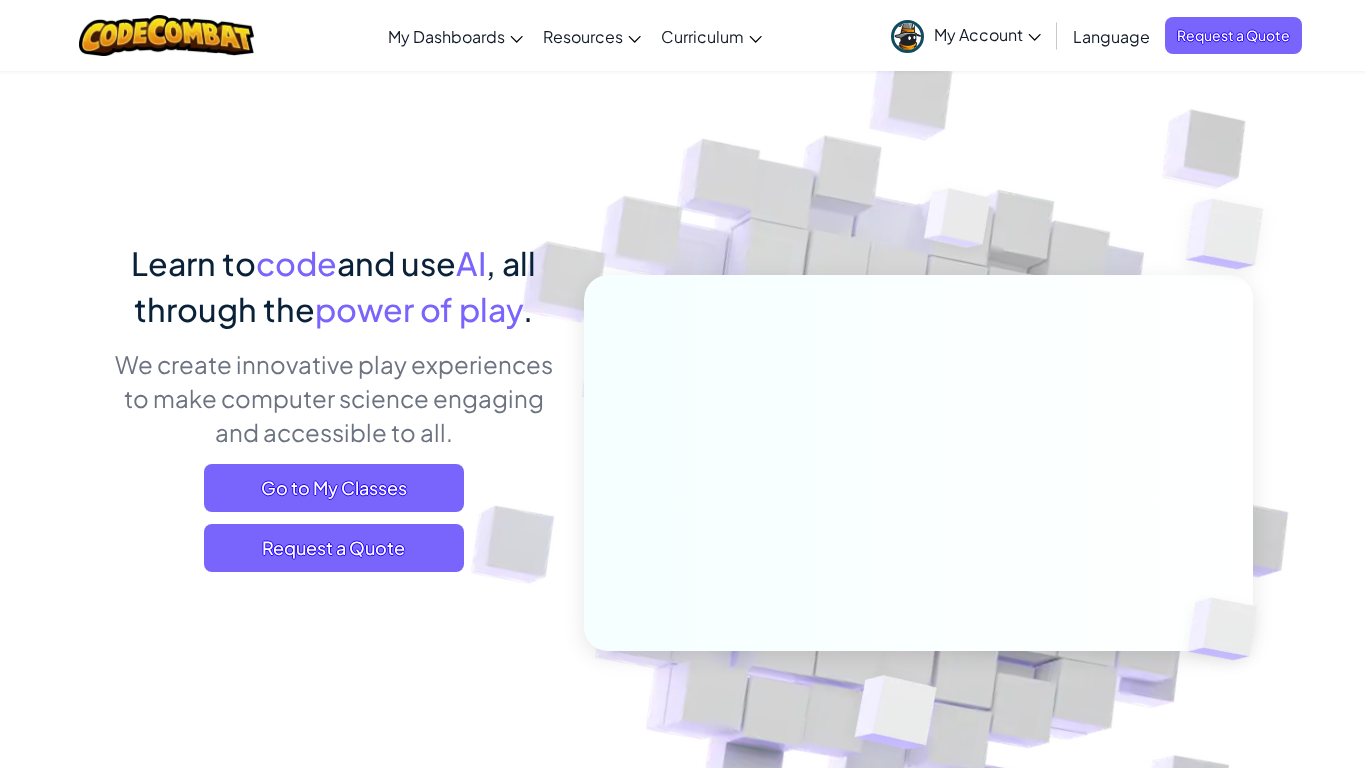
click at [1297, 505] on img at bounding box center [905, 440] width 1111 height 1111
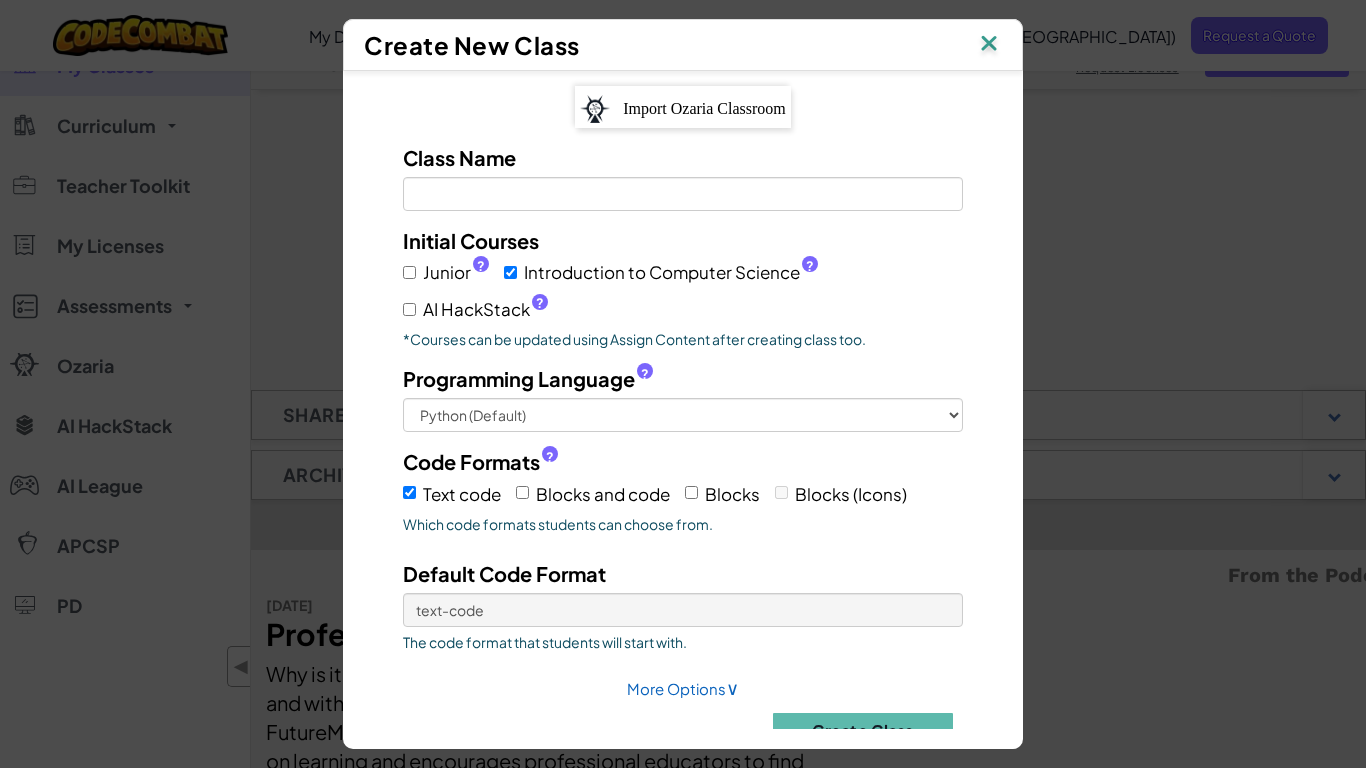
scroll to position [80, 0]
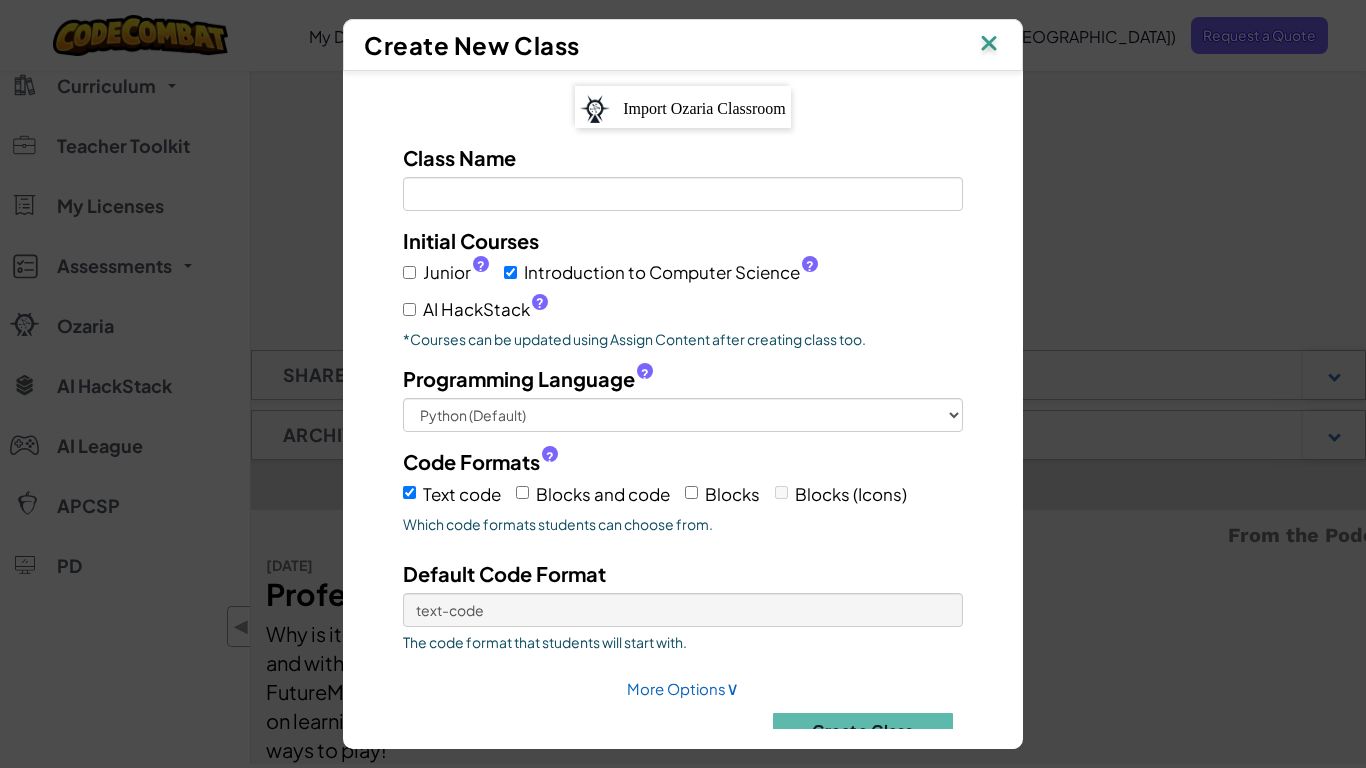
click at [541, 219] on div "Class Name Field is required Initial Courses Junior ? Introduction to Computer …" at bounding box center [683, 453] width 620 height 620
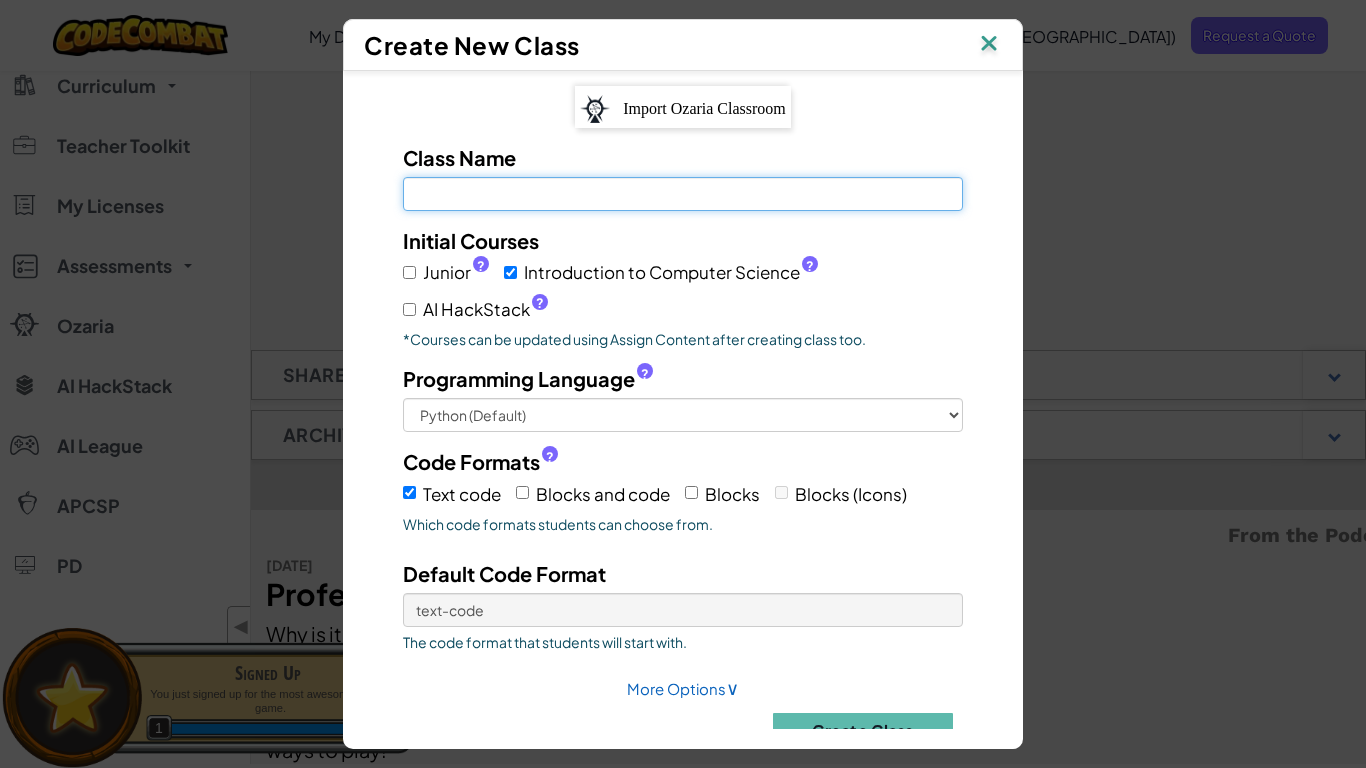
click at [539, 187] on input "Class Name Field is required" at bounding box center [683, 194] width 560 height 34
type input "prokid"
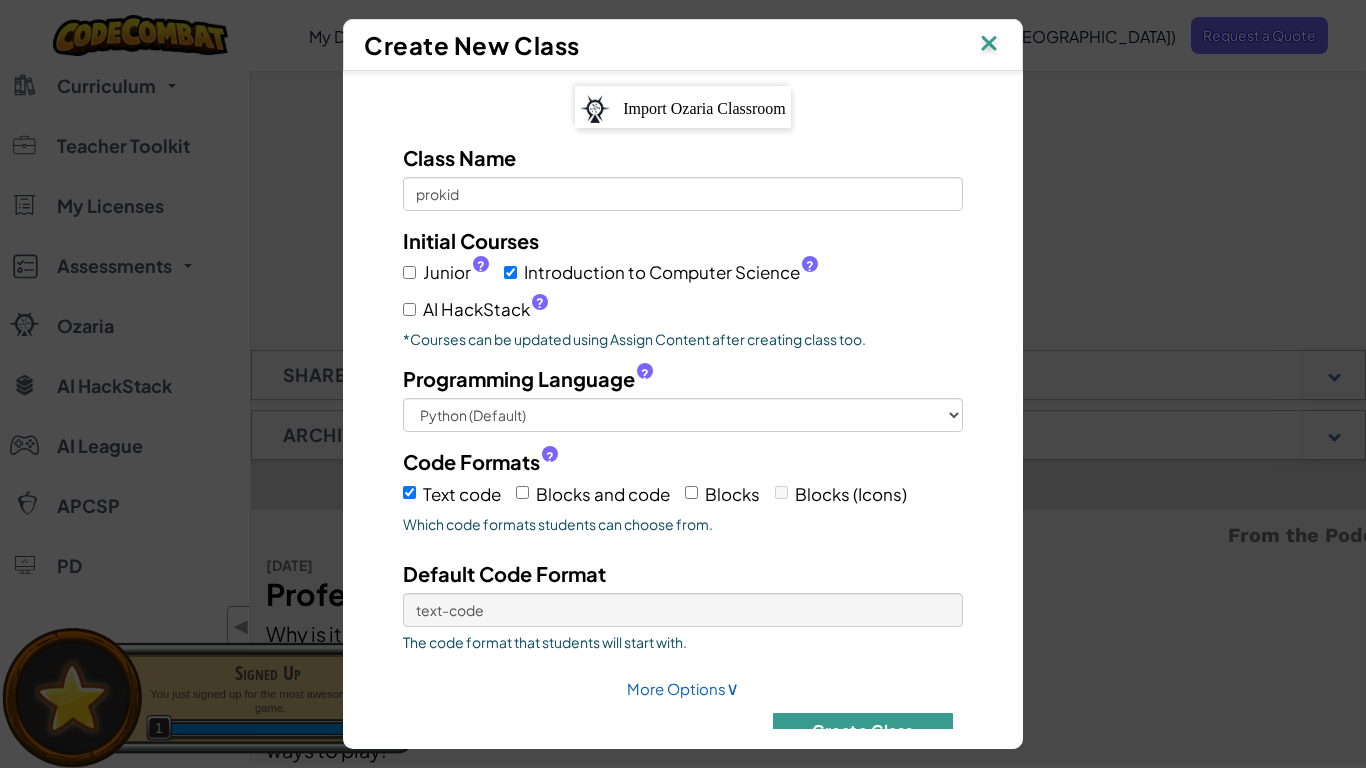
click at [867, 717] on button "Create Class" at bounding box center [863, 730] width 180 height 35
click at [993, 59] on img at bounding box center [989, 45] width 26 height 30
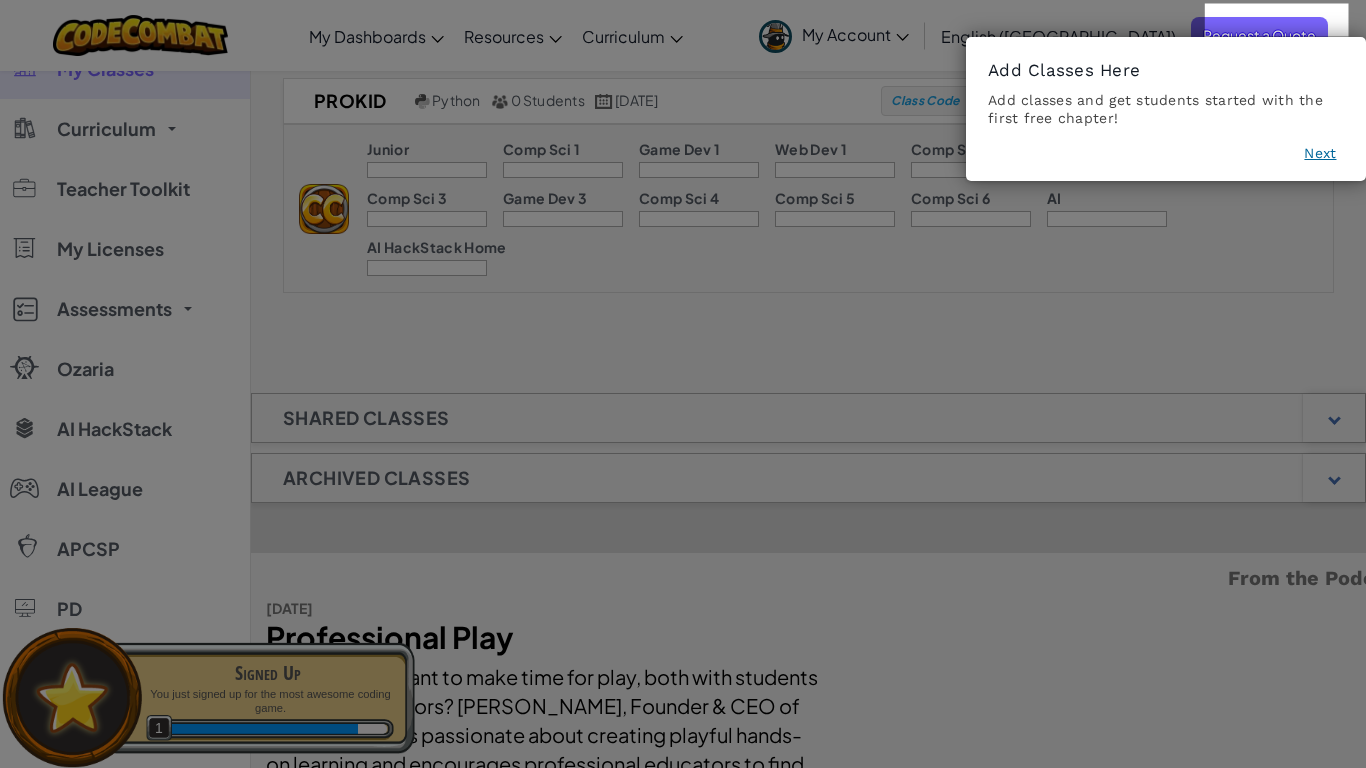
click at [509, 389] on icon at bounding box center [683, 384] width 1366 height 768
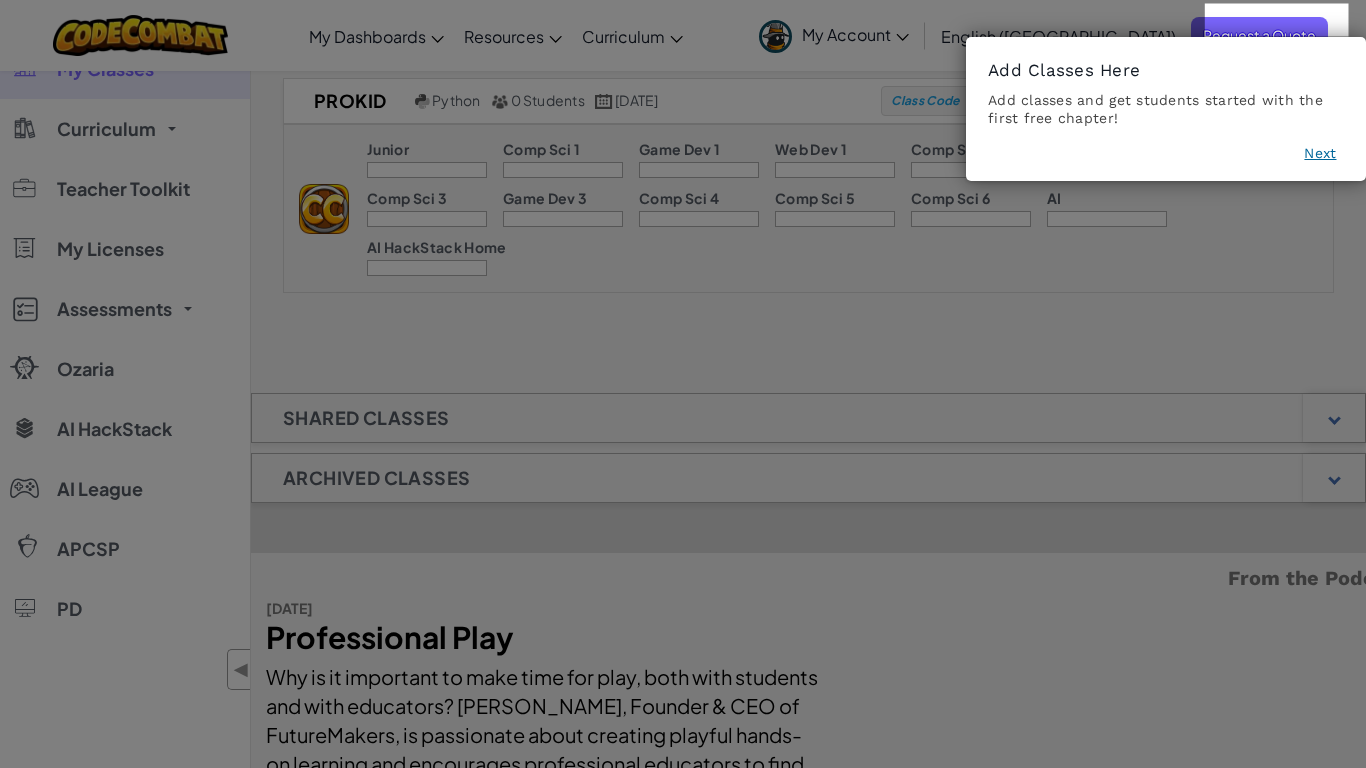
click at [1296, 146] on footer "Next" at bounding box center [1166, 157] width 356 height 28
click at [1297, 140] on div "Add Classes Here Add classes and get students started with the first free chapt…" at bounding box center [1166, 109] width 400 height 144
click at [1311, 135] on div "Add Classes Here Add classes and get students started with the first free chapt…" at bounding box center [1166, 109] width 400 height 144
click at [1333, 124] on div "Add classes and get students started with the first free chapter!" at bounding box center [1166, 109] width 356 height 36
click at [1319, 160] on button "Next" at bounding box center [1320, 153] width 32 height 20
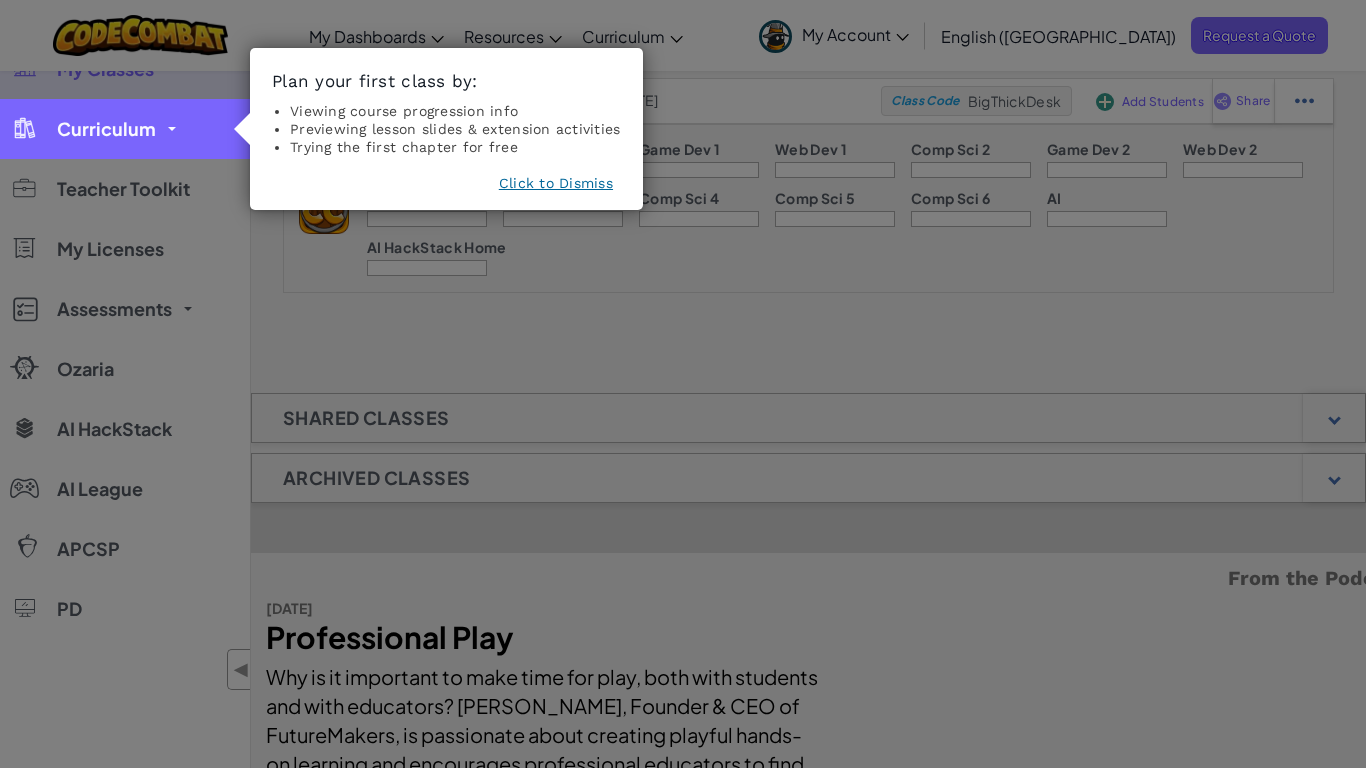
click at [57, 130] on span "Curriculum" at bounding box center [106, 129] width 99 height 18
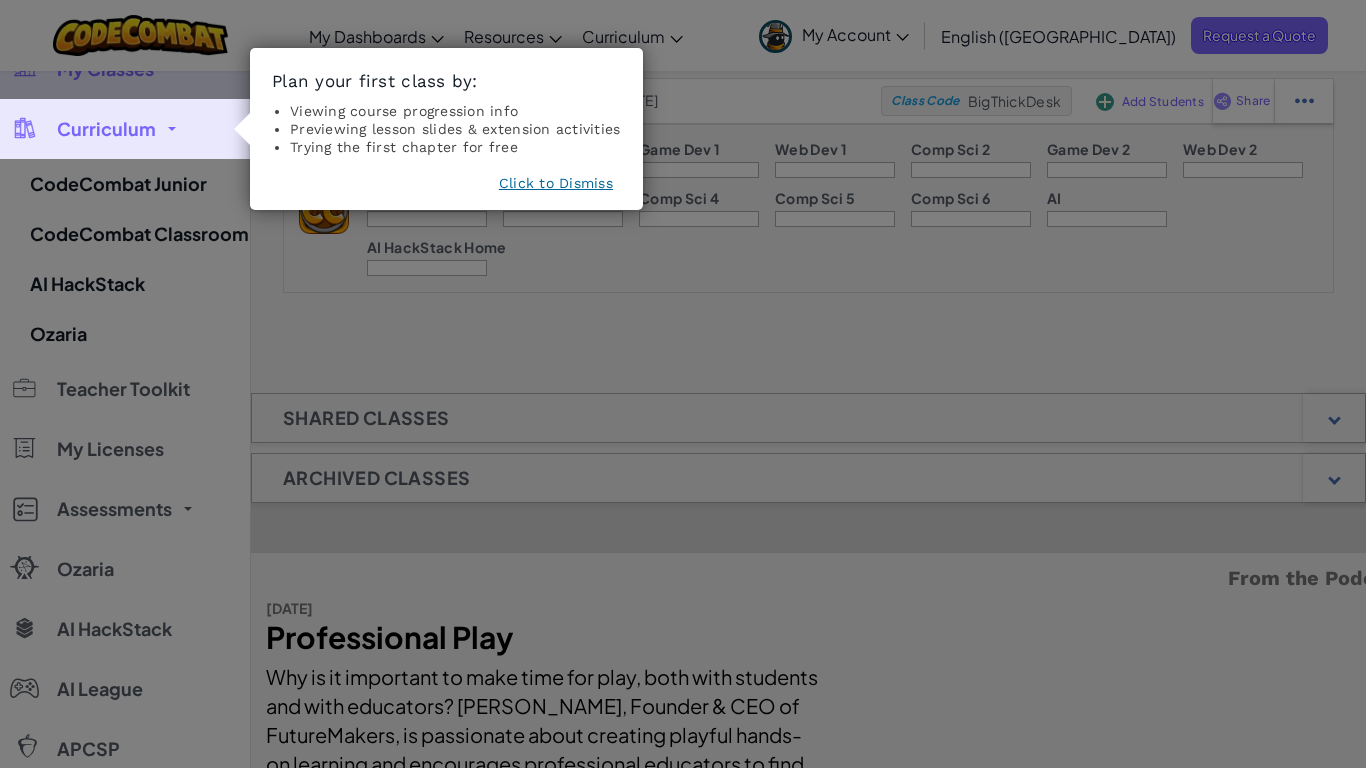
click at [139, 163] on icon at bounding box center [683, 384] width 1366 height 768
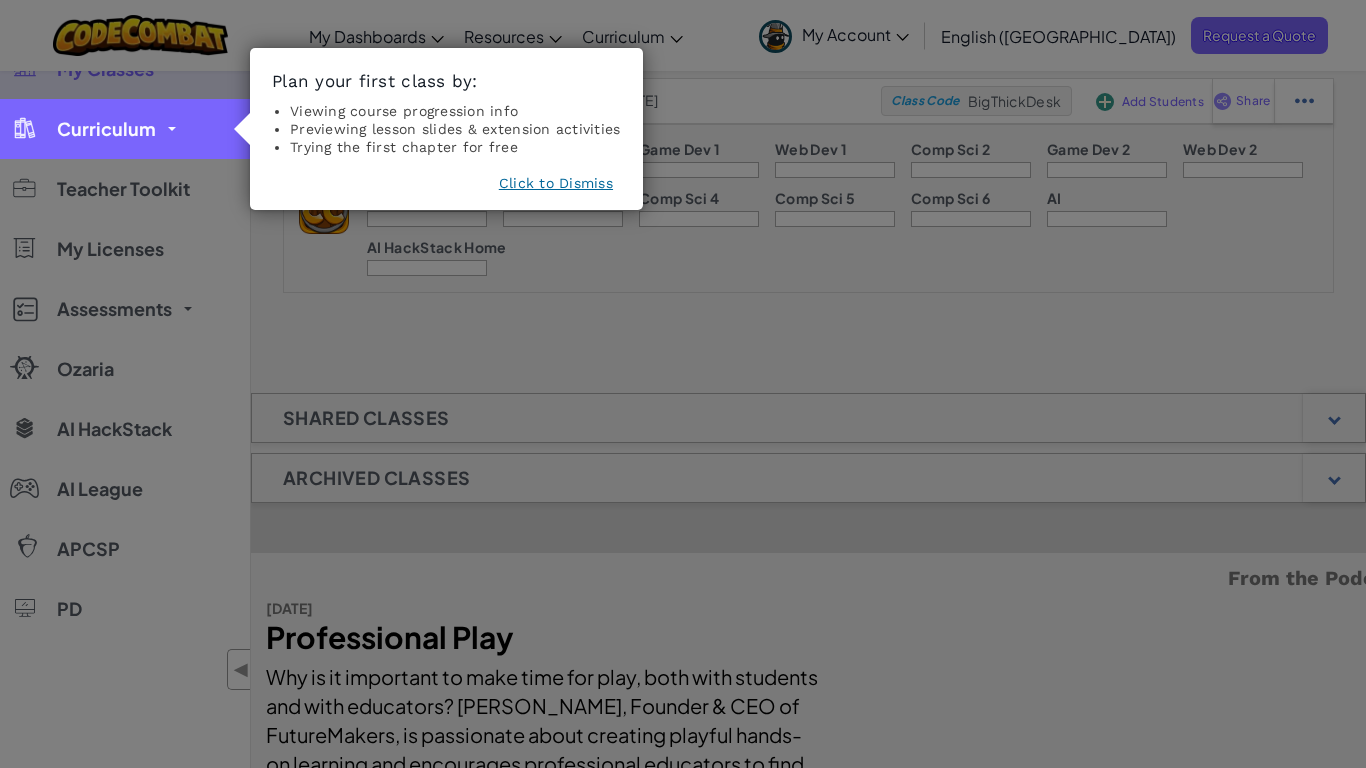
click at [169, 125] on link "Curriculum" at bounding box center [125, 129] width 250 height 60
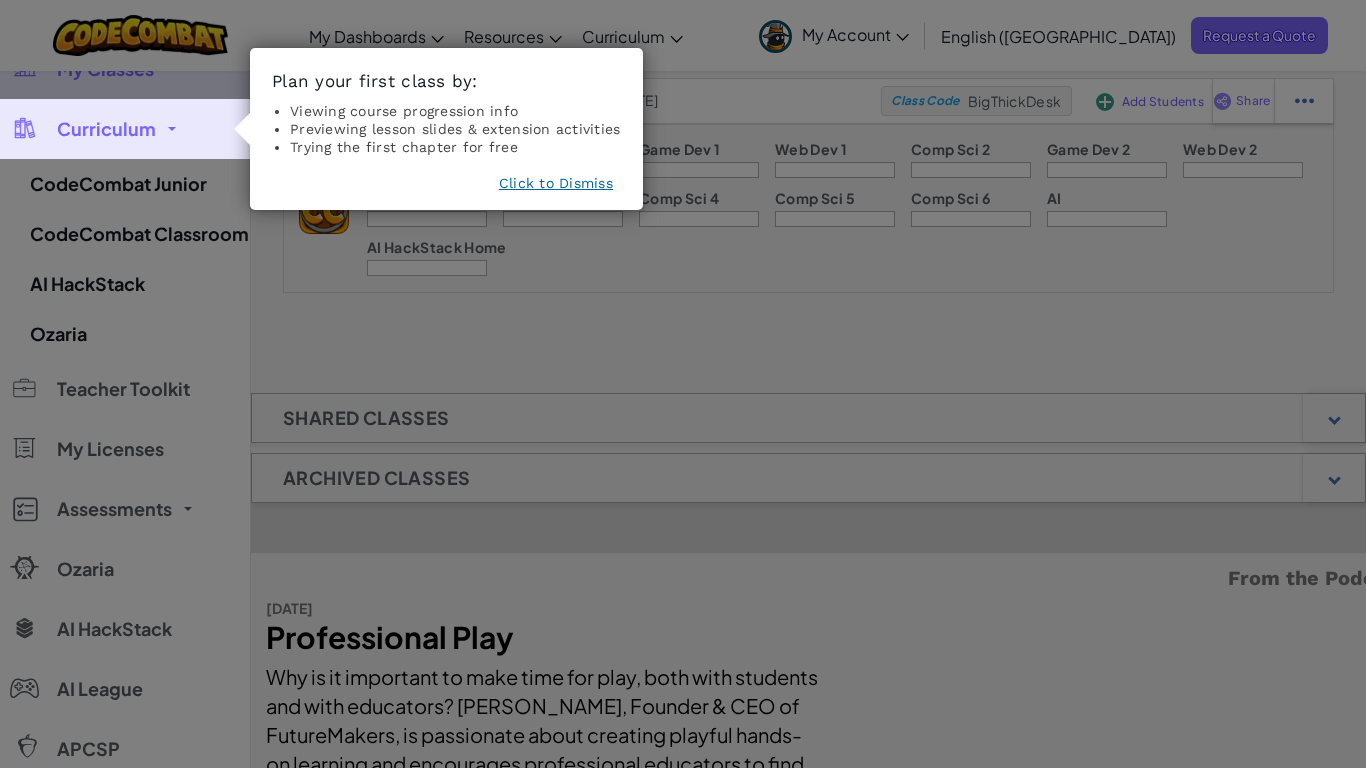
click at [565, 188] on button "Click to Dismiss" at bounding box center [556, 183] width 114 height 20
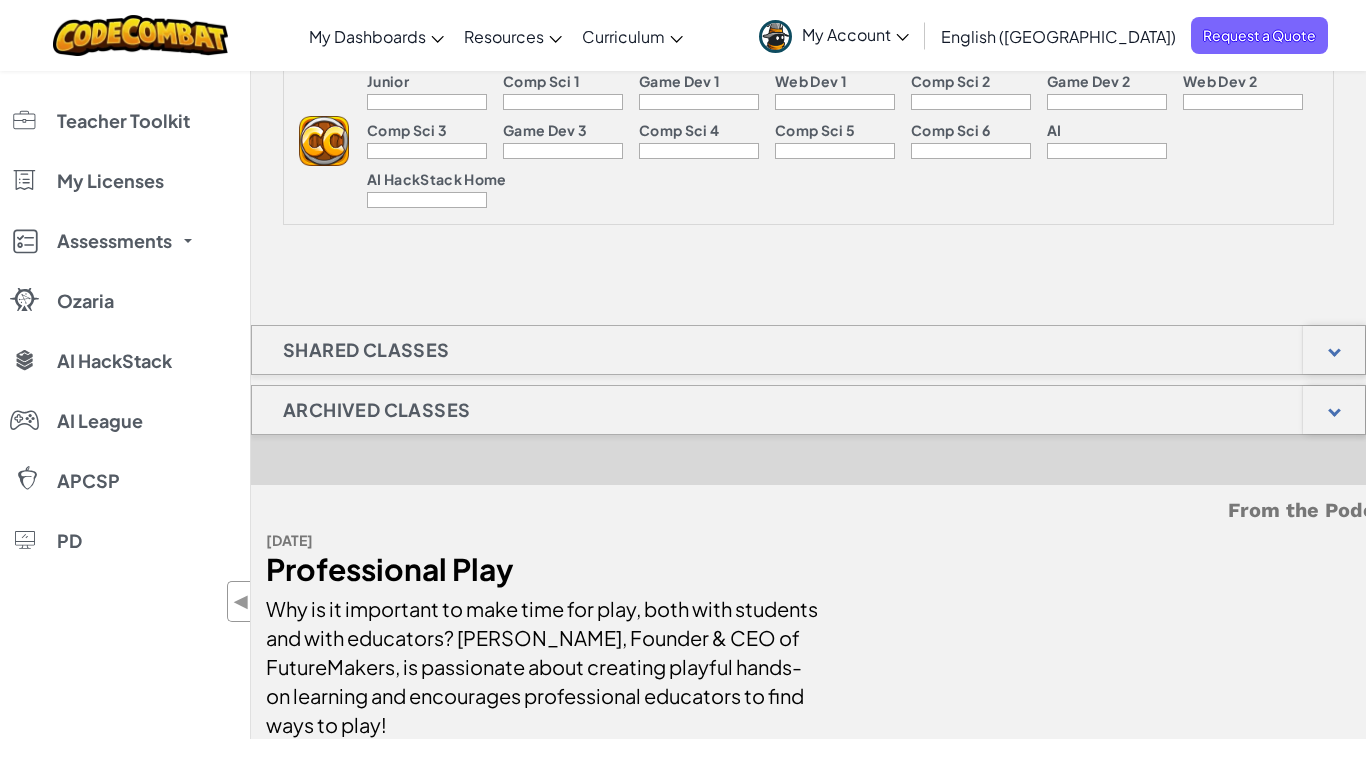
scroll to position [0, 0]
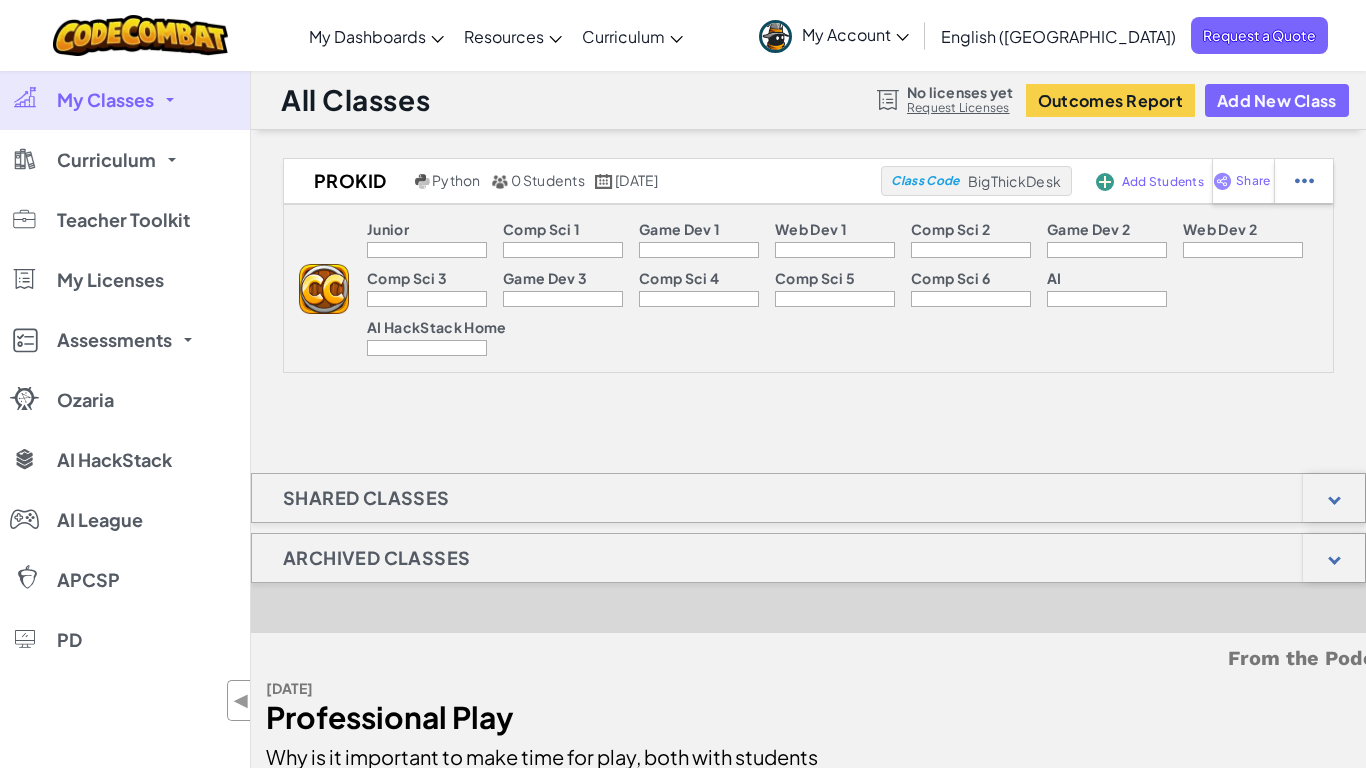
click at [909, 33] on span "My Account" at bounding box center [855, 34] width 107 height 21
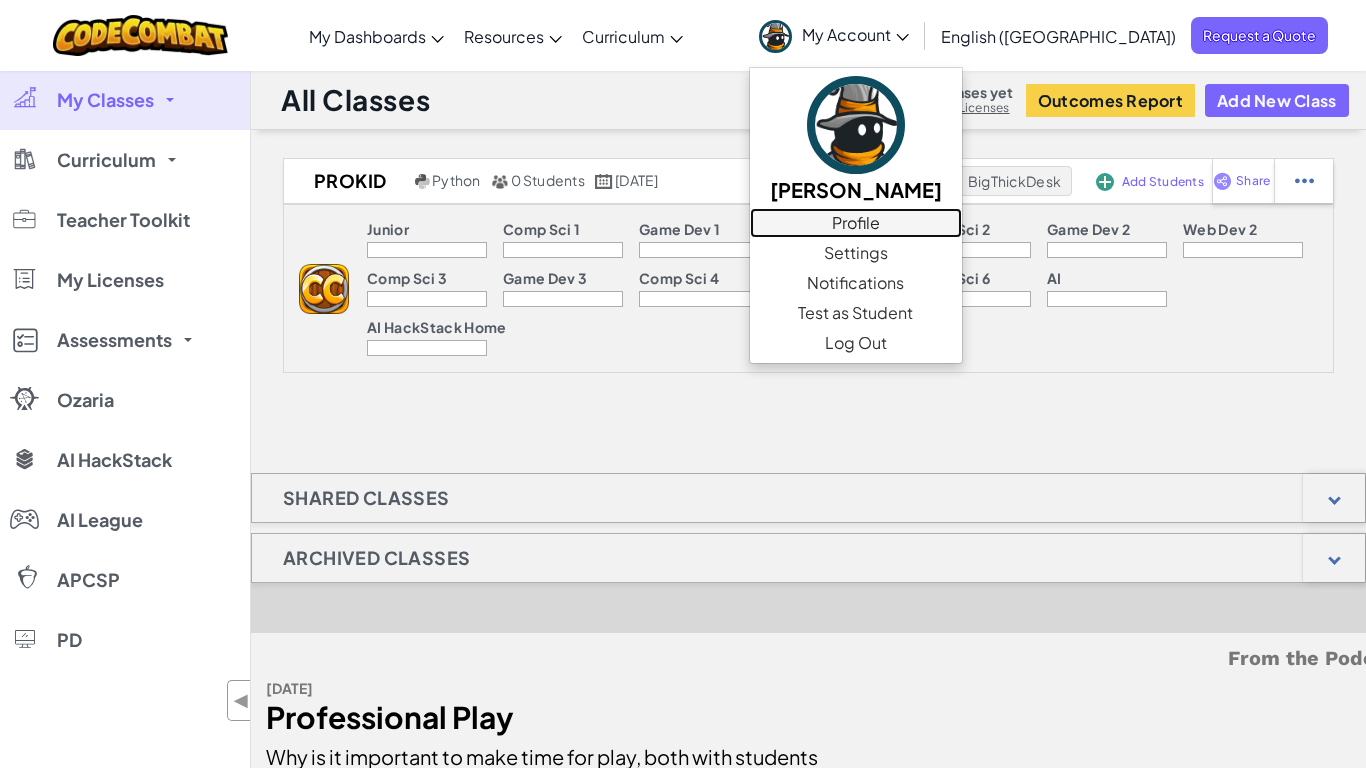
click at [962, 220] on link "Profile" at bounding box center [856, 223] width 212 height 30
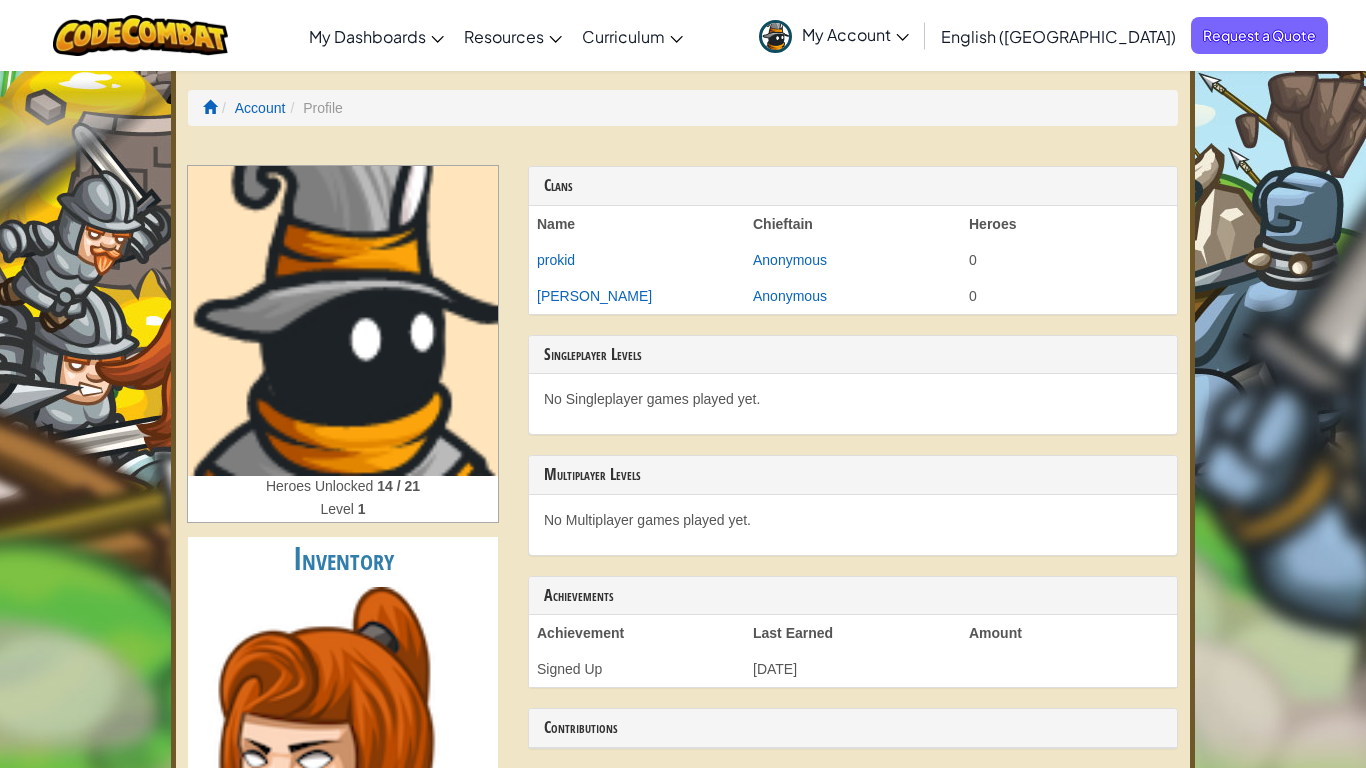
click at [919, 6] on link "My Account" at bounding box center [834, 35] width 170 height 63
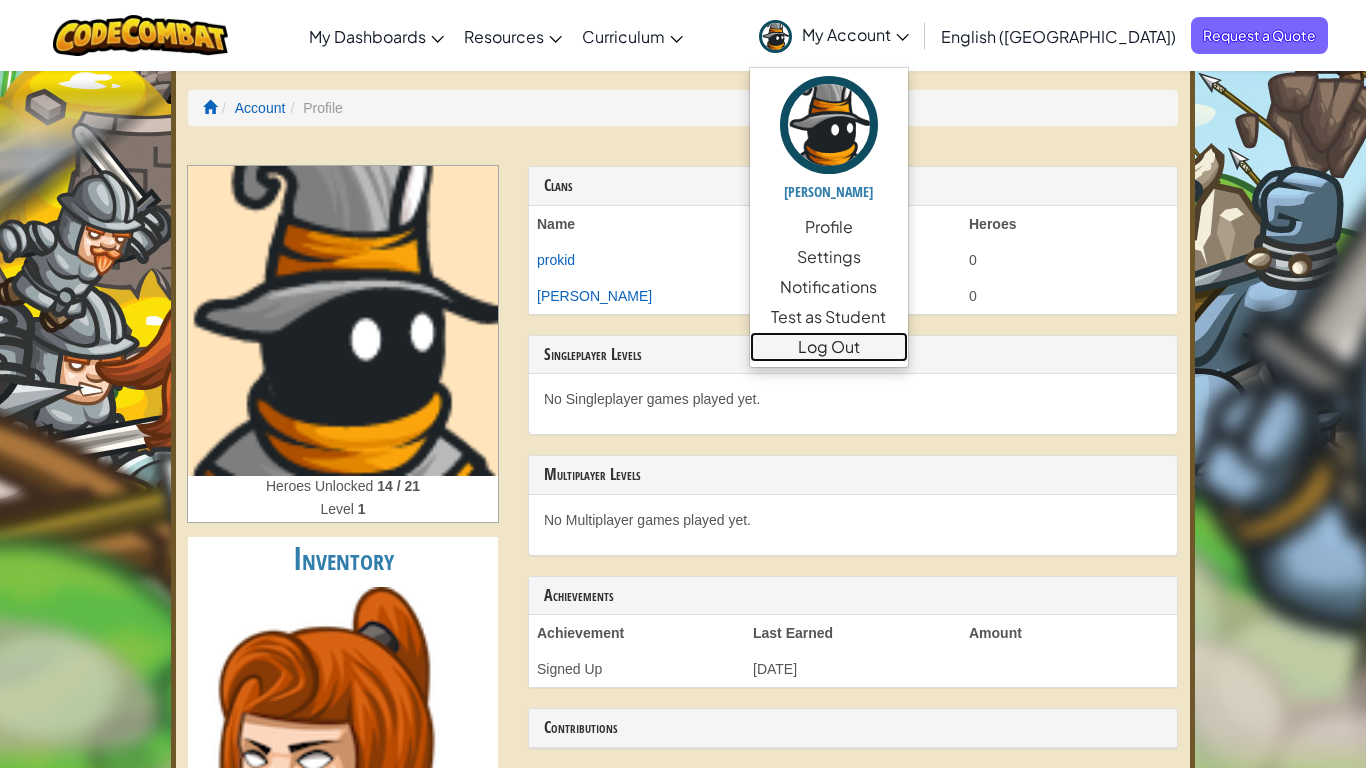
click at [908, 350] on link "Log Out" at bounding box center [829, 347] width 158 height 30
